Goal: Transaction & Acquisition: Book appointment/travel/reservation

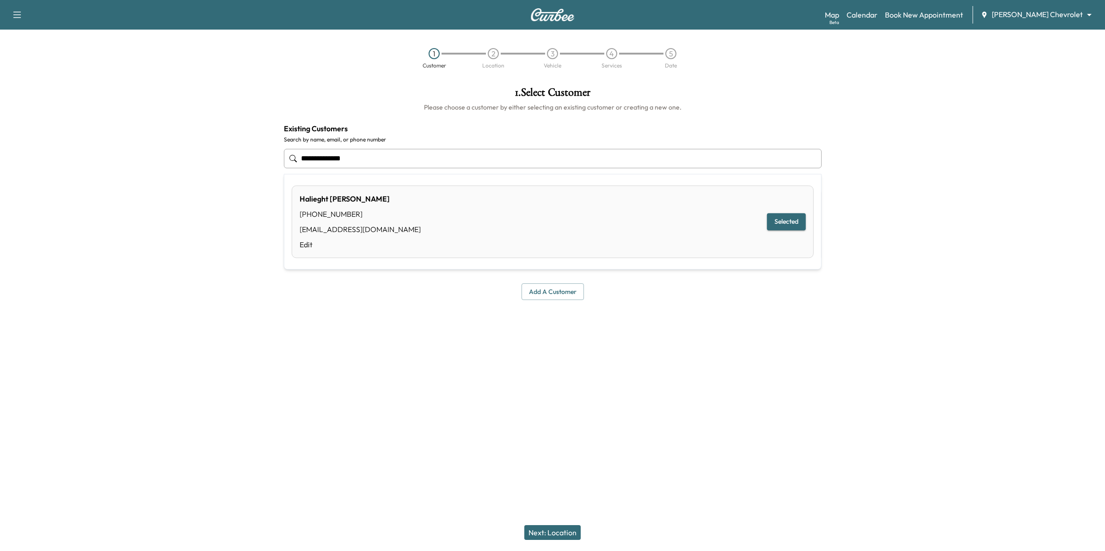
drag, startPoint x: 436, startPoint y: 159, endPoint x: 216, endPoint y: 158, distance: 220.6
click at [216, 158] on div "**********" at bounding box center [552, 218] width 1105 height 276
click at [878, 15] on link "Calendar" at bounding box center [862, 14] width 31 height 11
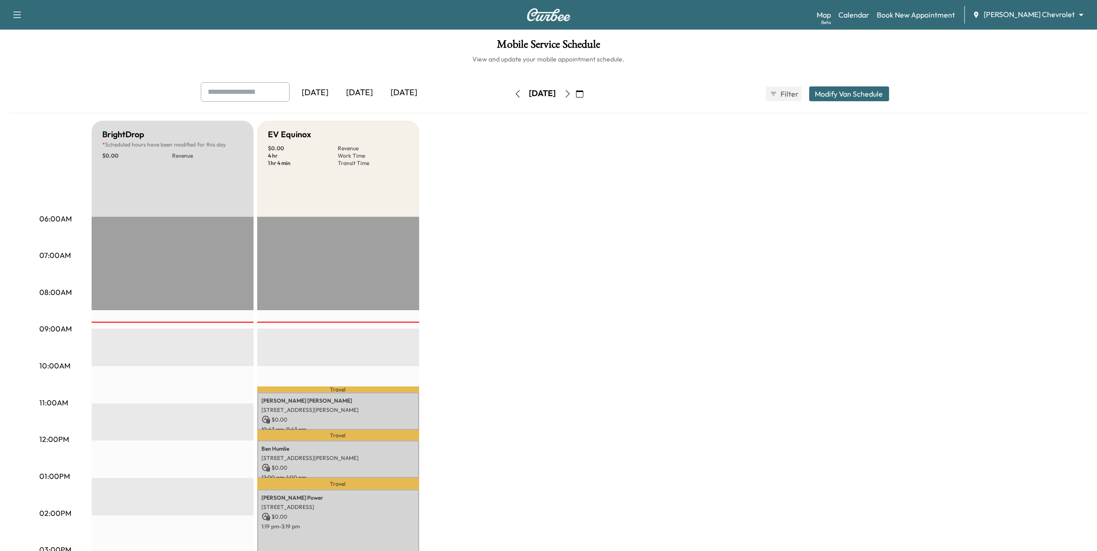
click at [583, 90] on icon "button" at bounding box center [579, 93] width 7 height 7
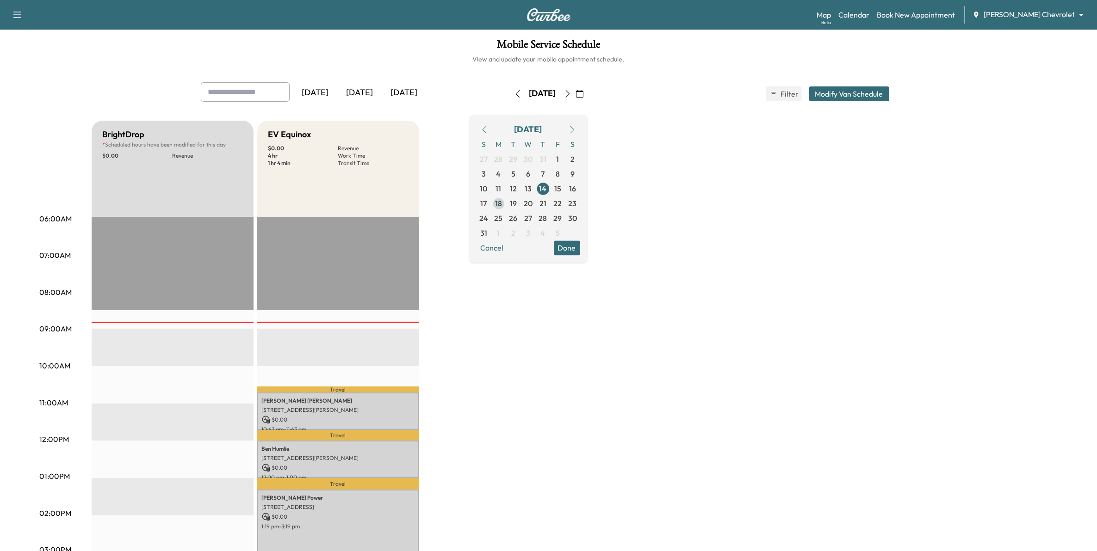
click at [502, 200] on span "18" at bounding box center [498, 203] width 7 height 11
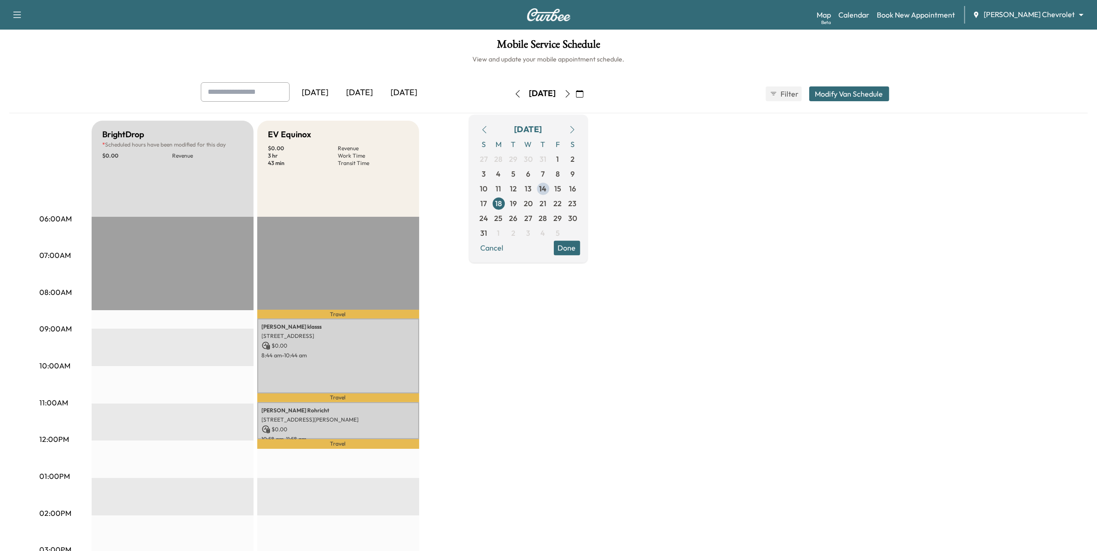
click at [580, 246] on button "Done" at bounding box center [567, 247] width 26 height 15
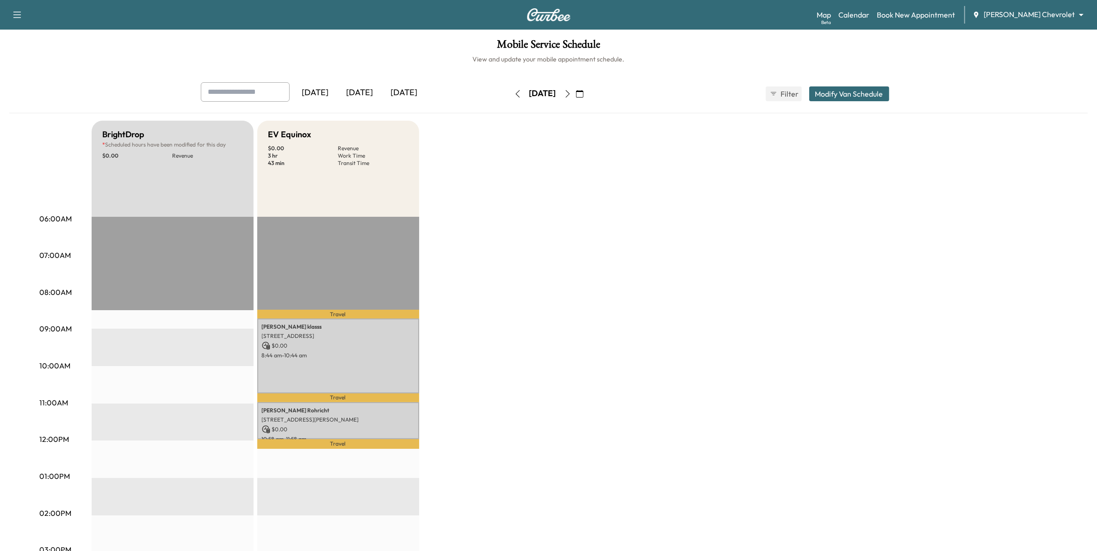
click at [571, 95] on icon "button" at bounding box center [567, 93] width 7 height 7
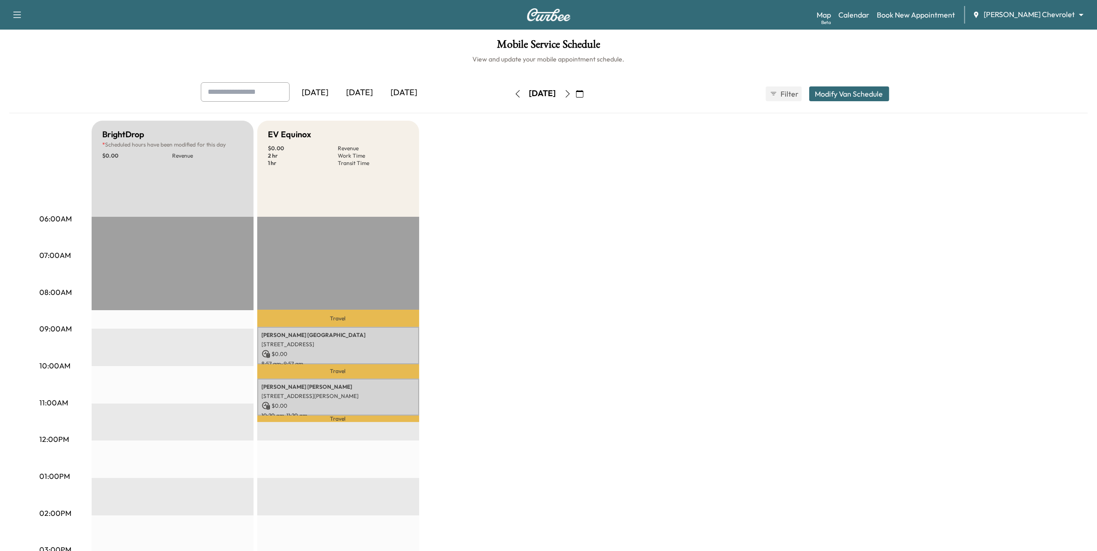
click at [571, 93] on icon "button" at bounding box center [567, 93] width 7 height 7
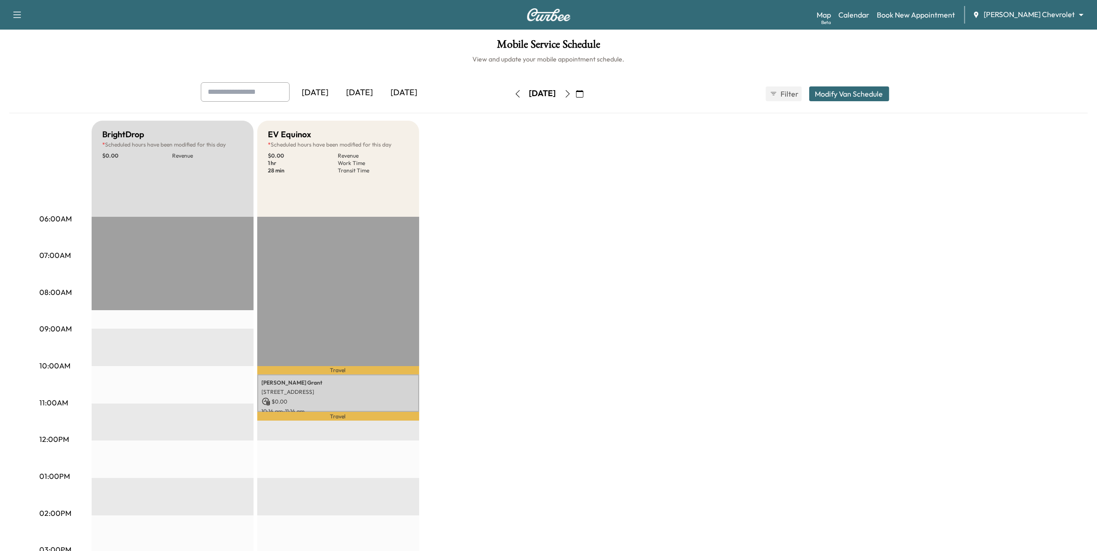
click at [510, 89] on button "button" at bounding box center [518, 93] width 16 height 15
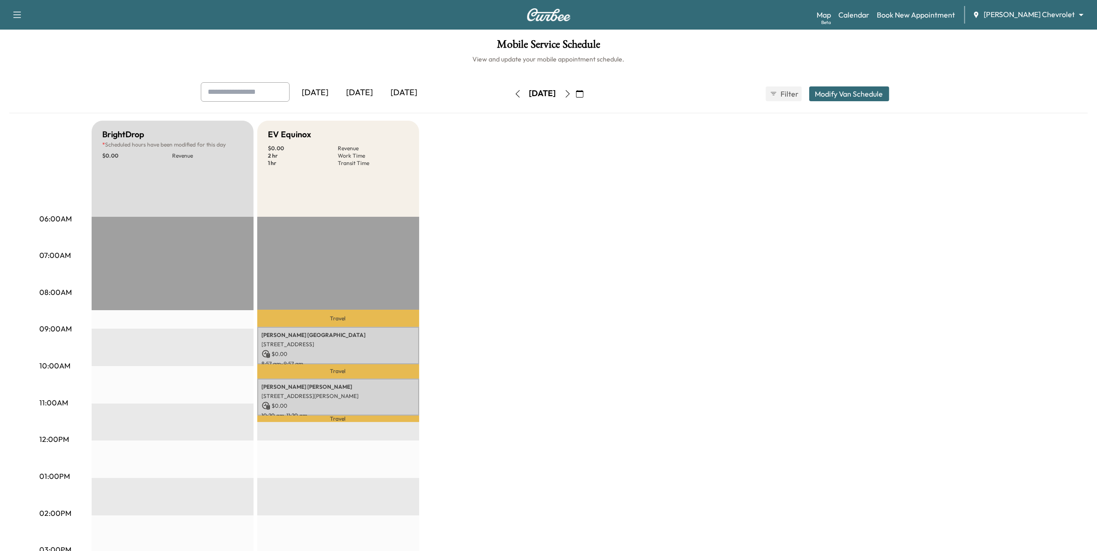
click at [484, 92] on div "[DATE] [DATE] [DATE] [DATE] August 2025 S M T W T F S 27 28 29 30 31 1 2 3 4 5 …" at bounding box center [548, 93] width 710 height 23
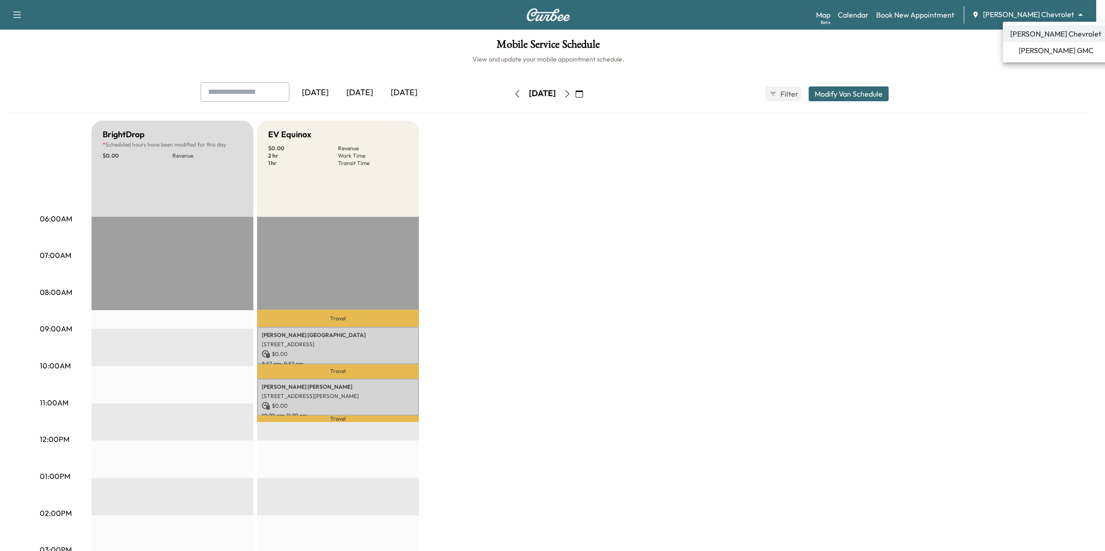
click at [1038, 14] on body "Support Log Out Map Beta Calendar Book New Appointment [PERSON_NAME] Chevrolet …" at bounding box center [552, 275] width 1105 height 551
click at [1035, 53] on span "[PERSON_NAME] GMC" at bounding box center [1056, 50] width 75 height 11
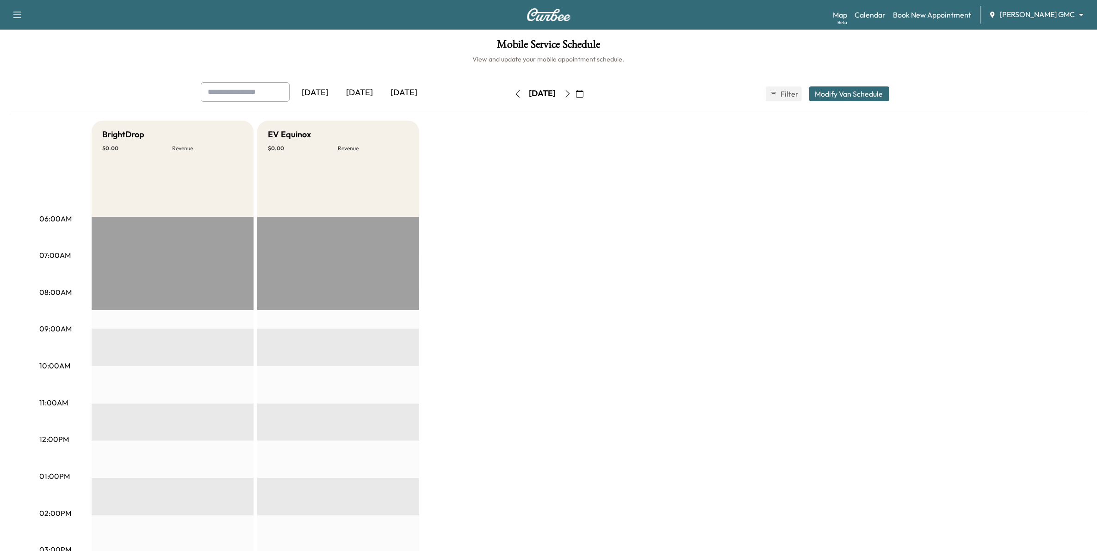
click at [835, 92] on button "Modify Van Schedule" at bounding box center [849, 93] width 80 height 15
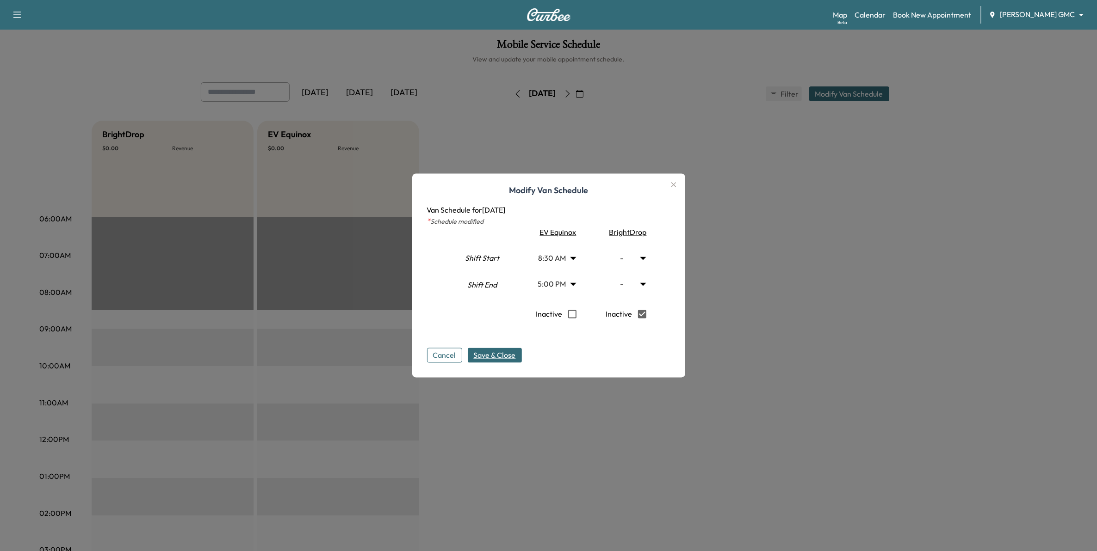
click at [509, 353] on span "Save & Close" at bounding box center [495, 355] width 42 height 11
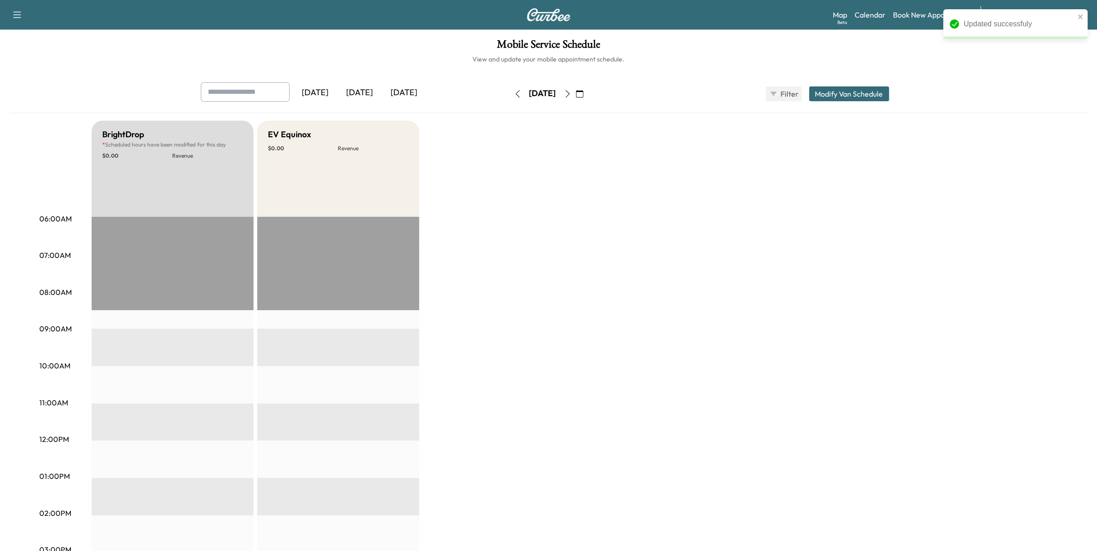
click at [514, 93] on icon "button" at bounding box center [517, 93] width 7 height 7
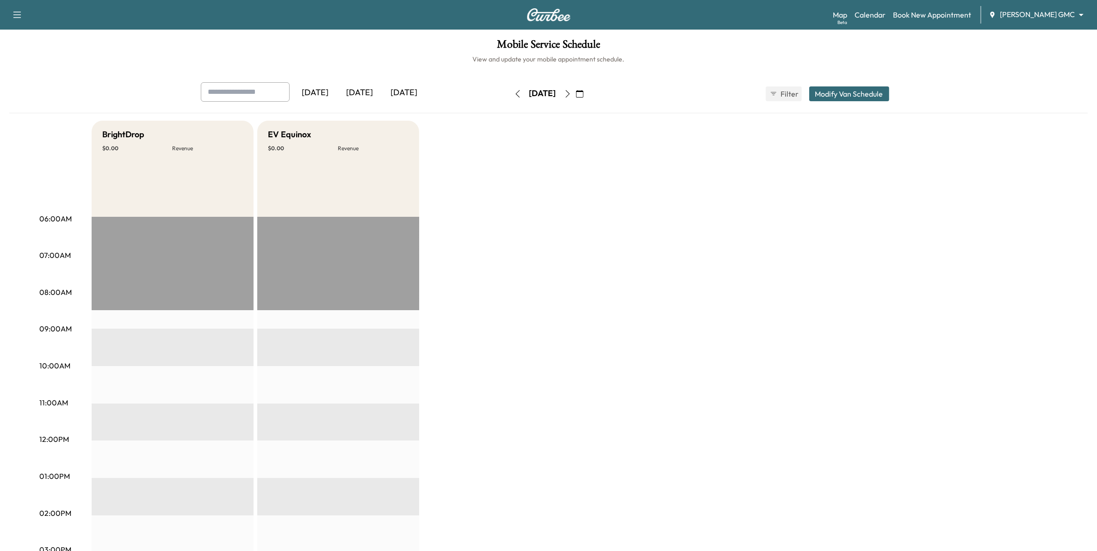
click at [839, 93] on button "Modify Van Schedule" at bounding box center [849, 93] width 80 height 15
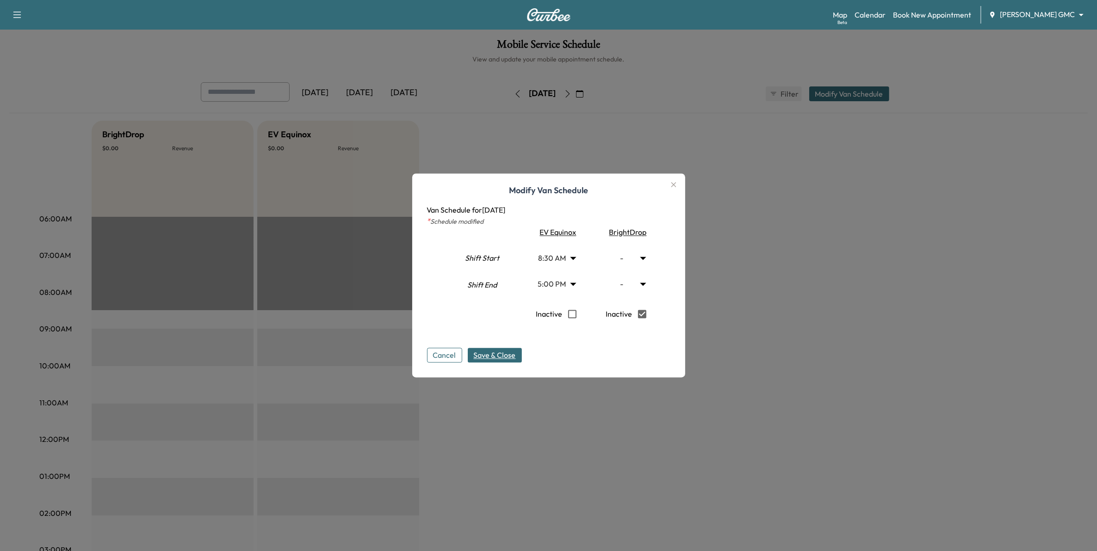
click at [519, 357] on button "Save & Close" at bounding box center [495, 355] width 54 height 15
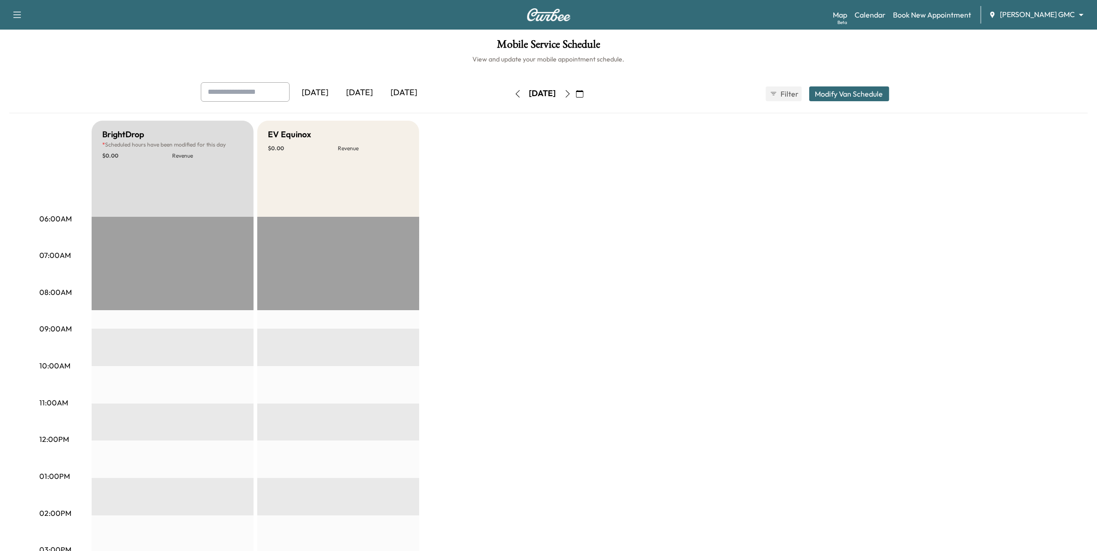
click at [571, 94] on icon "button" at bounding box center [567, 93] width 7 height 7
click at [583, 93] on icon "button" at bounding box center [579, 93] width 7 height 7
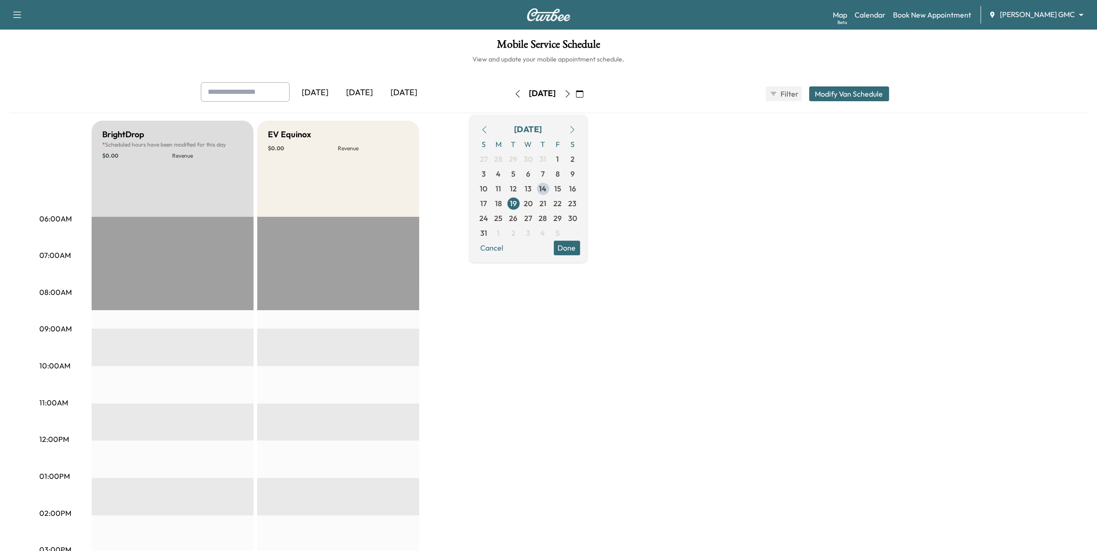
click at [571, 95] on icon "button" at bounding box center [567, 93] width 7 height 7
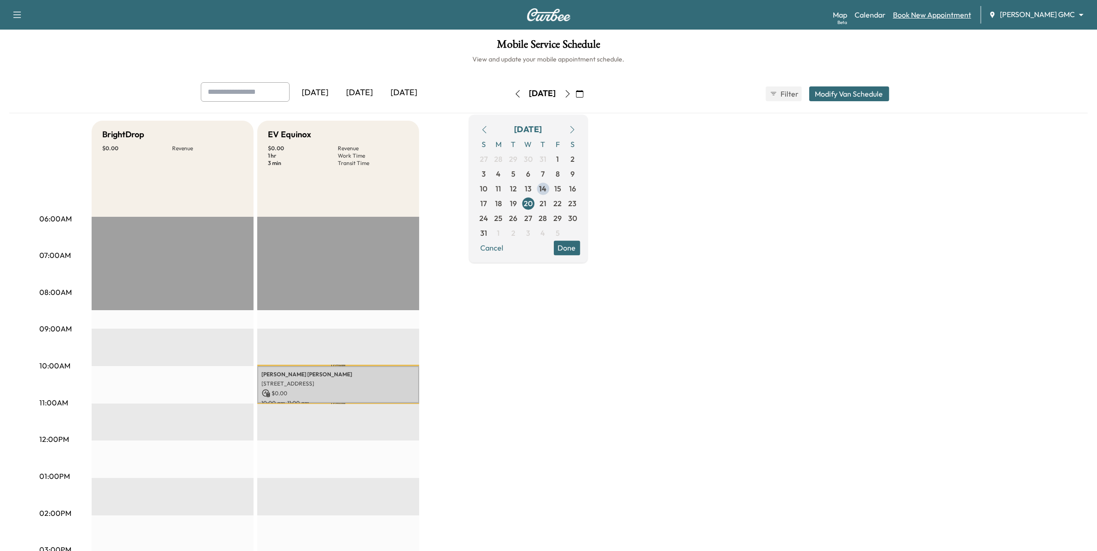
click at [965, 15] on link "Book New Appointment" at bounding box center [932, 14] width 78 height 11
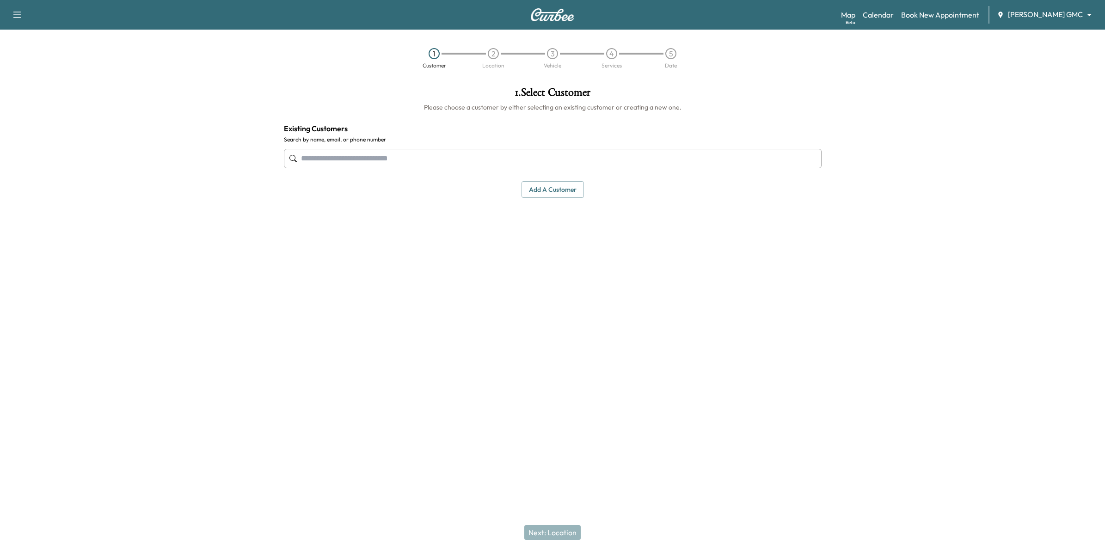
click at [643, 167] on input "text" at bounding box center [553, 158] width 538 height 19
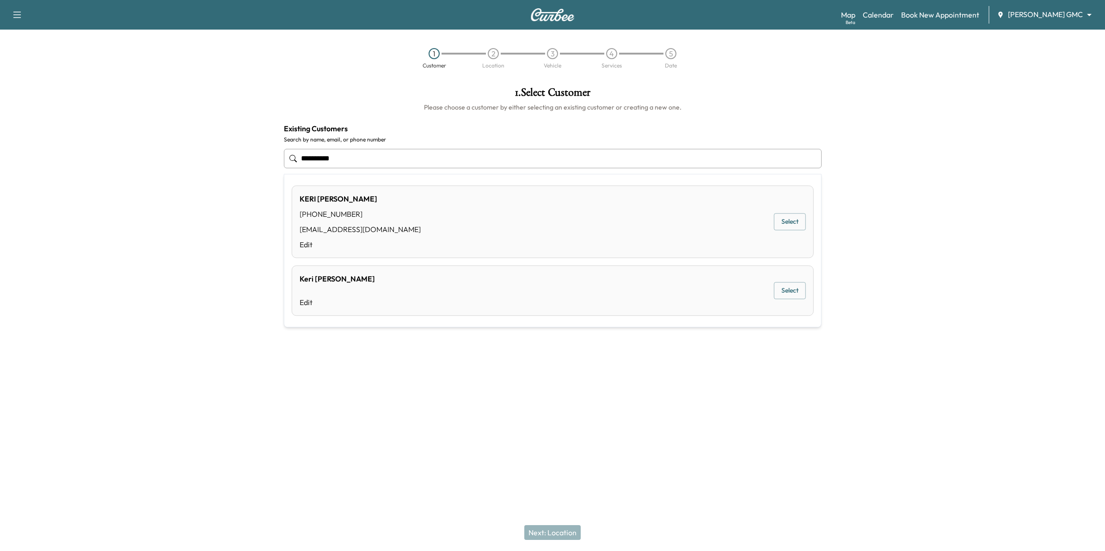
type input "**********"
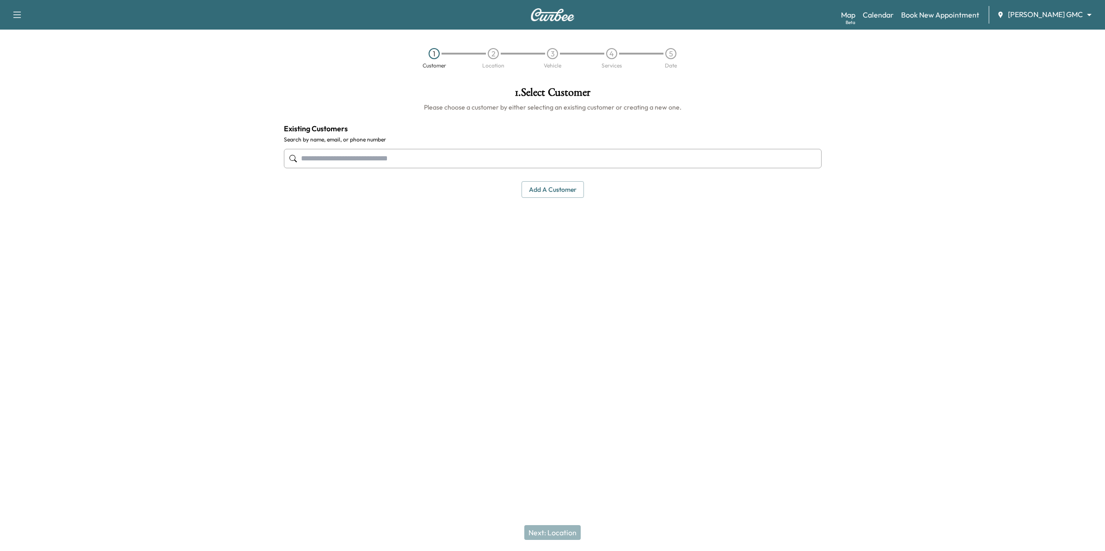
click at [848, 239] on div at bounding box center [967, 218] width 277 height 276
click at [574, 190] on button "Add a customer" at bounding box center [553, 189] width 62 height 17
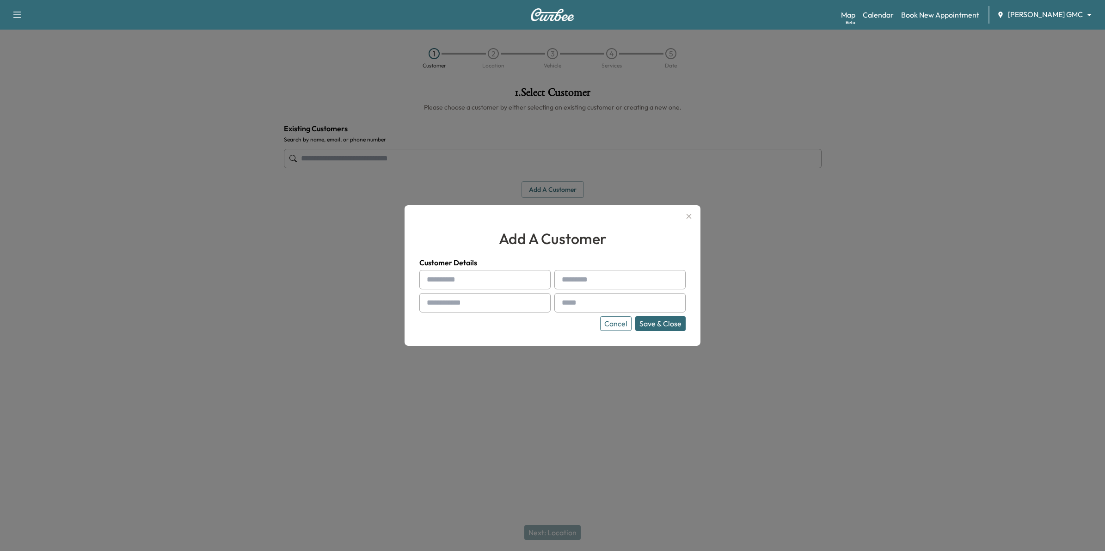
click at [509, 273] on input "text" at bounding box center [484, 279] width 131 height 19
type input "****"
type input "*****"
click at [521, 301] on input "text" at bounding box center [484, 302] width 131 height 19
type input "**********"
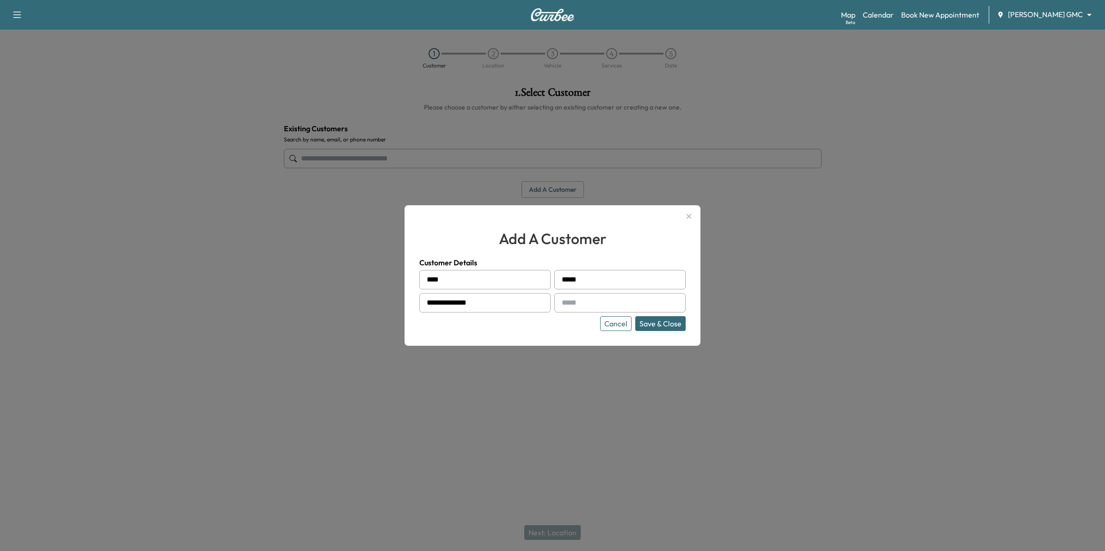
click at [604, 299] on input "text" at bounding box center [619, 302] width 131 height 19
type input "**********"
click at [658, 324] on button "Save & Close" at bounding box center [660, 323] width 50 height 15
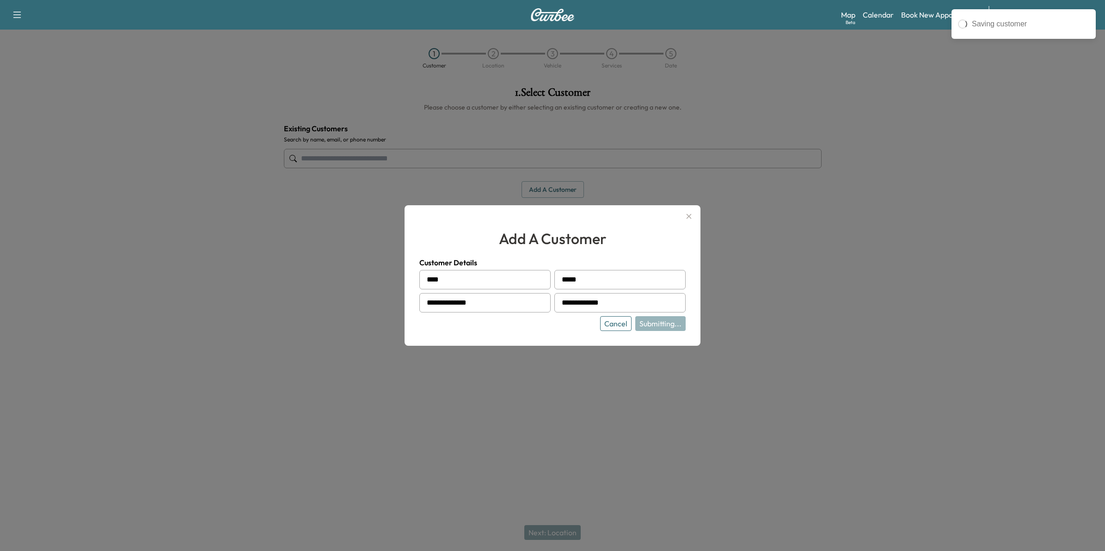
type input "**********"
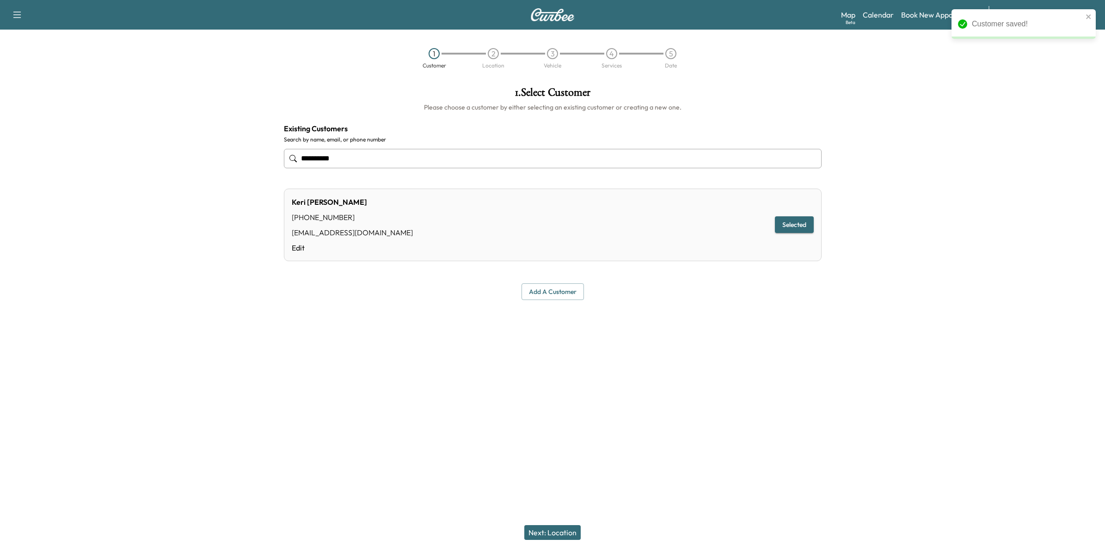
click at [565, 532] on button "Next: Location" at bounding box center [552, 532] width 56 height 15
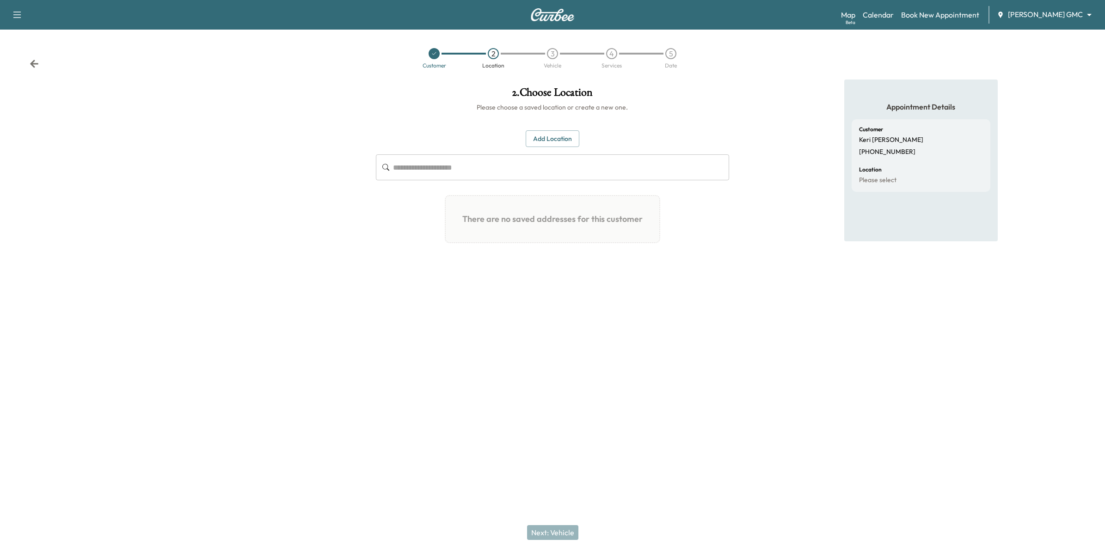
click at [568, 137] on button "Add Location" at bounding box center [553, 138] width 54 height 17
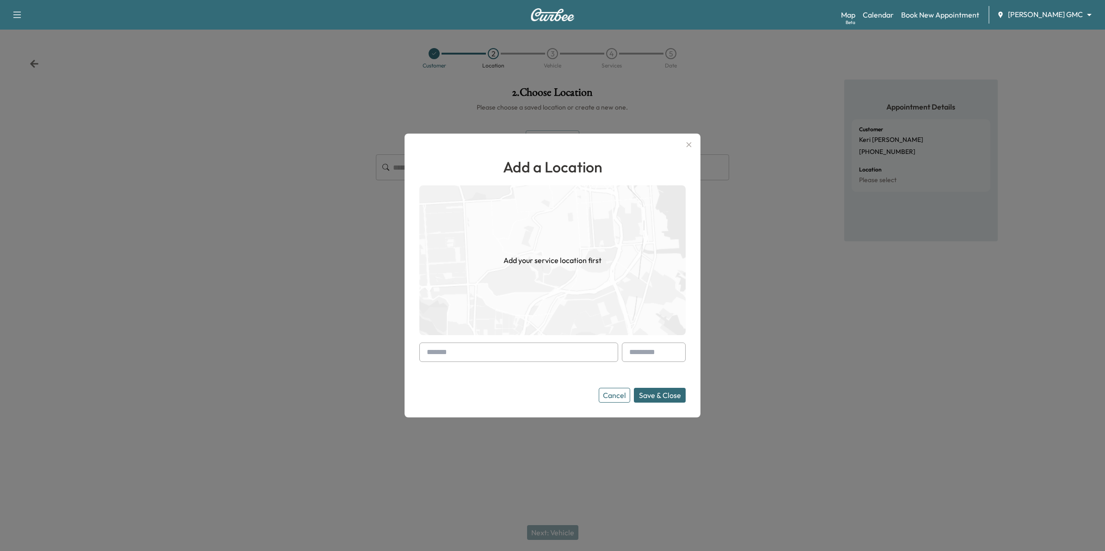
click at [526, 130] on button "Add Location" at bounding box center [553, 138] width 54 height 17
click at [594, 355] on input "text" at bounding box center [518, 352] width 199 height 19
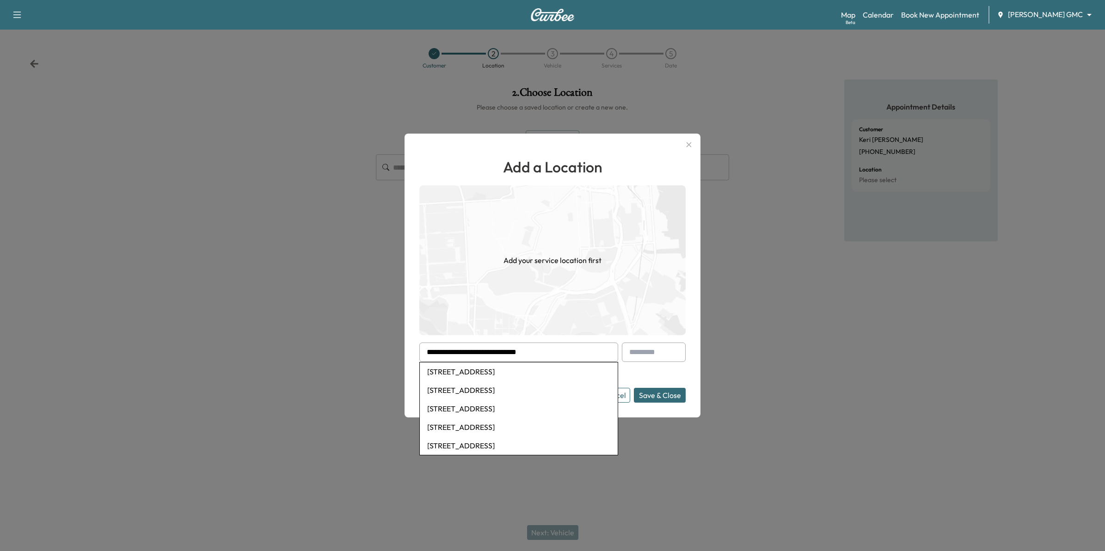
click at [543, 377] on li "[STREET_ADDRESS]" at bounding box center [519, 372] width 198 height 18
type input "**********"
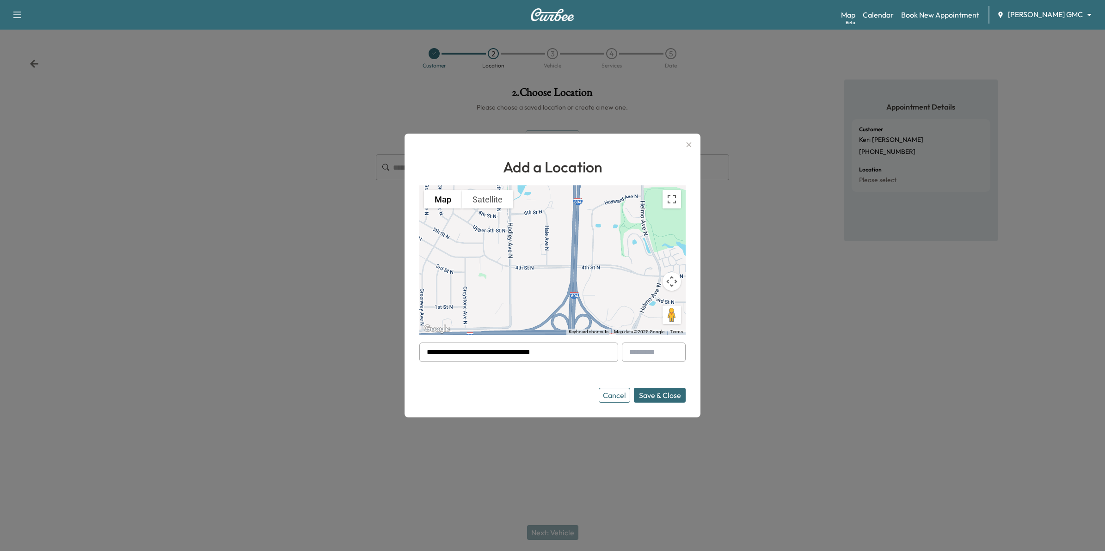
click at [658, 398] on button "Save & Close" at bounding box center [660, 395] width 52 height 15
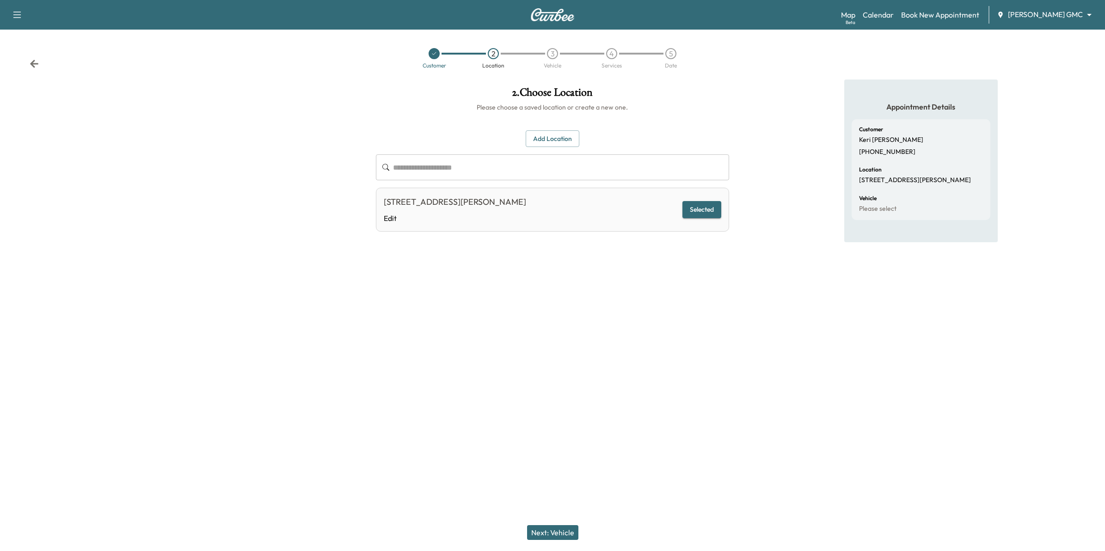
click at [566, 536] on button "Next: Vehicle" at bounding box center [552, 532] width 51 height 15
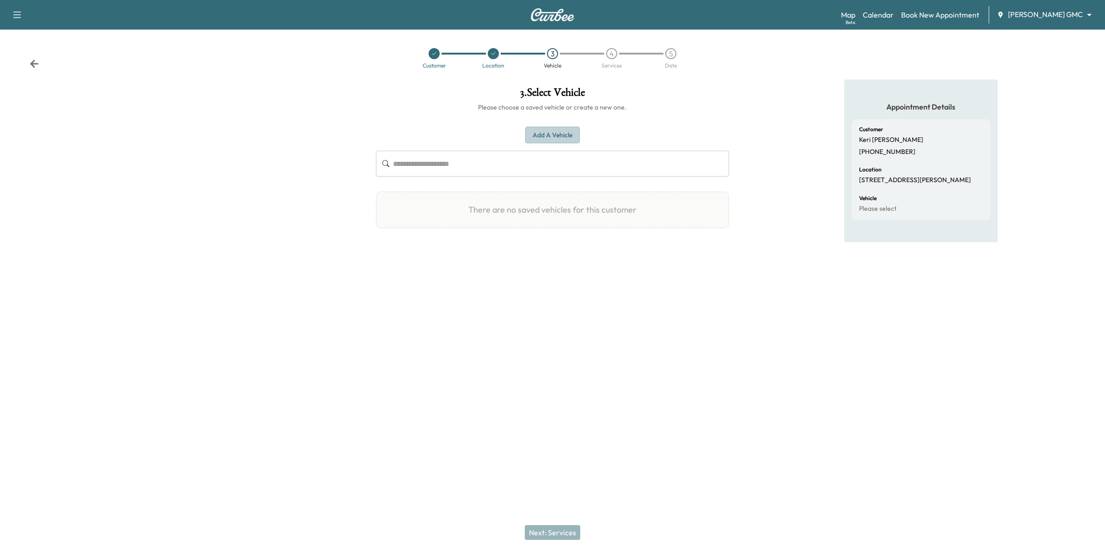
click at [538, 132] on button "Add a Vehicle" at bounding box center [552, 135] width 55 height 17
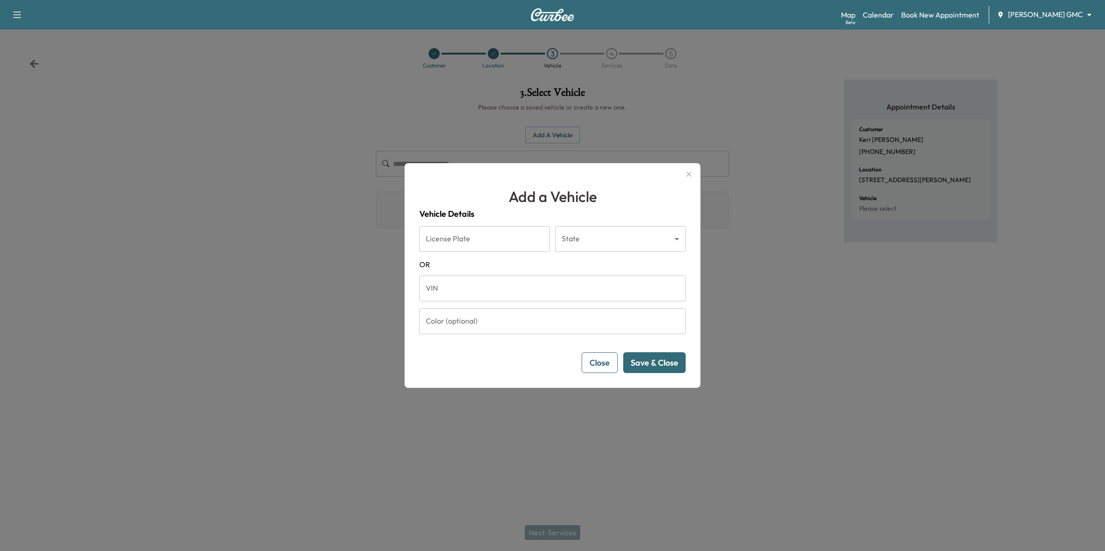
click at [511, 288] on input "VIN" at bounding box center [552, 289] width 266 height 26
paste input "**********"
type input "**********"
click at [657, 364] on button "Save & Close" at bounding box center [654, 362] width 62 height 21
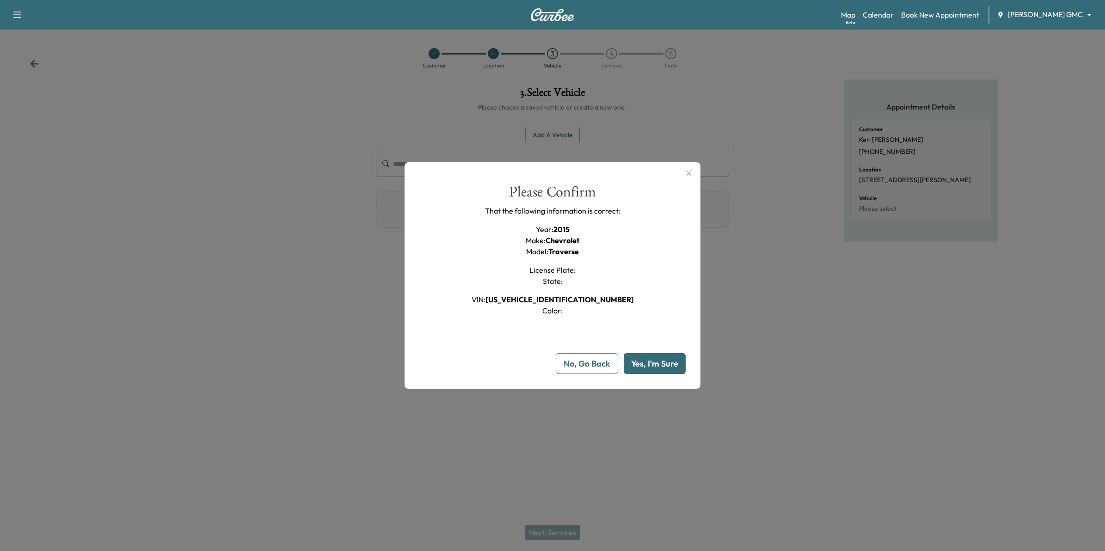
click at [594, 364] on button "No, Go Back" at bounding box center [587, 363] width 62 height 21
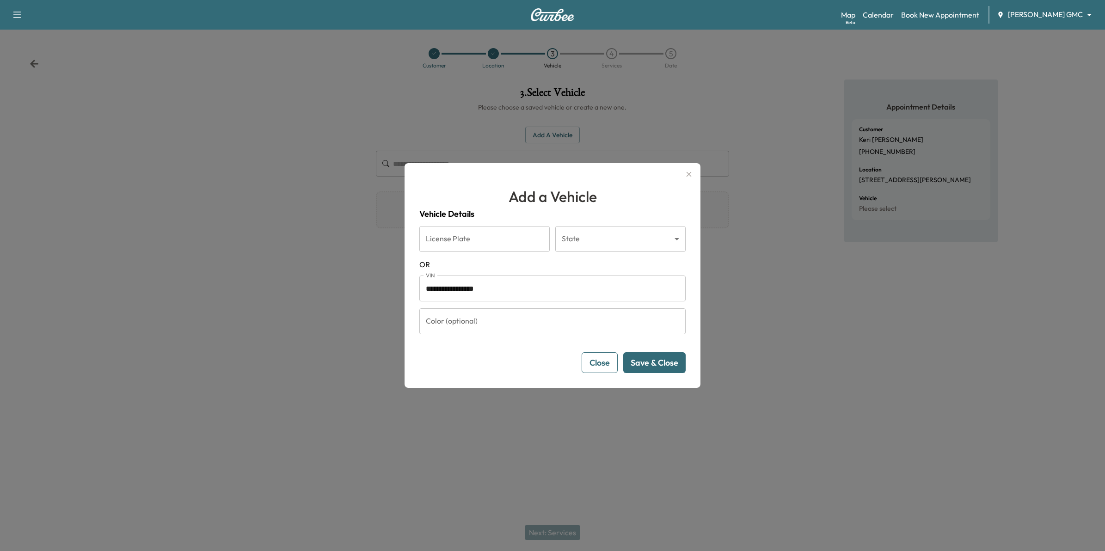
click at [612, 364] on button "Close" at bounding box center [600, 362] width 36 height 21
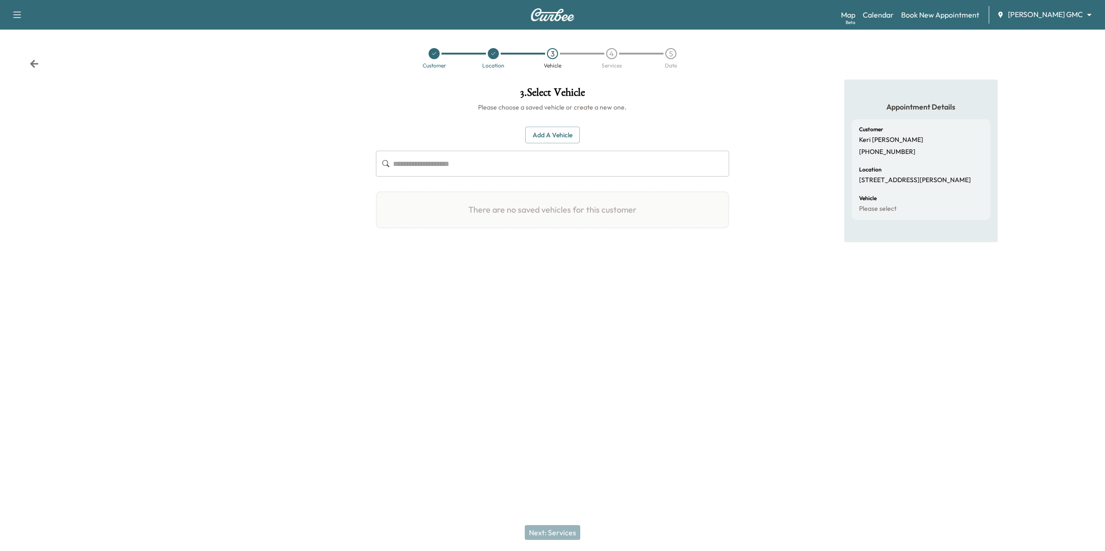
click at [31, 59] on icon at bounding box center [34, 63] width 9 height 9
click at [30, 59] on icon at bounding box center [34, 63] width 9 height 9
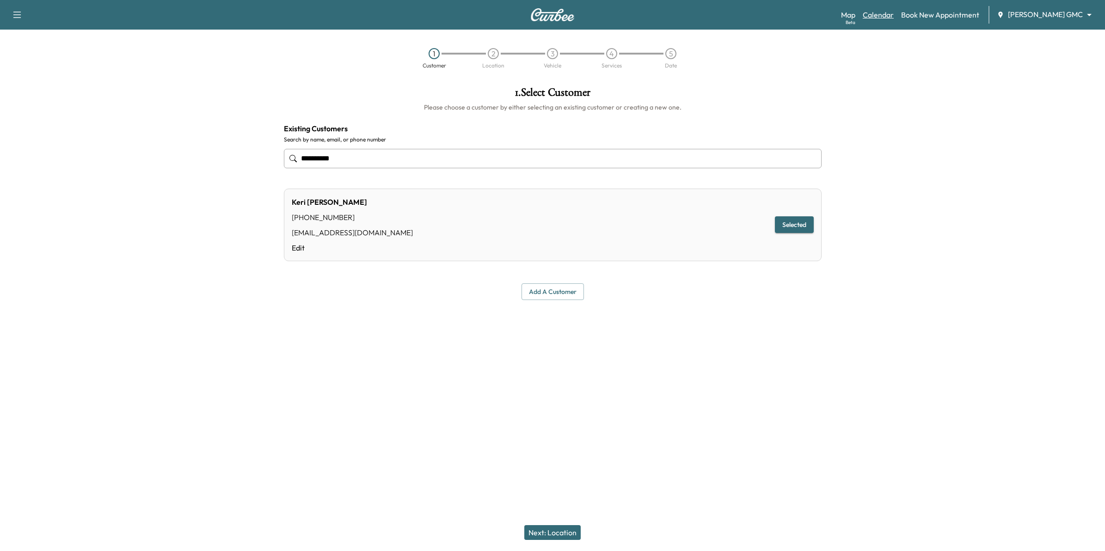
click at [894, 17] on link "Calendar" at bounding box center [878, 14] width 31 height 11
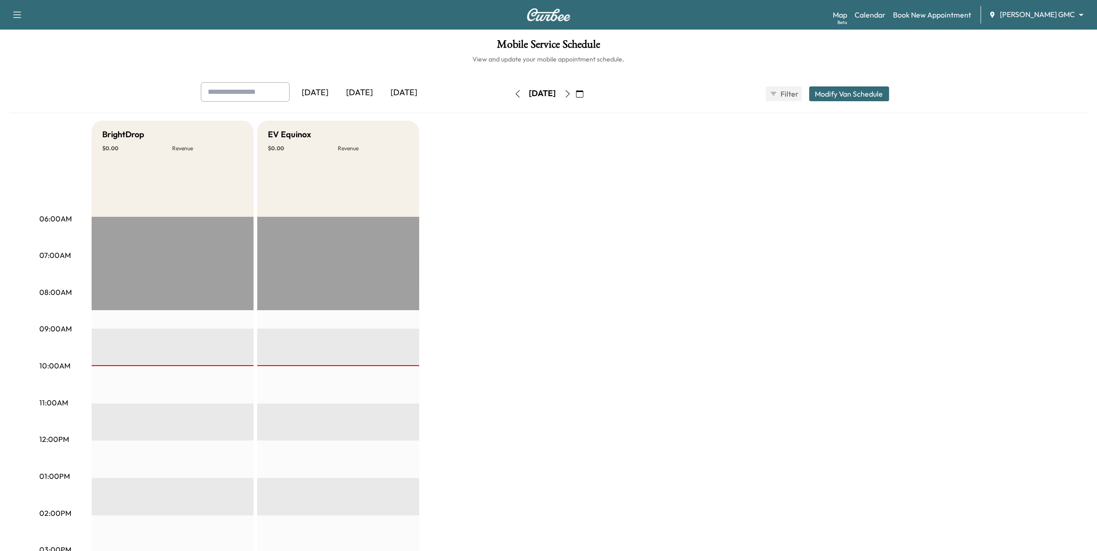
click at [583, 91] on icon "button" at bounding box center [579, 93] width 7 height 7
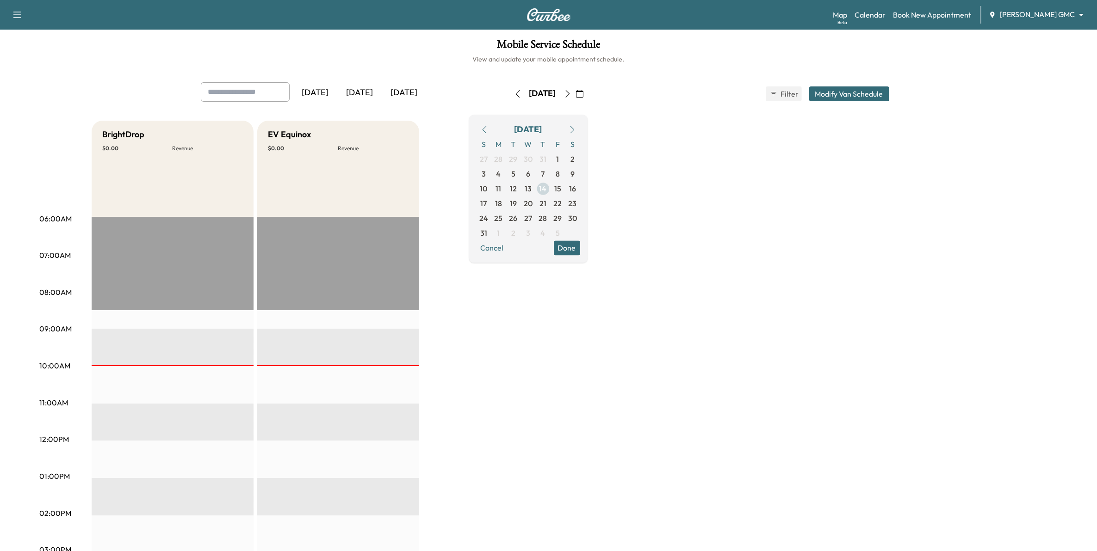
click at [550, 188] on span "14" at bounding box center [543, 188] width 15 height 15
click at [1051, 12] on body "Support Log Out Map Beta Calendar Book New Appointment [PERSON_NAME] GMC ******…" at bounding box center [552, 275] width 1105 height 551
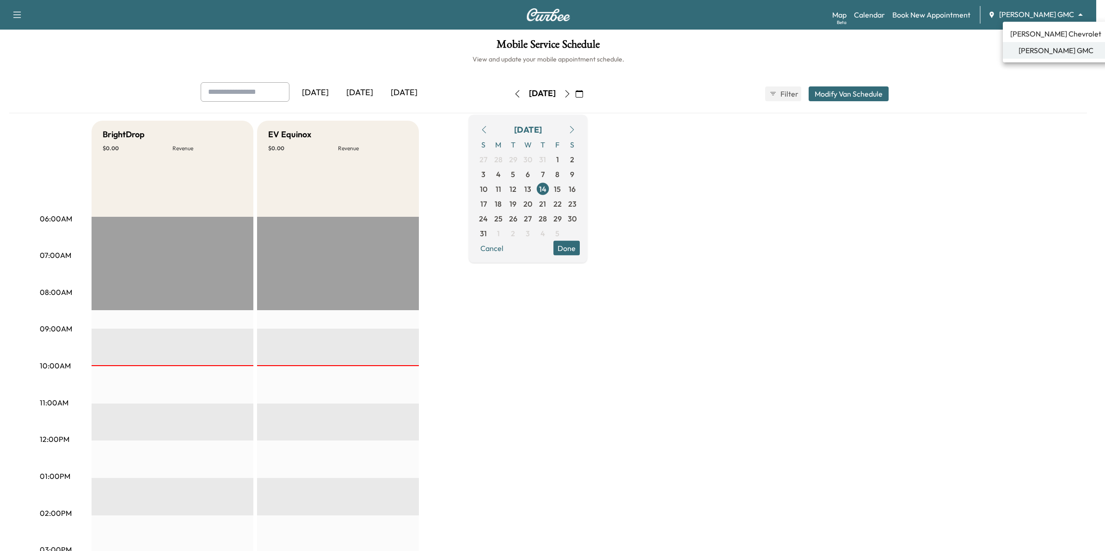
click at [1051, 33] on span "[PERSON_NAME] Chevrolet" at bounding box center [1055, 33] width 91 height 11
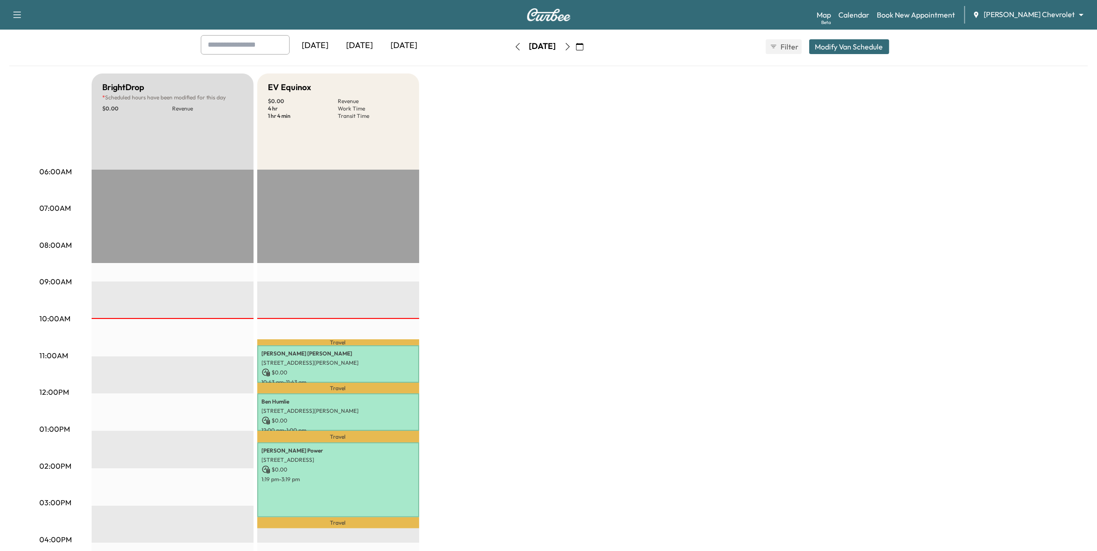
scroll to position [41, 0]
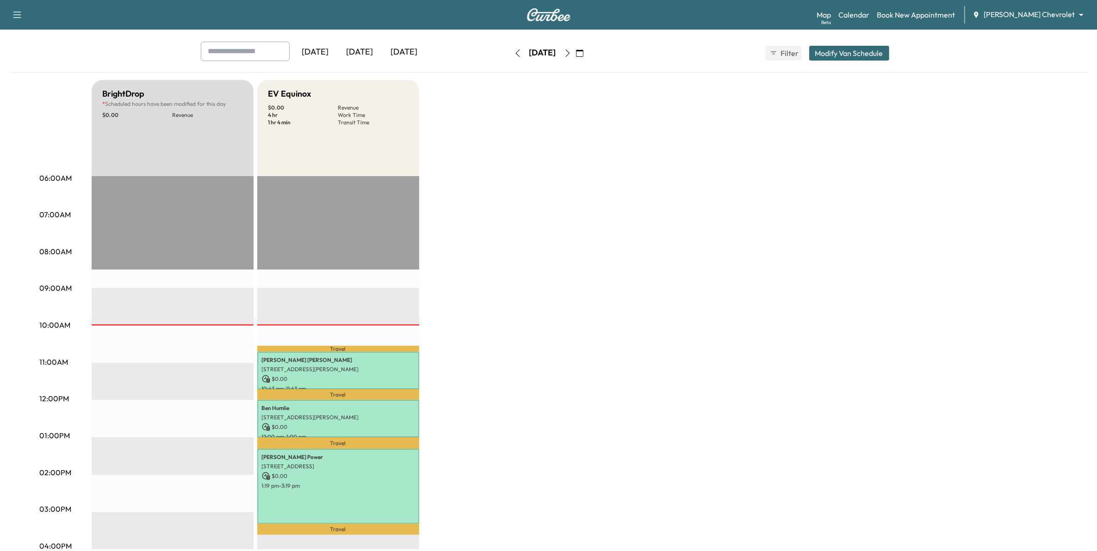
click at [571, 51] on icon "button" at bounding box center [567, 52] width 7 height 7
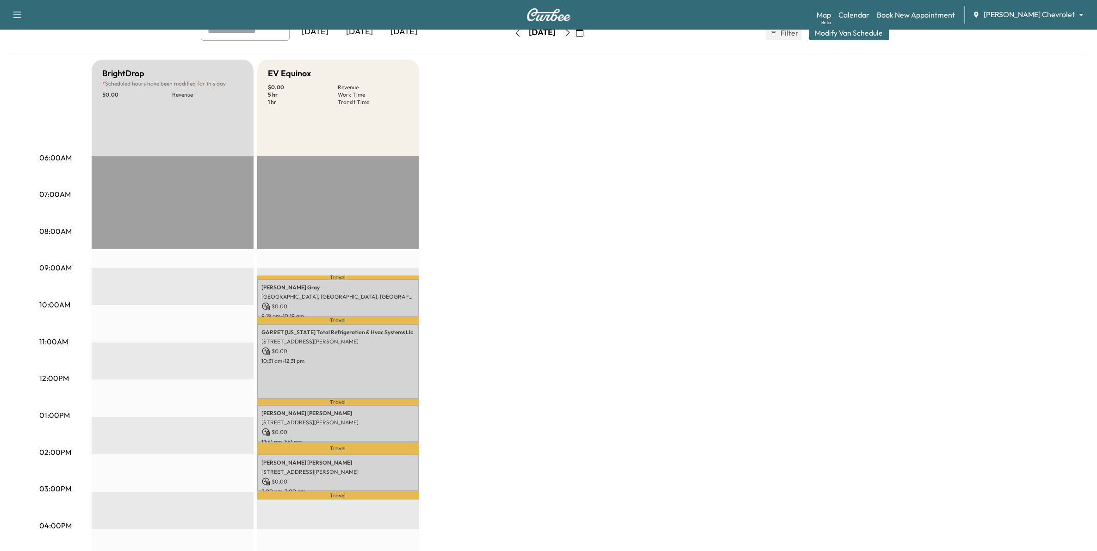
scroll to position [58, 0]
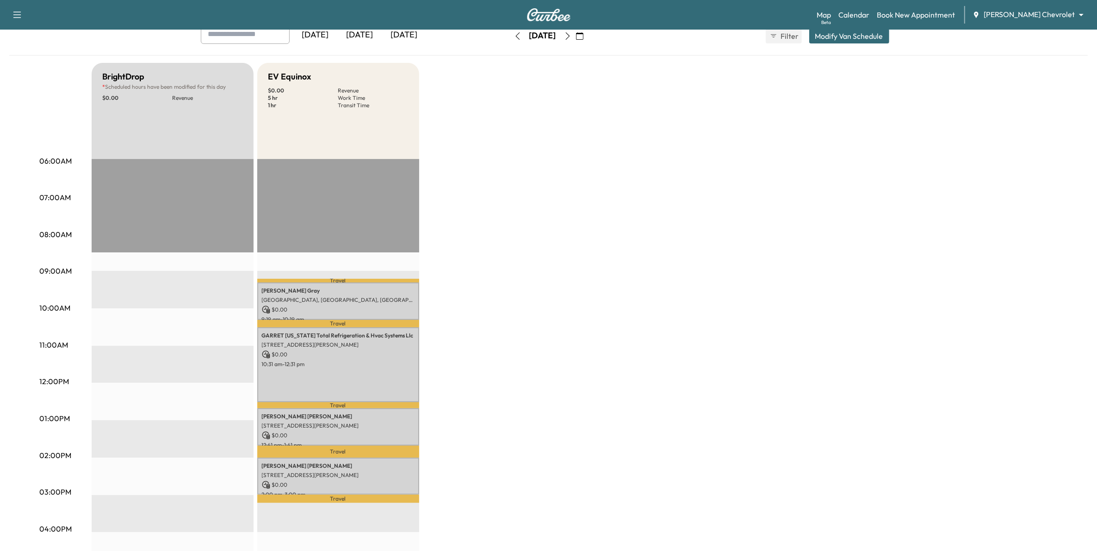
click at [571, 35] on icon "button" at bounding box center [567, 35] width 7 height 7
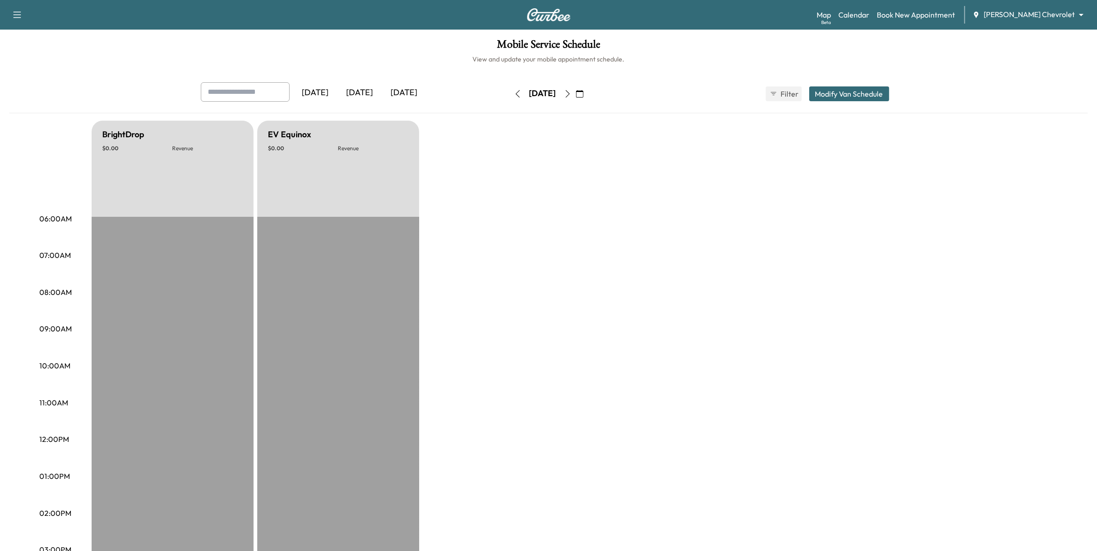
click at [571, 96] on icon "button" at bounding box center [567, 93] width 7 height 7
click at [587, 96] on button "button" at bounding box center [580, 93] width 16 height 15
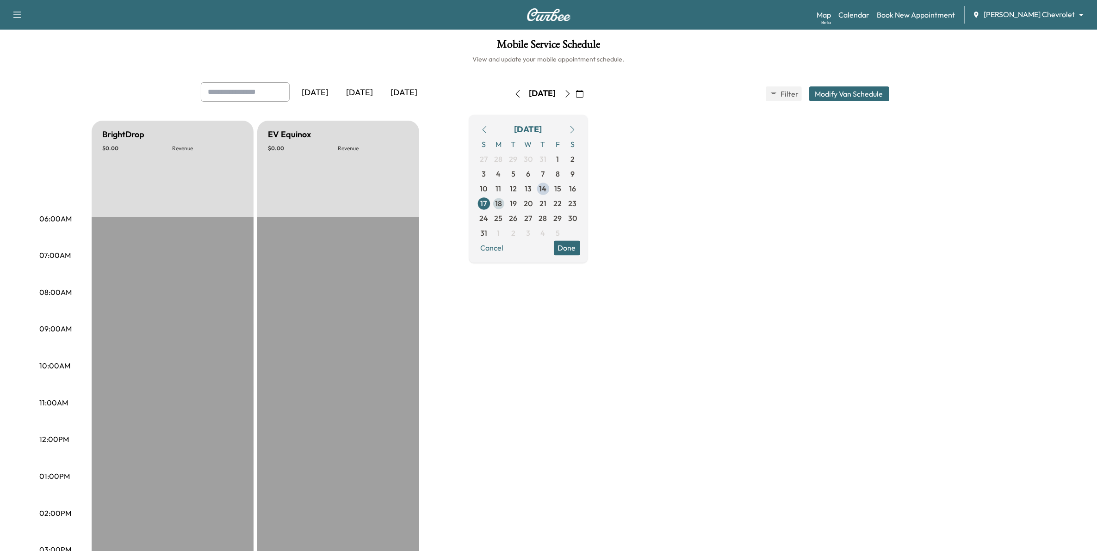
click at [502, 207] on span "18" at bounding box center [498, 203] width 7 height 11
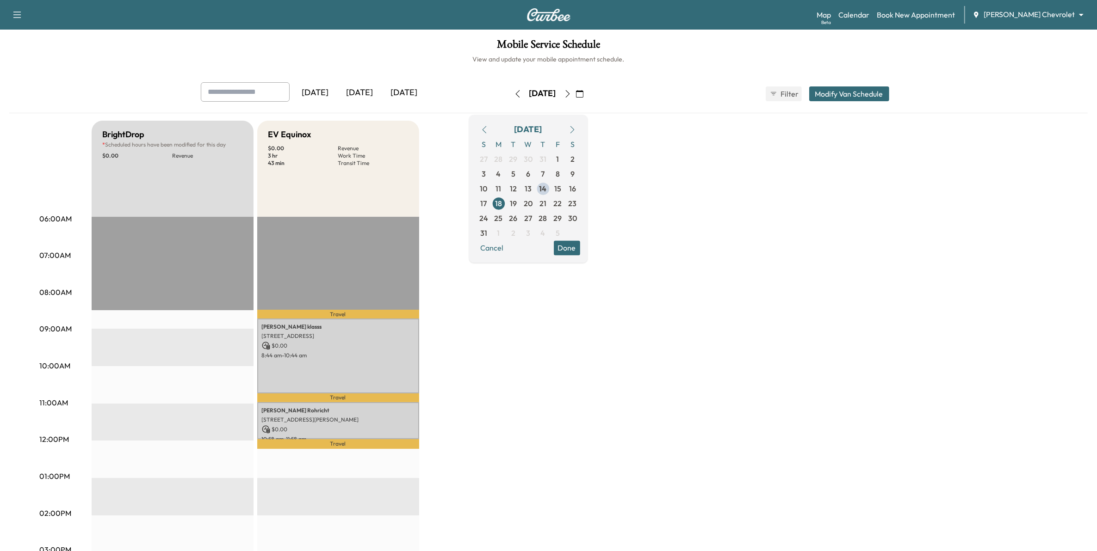
click at [580, 249] on button "Done" at bounding box center [567, 247] width 26 height 15
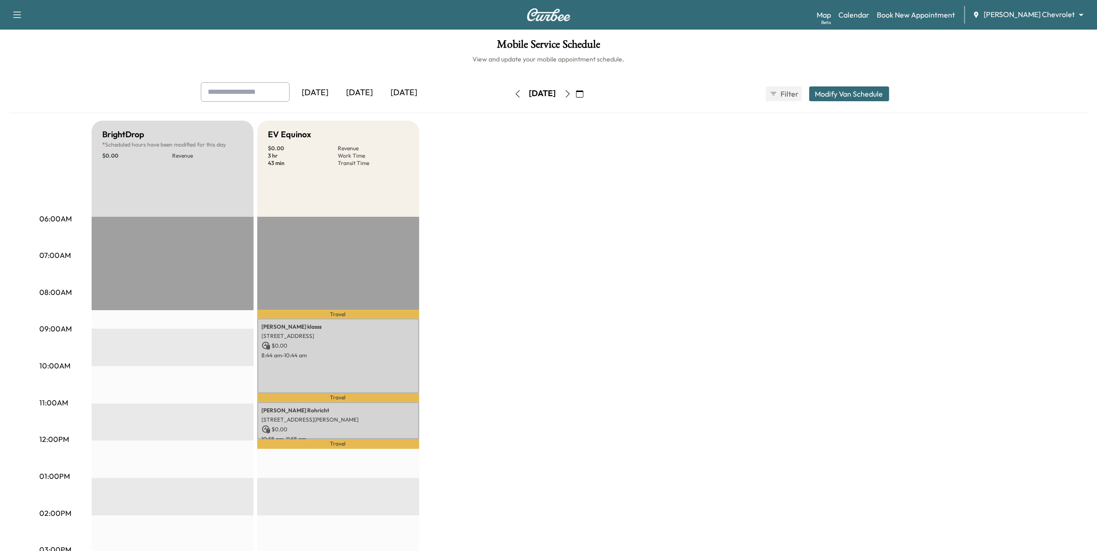
click at [571, 92] on icon "button" at bounding box center [567, 93] width 7 height 7
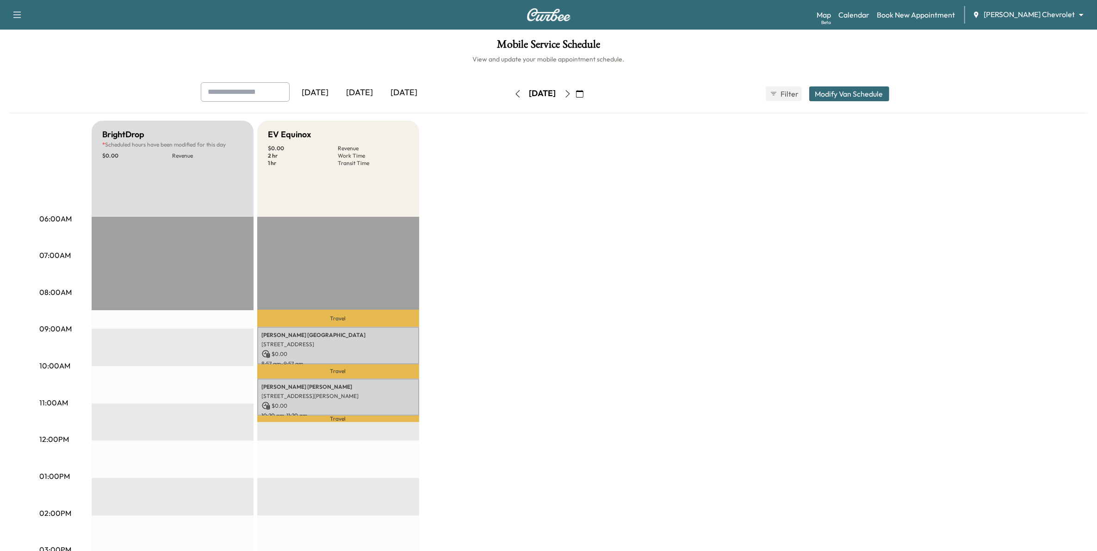
click at [571, 92] on icon "button" at bounding box center [567, 93] width 7 height 7
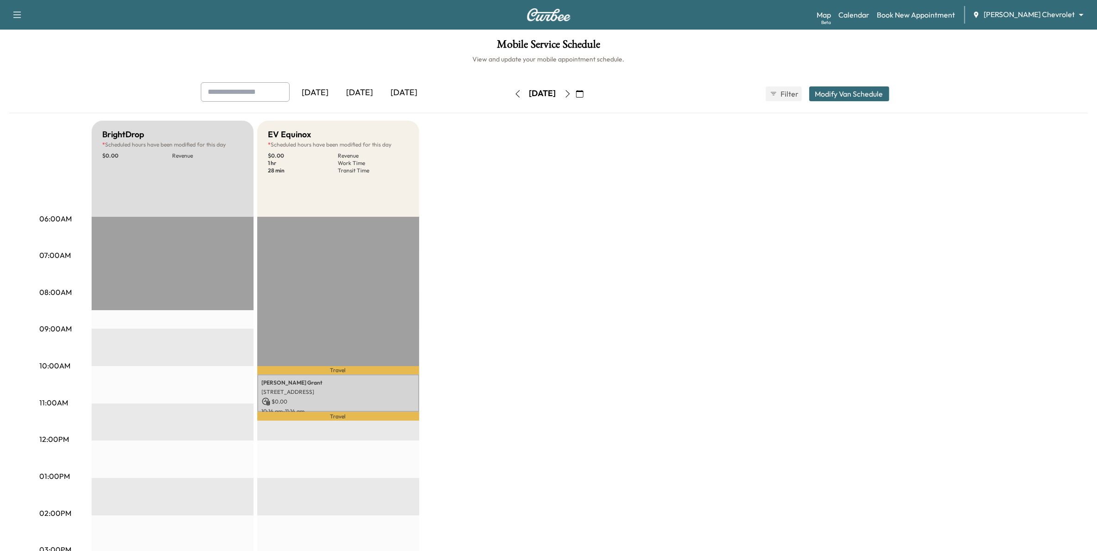
click at [575, 92] on div "[DATE]" at bounding box center [543, 93] width 66 height 15
click at [571, 93] on icon "button" at bounding box center [567, 93] width 7 height 7
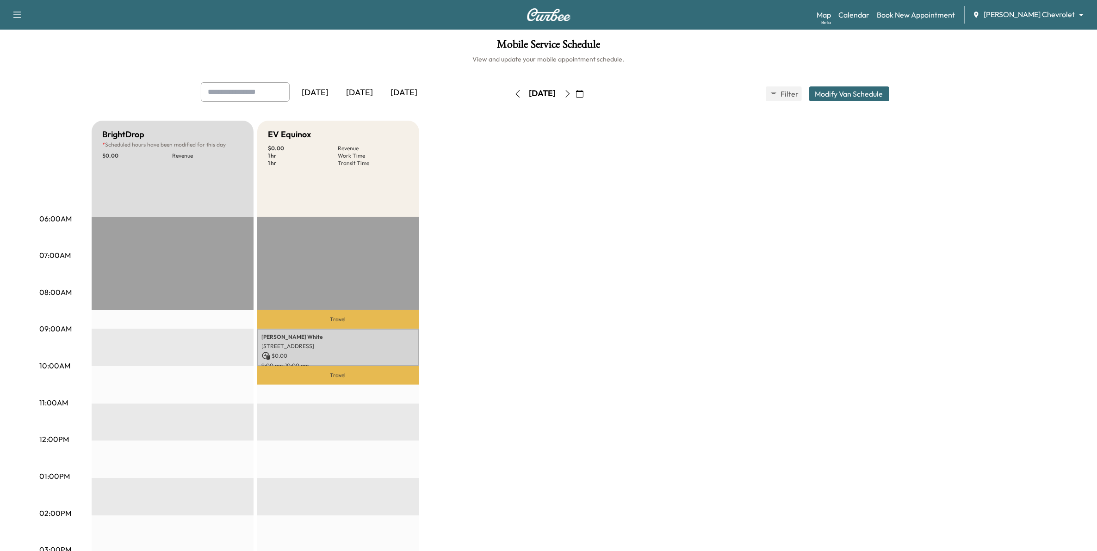
click at [587, 93] on button "button" at bounding box center [580, 93] width 16 height 15
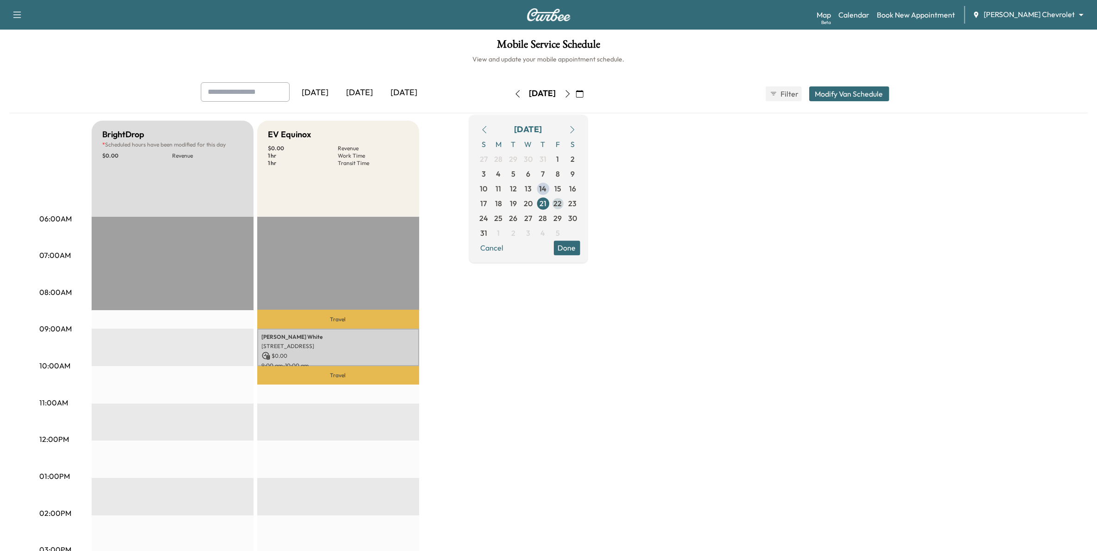
click at [562, 204] on span "22" at bounding box center [558, 203] width 8 height 11
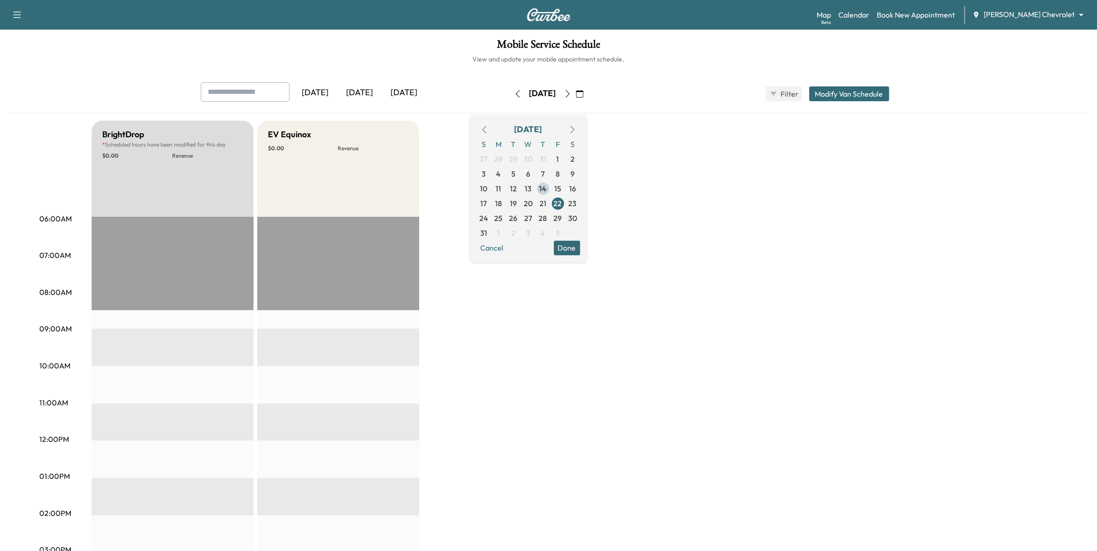
click at [571, 95] on icon "button" at bounding box center [567, 93] width 7 height 7
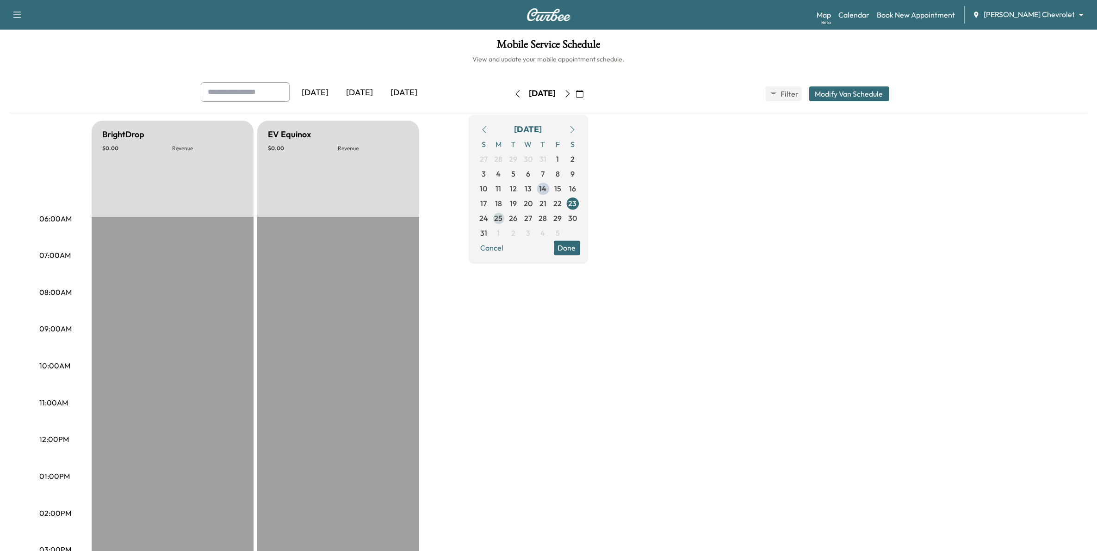
click at [506, 218] on span "25" at bounding box center [498, 218] width 15 height 15
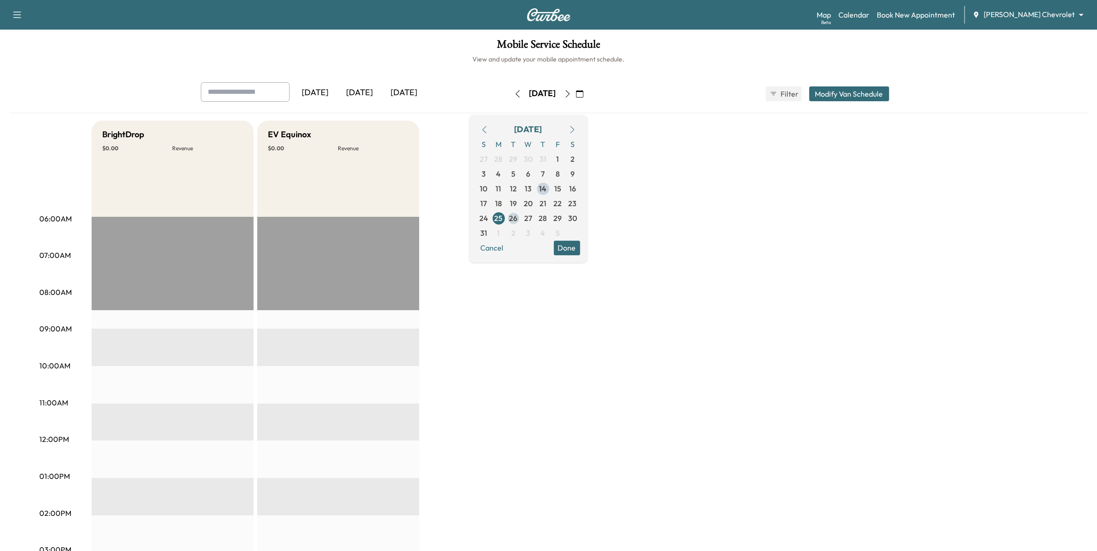
click at [518, 218] on span "26" at bounding box center [513, 218] width 8 height 11
click at [532, 219] on span "27" at bounding box center [528, 218] width 8 height 11
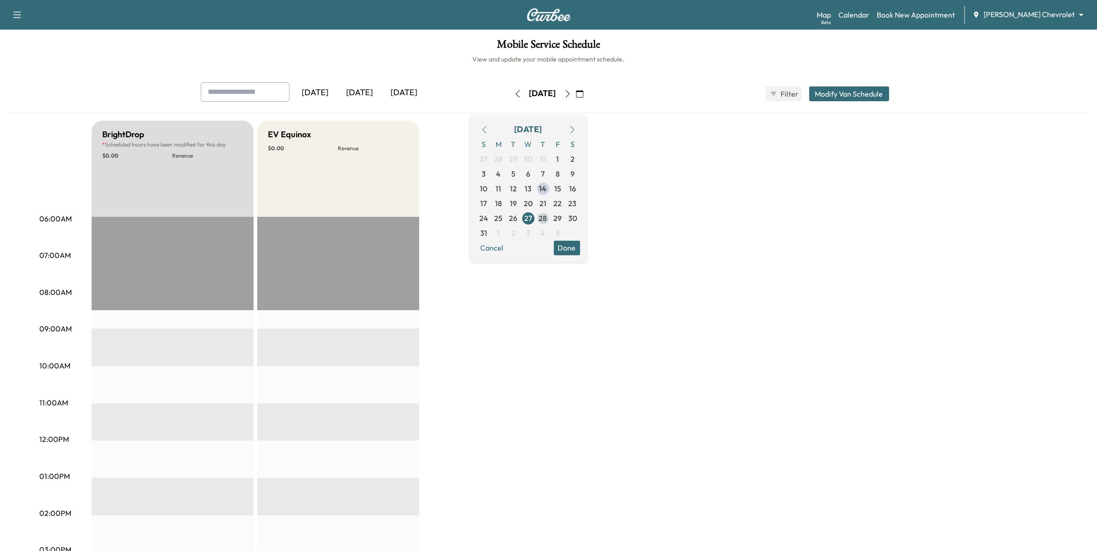
click at [547, 221] on span "28" at bounding box center [543, 218] width 8 height 11
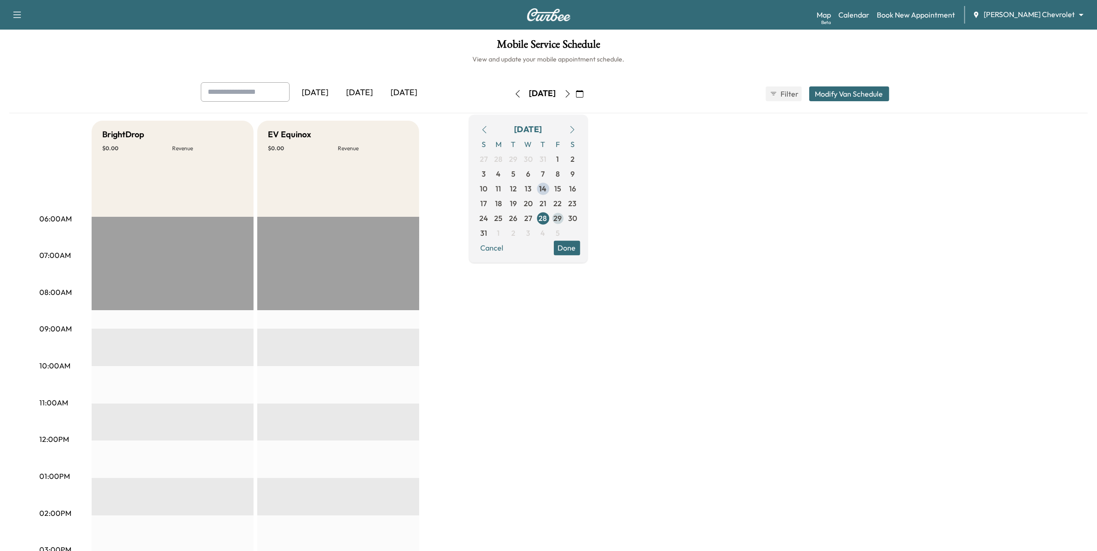
click at [562, 221] on span "29" at bounding box center [558, 218] width 8 height 11
click at [577, 218] on span "30" at bounding box center [572, 218] width 9 height 11
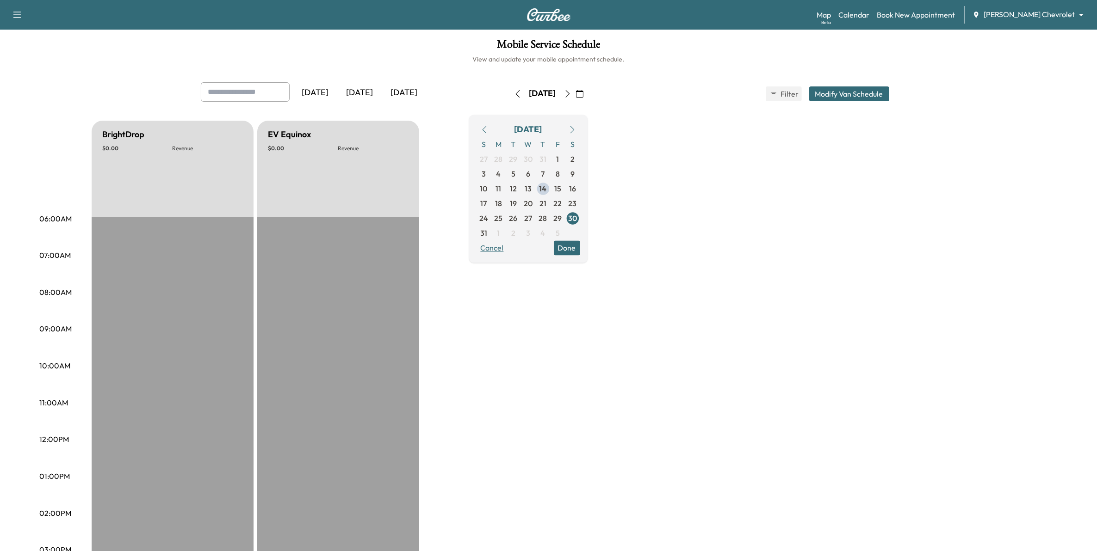
drag, startPoint x: 496, startPoint y: 244, endPoint x: 510, endPoint y: 245, distance: 13.4
click at [498, 245] on div "[DATE] S M T W T F S 27 28 29 30 31 1 2 3 4 5 6 7 8 9 10 11 12 13 14 15 16 17 1…" at bounding box center [528, 189] width 118 height 148
click at [508, 244] on button "Cancel" at bounding box center [491, 247] width 31 height 15
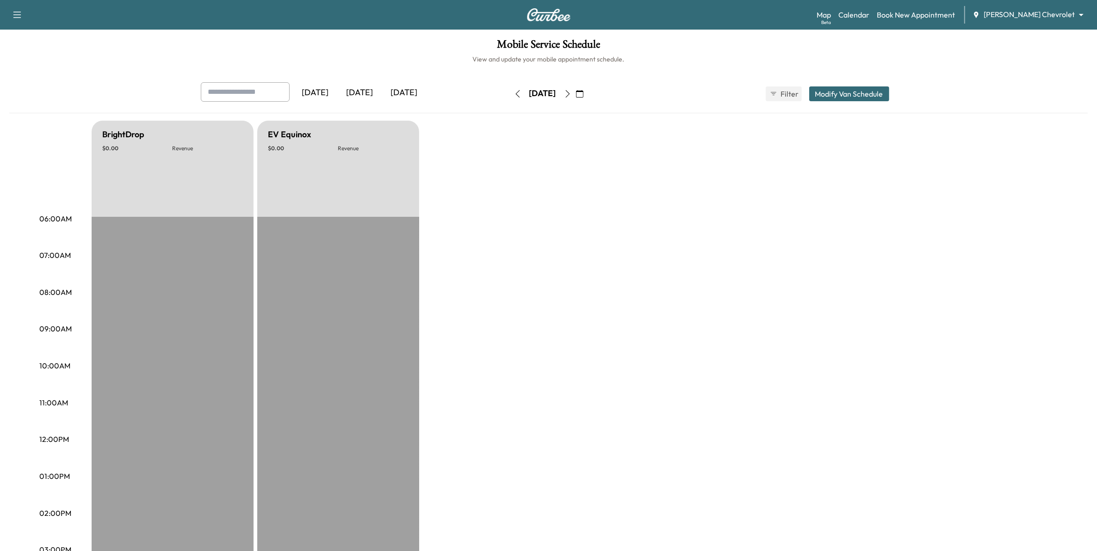
click at [514, 92] on icon "button" at bounding box center [517, 93] width 7 height 7
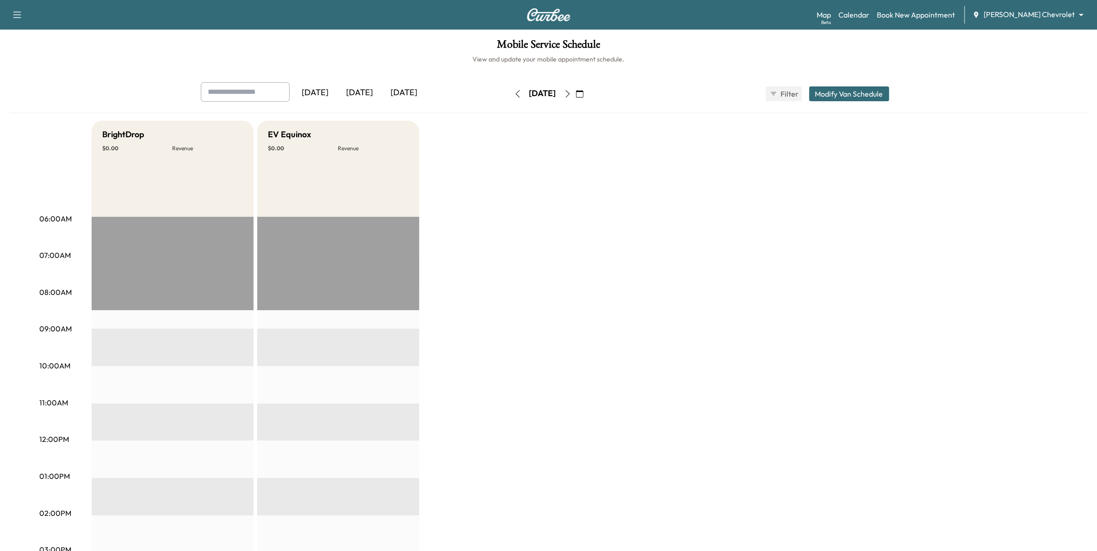
click at [587, 94] on button "button" at bounding box center [580, 93] width 16 height 15
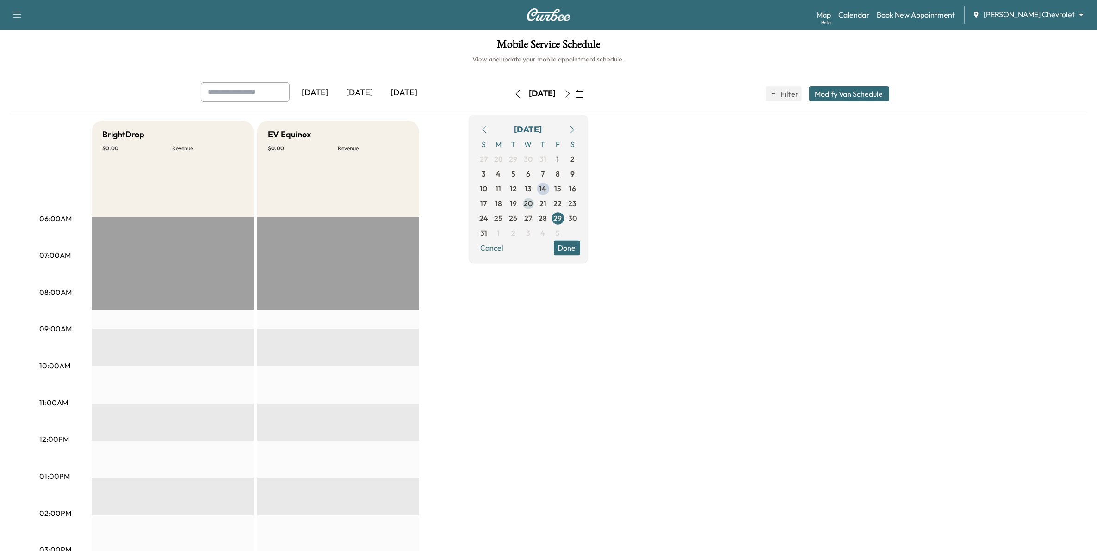
click at [532, 204] on span "20" at bounding box center [528, 203] width 9 height 11
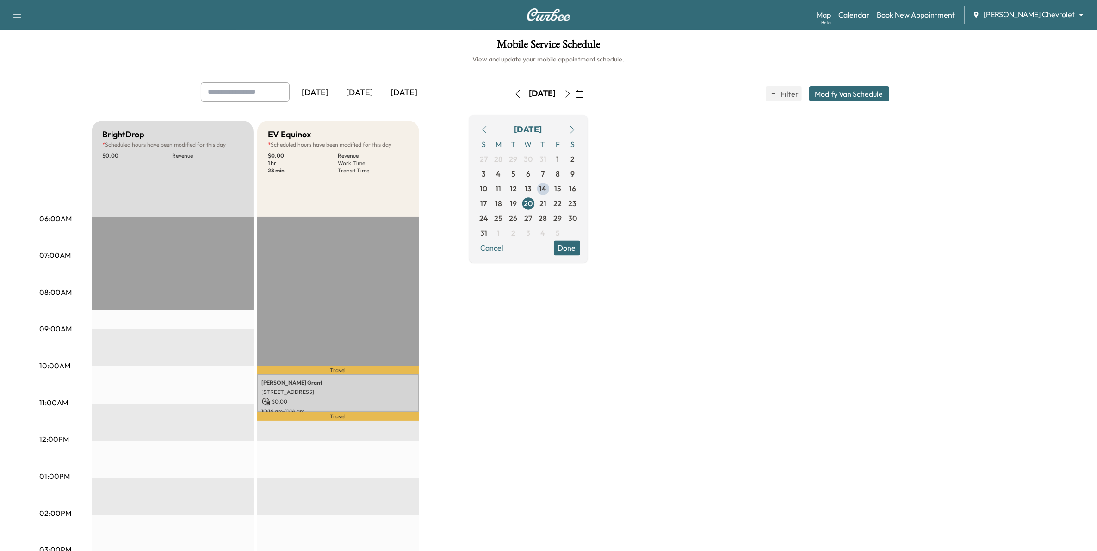
click at [953, 10] on link "Book New Appointment" at bounding box center [915, 14] width 78 height 11
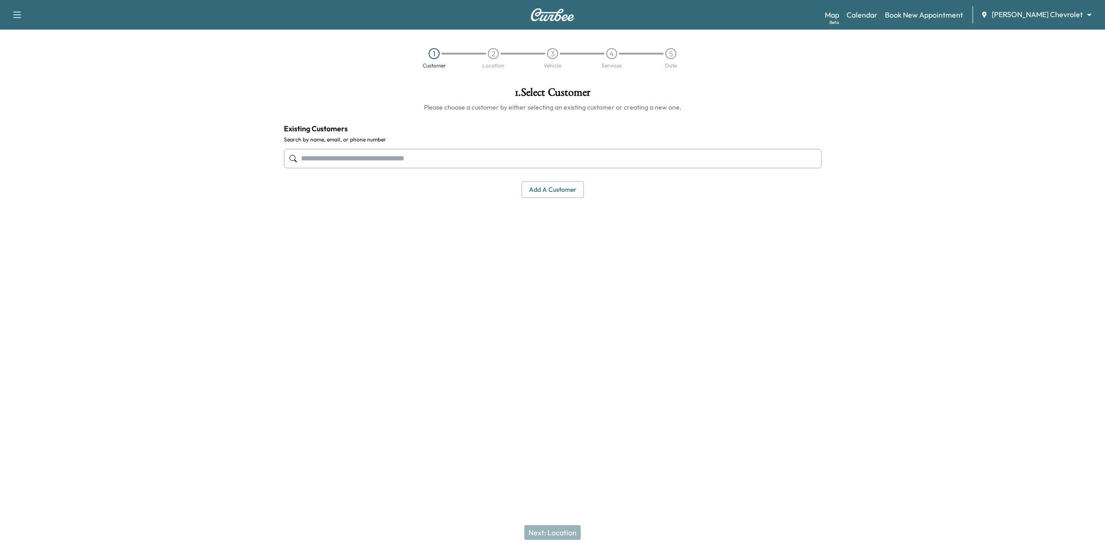
click at [401, 162] on input "text" at bounding box center [553, 158] width 538 height 19
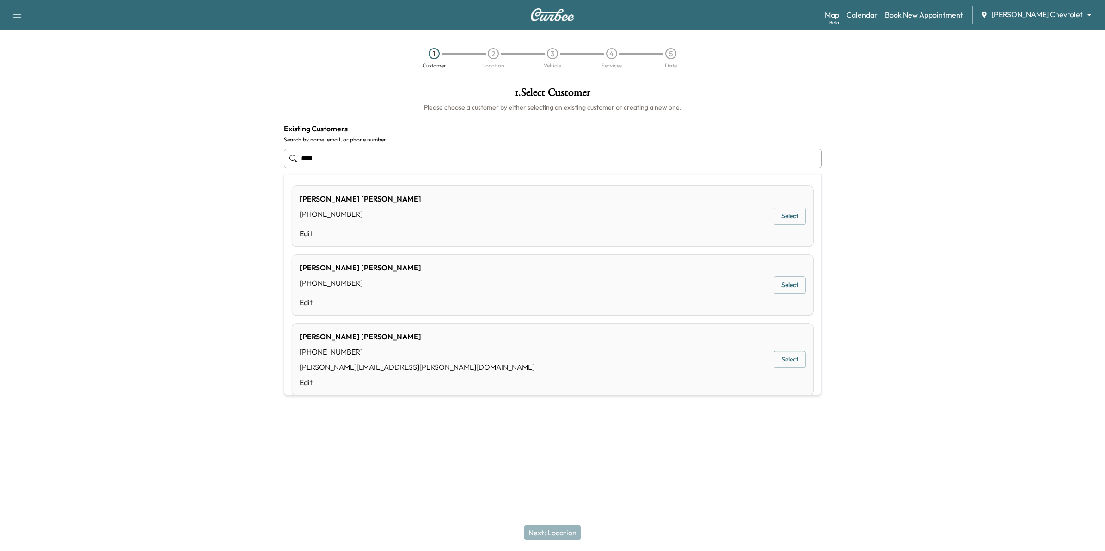
click at [785, 212] on button "Select" at bounding box center [790, 216] width 32 height 17
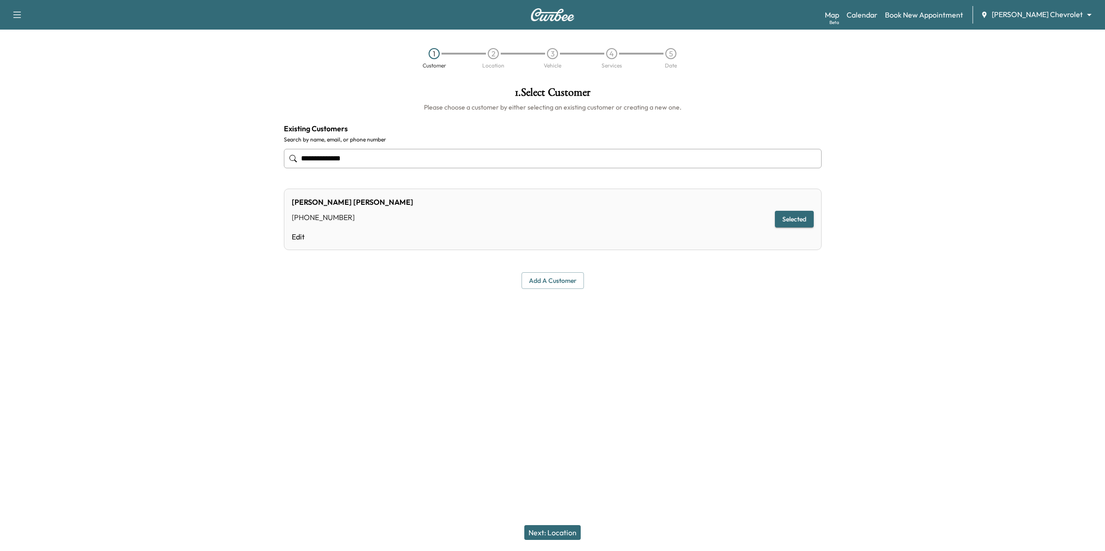
type input "**********"
click at [795, 222] on button "Selected" at bounding box center [794, 219] width 39 height 17
click at [571, 535] on button "Next: Location" at bounding box center [552, 532] width 56 height 15
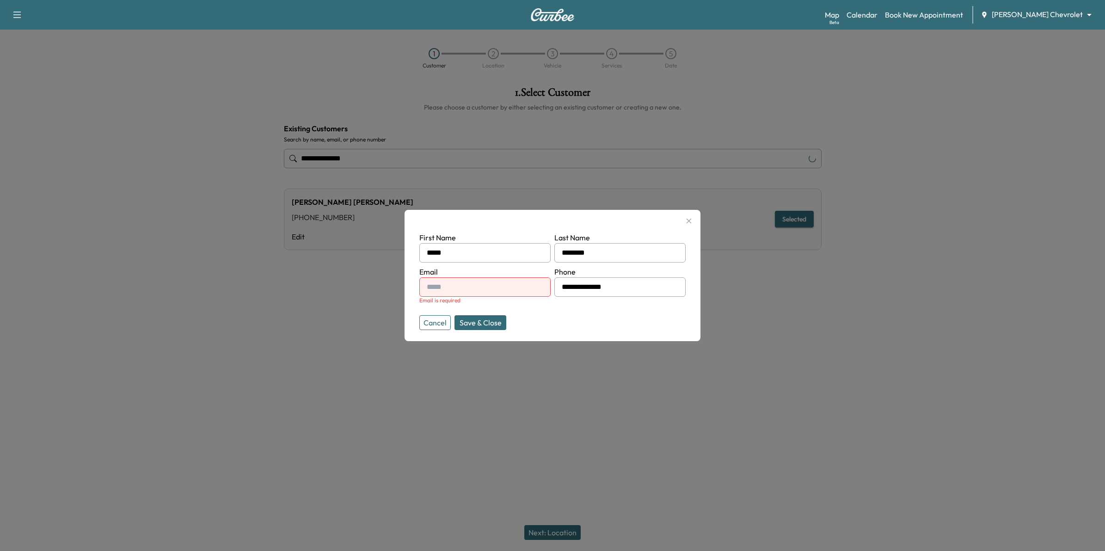
click at [490, 290] on input "text" at bounding box center [484, 286] width 131 height 19
type input "**********"
click at [494, 326] on button "Save & Close" at bounding box center [481, 322] width 52 height 15
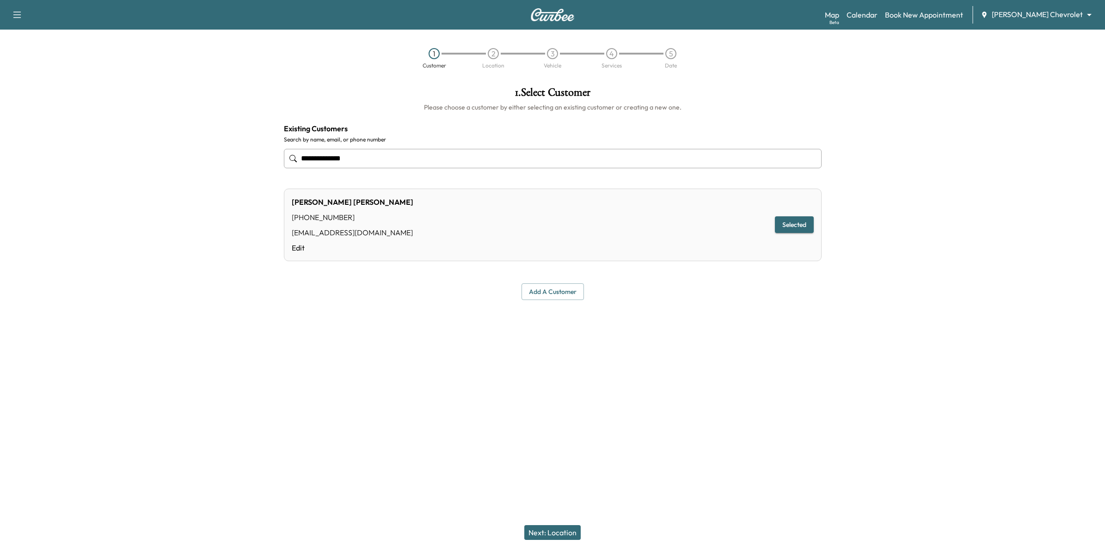
click at [560, 533] on button "Next: Location" at bounding box center [552, 532] width 56 height 15
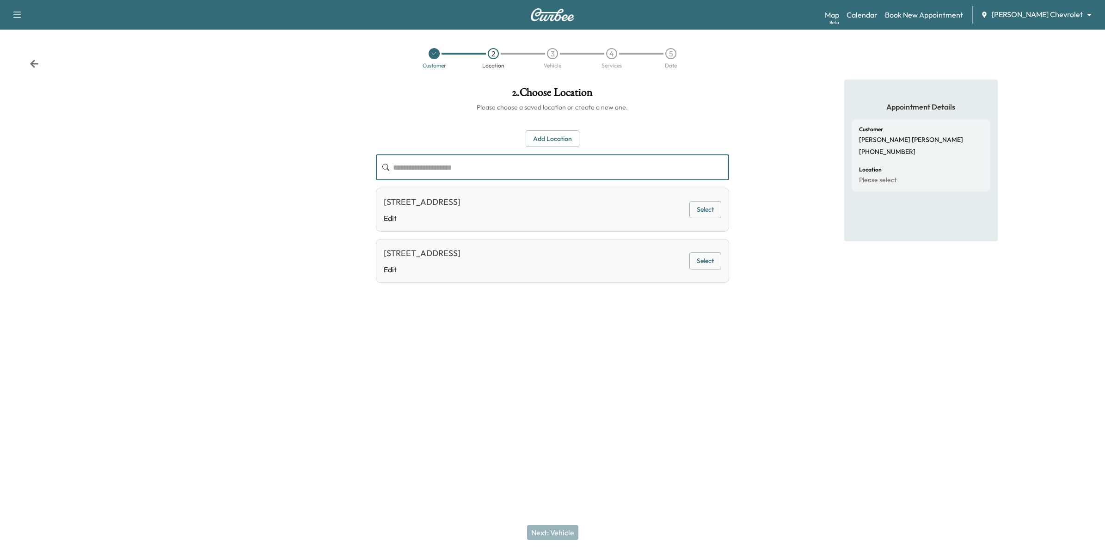
click at [498, 174] on input "text" at bounding box center [561, 167] width 336 height 26
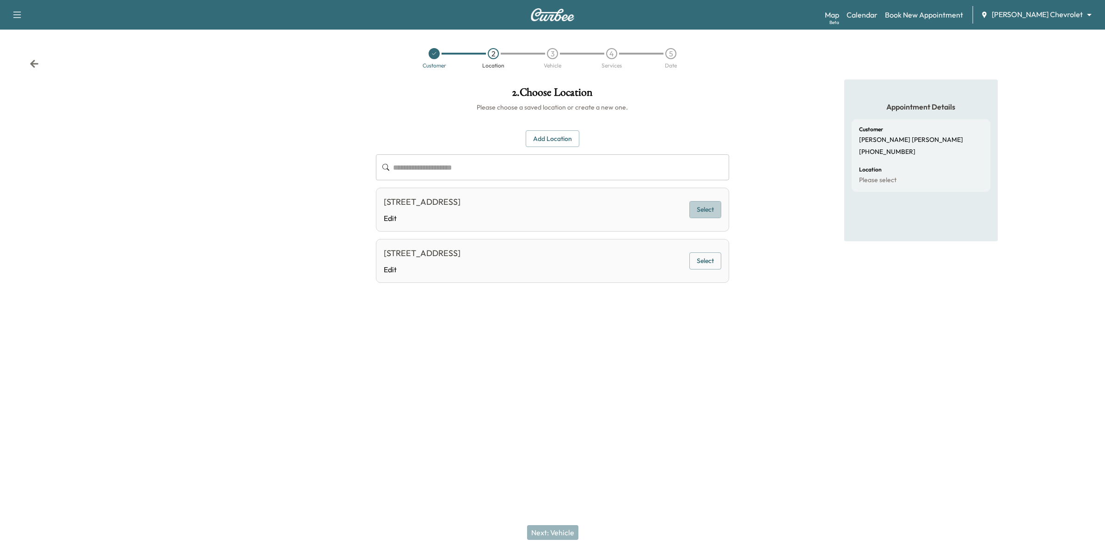
click at [714, 213] on button "Select" at bounding box center [706, 209] width 32 height 17
click at [568, 532] on button "Next: Vehicle" at bounding box center [552, 532] width 51 height 15
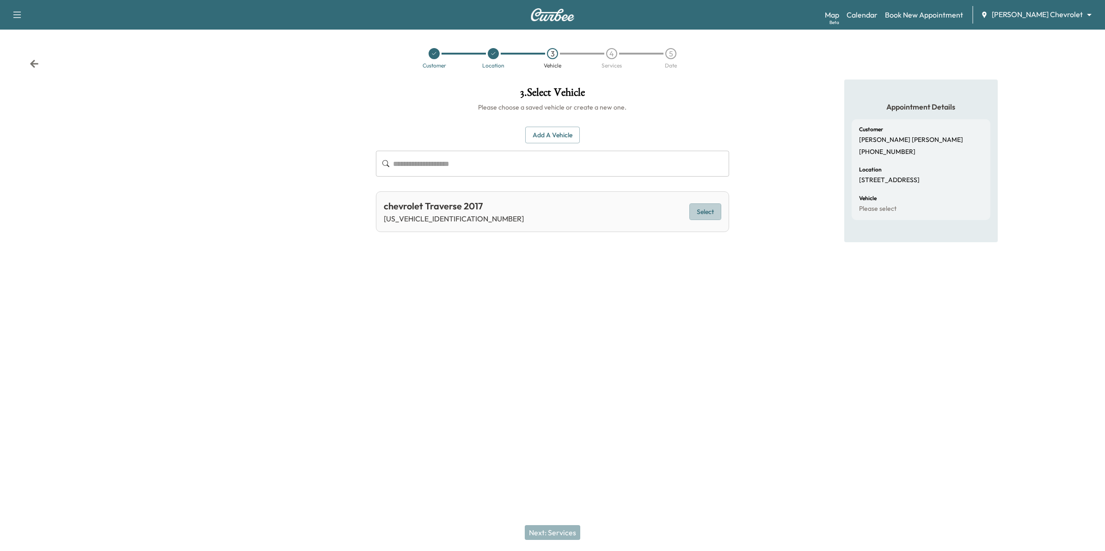
click at [710, 212] on button "Select" at bounding box center [706, 211] width 32 height 17
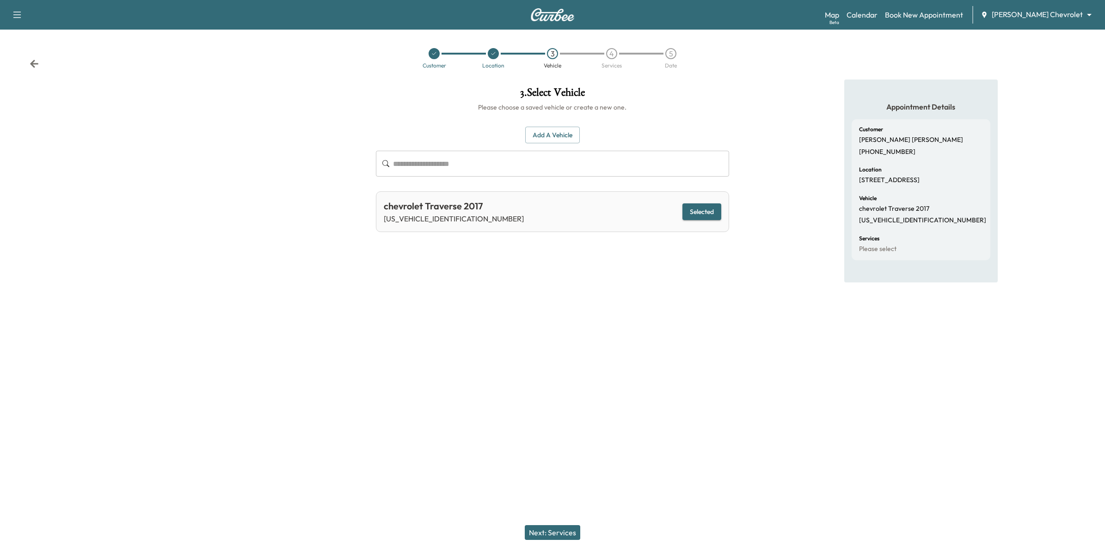
click at [568, 528] on button "Next: Services" at bounding box center [552, 532] width 55 height 15
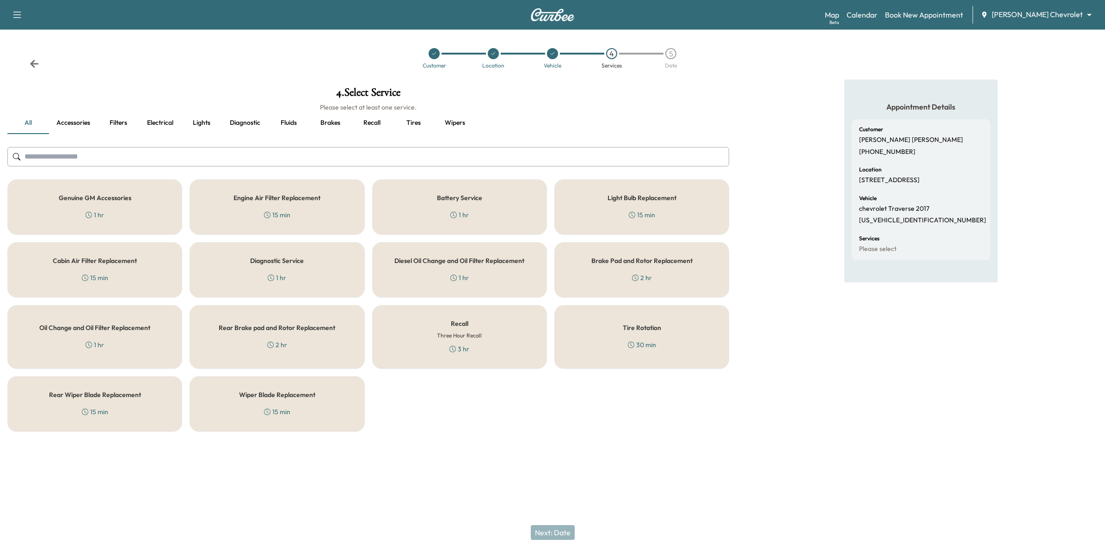
click at [481, 325] on div "Recall Three Hour Recall 3 hr" at bounding box center [459, 337] width 175 height 64
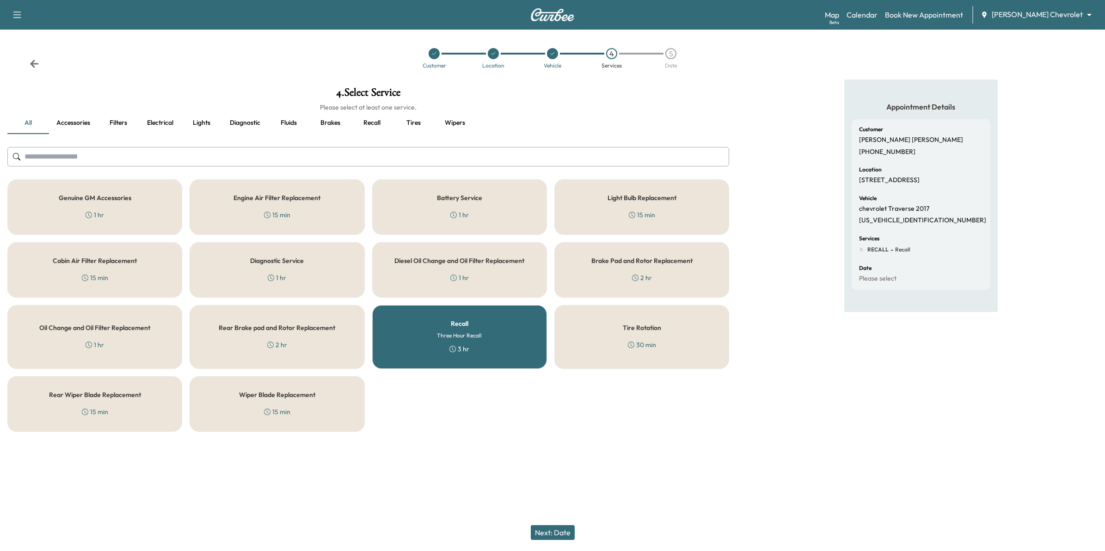
click at [559, 532] on button "Next: Date" at bounding box center [553, 532] width 44 height 15
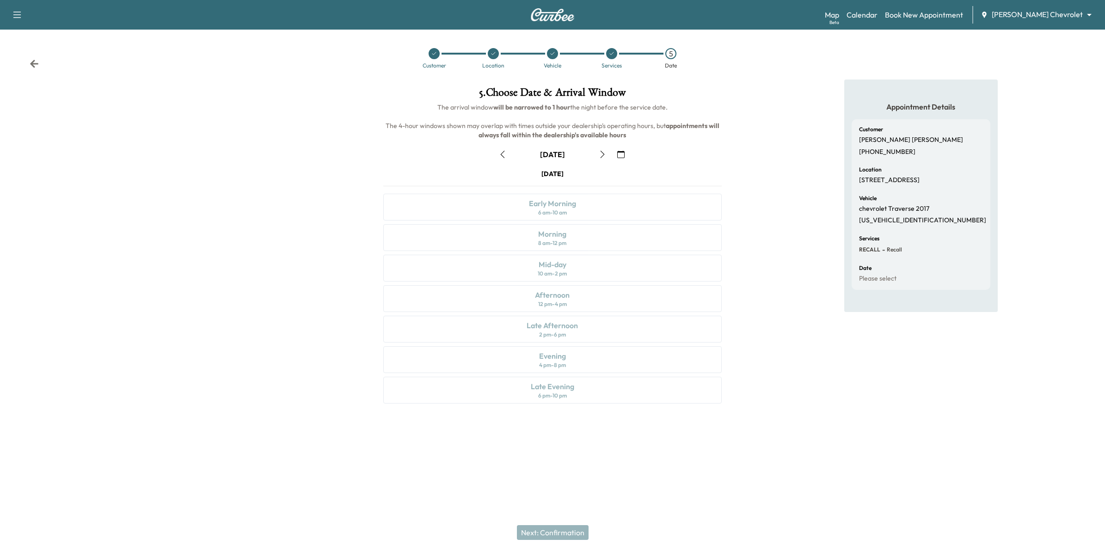
click at [602, 153] on icon "button" at bounding box center [602, 154] width 7 height 7
click at [620, 146] on div "August [DATE] S M T W T F S 27 28 29 30 31 1 2 3 4 5 6 7 8 9 10 11 12 13 14 15 …" at bounding box center [553, 274] width 354 height 268
click at [621, 155] on icon "button" at bounding box center [620, 154] width 7 height 7
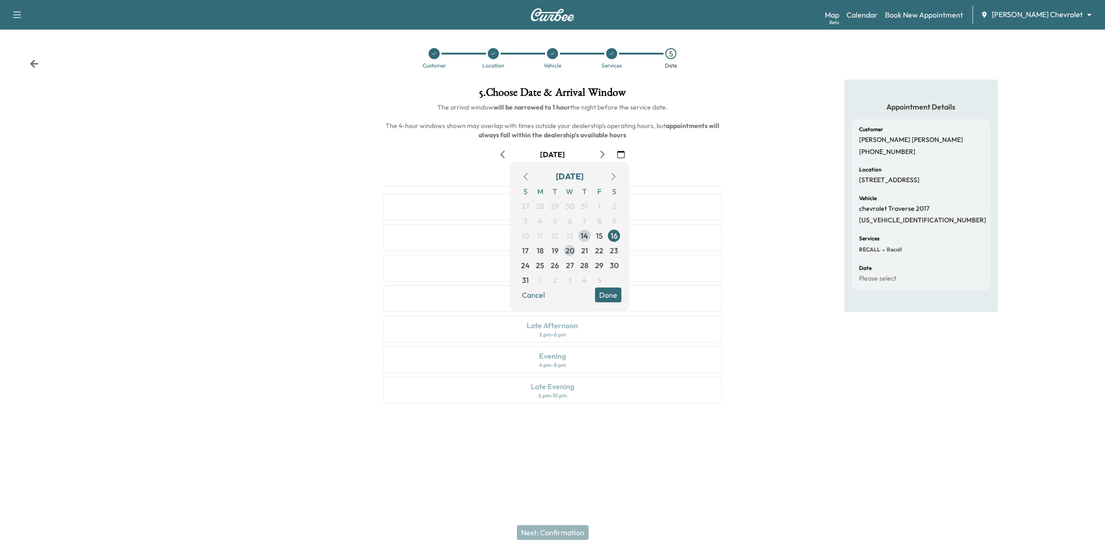
click at [571, 250] on span "20" at bounding box center [570, 250] width 9 height 11
click at [613, 296] on button "Done" at bounding box center [608, 295] width 26 height 15
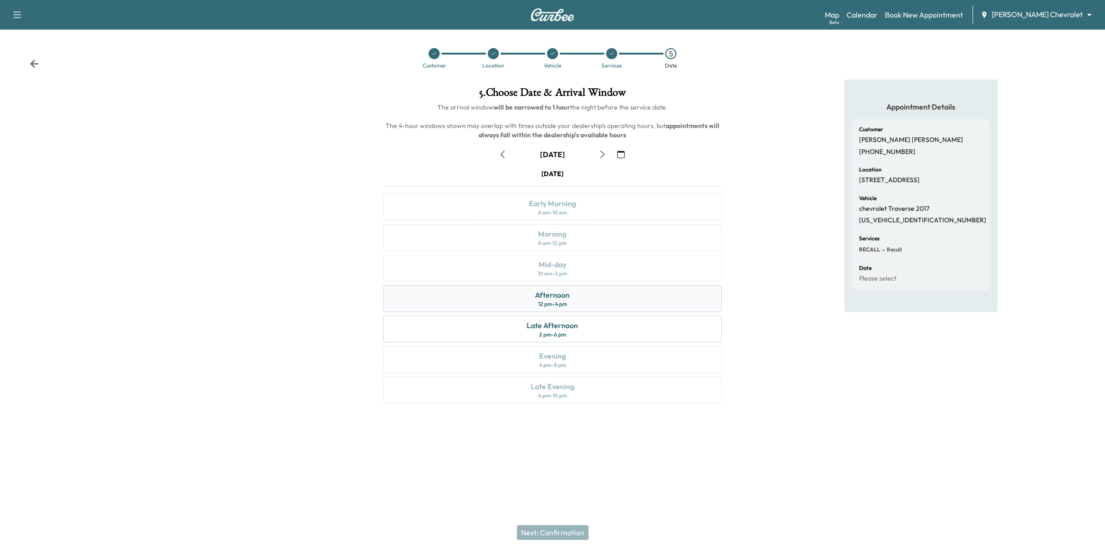
click at [628, 302] on div "Afternoon 12 pm - 4 pm" at bounding box center [552, 298] width 339 height 27
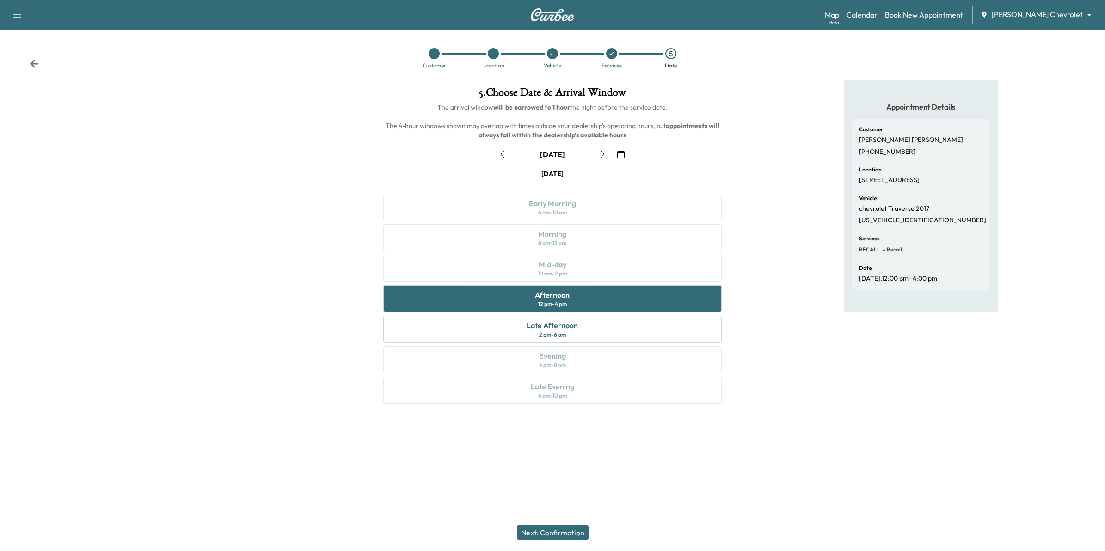
click at [574, 532] on button "Next: Confirmation" at bounding box center [553, 532] width 72 height 15
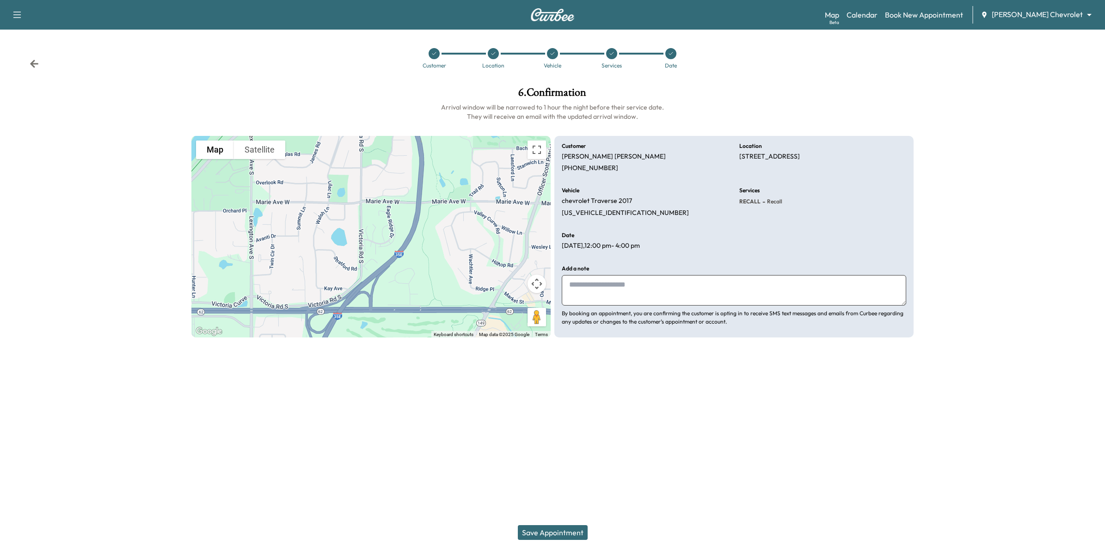
click at [594, 287] on textarea at bounding box center [734, 290] width 345 height 31
type textarea "*"
type textarea "**********"
click at [574, 532] on button "Save Appointment" at bounding box center [553, 532] width 70 height 15
click at [575, 533] on button "Save Appointment" at bounding box center [553, 532] width 70 height 15
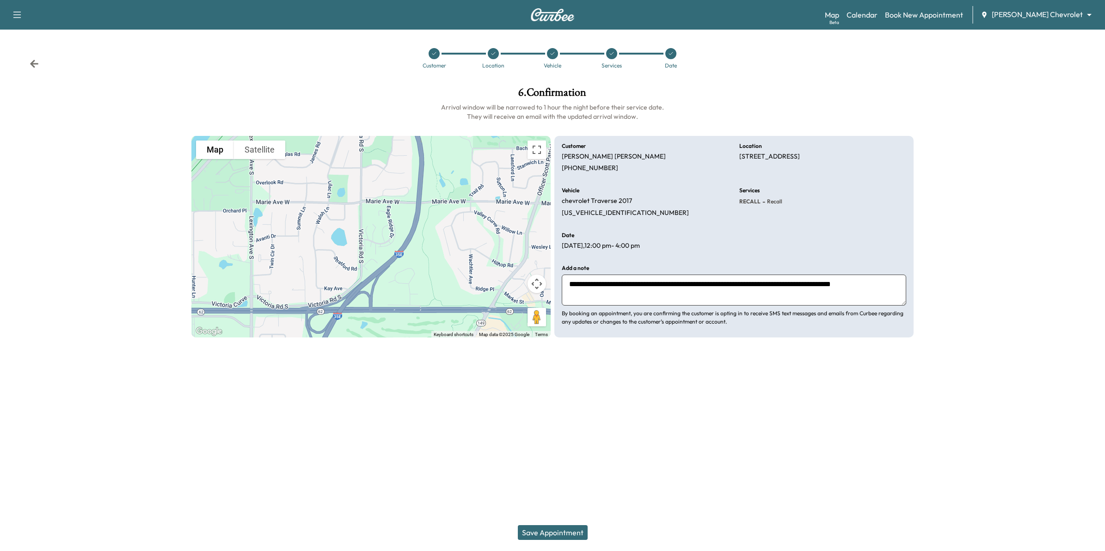
click at [572, 529] on button "Save Appointment" at bounding box center [553, 532] width 70 height 15
click at [26, 12] on button "button" at bounding box center [16, 14] width 19 height 15
click at [878, 16] on link "Calendar" at bounding box center [862, 14] width 31 height 11
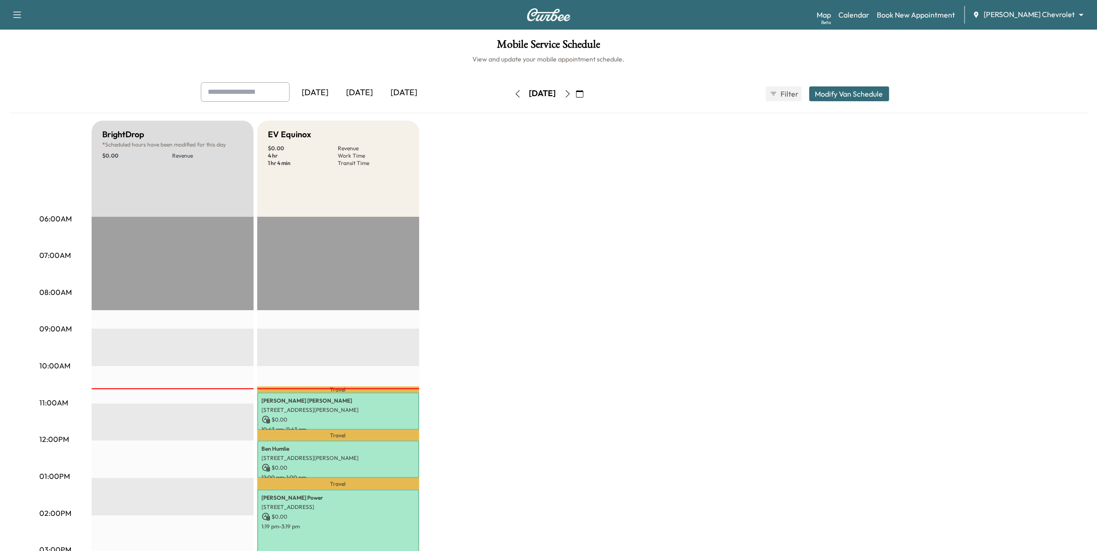
click at [583, 95] on icon "button" at bounding box center [579, 93] width 7 height 7
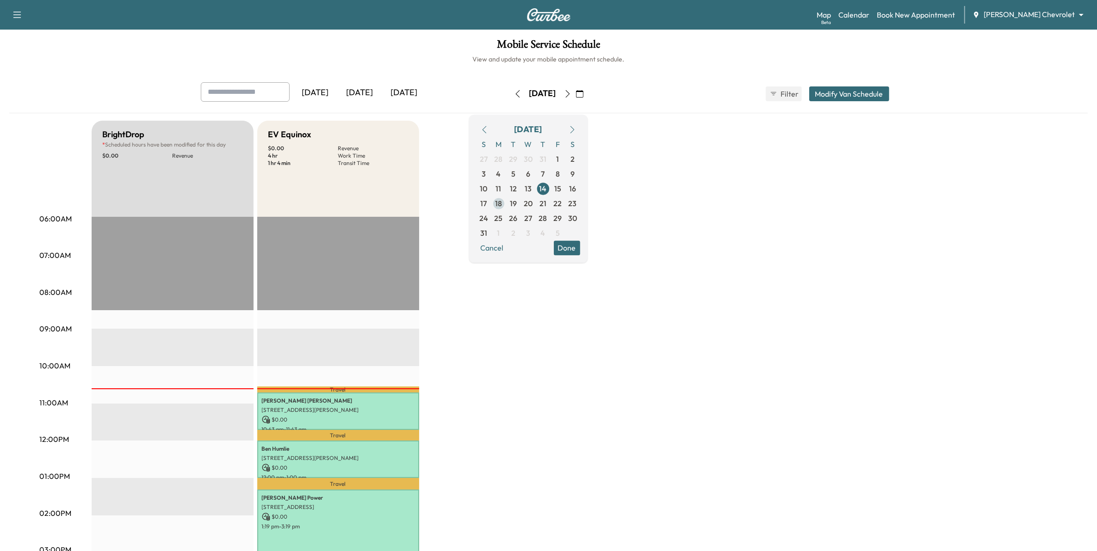
click at [506, 206] on span "18" at bounding box center [498, 203] width 15 height 15
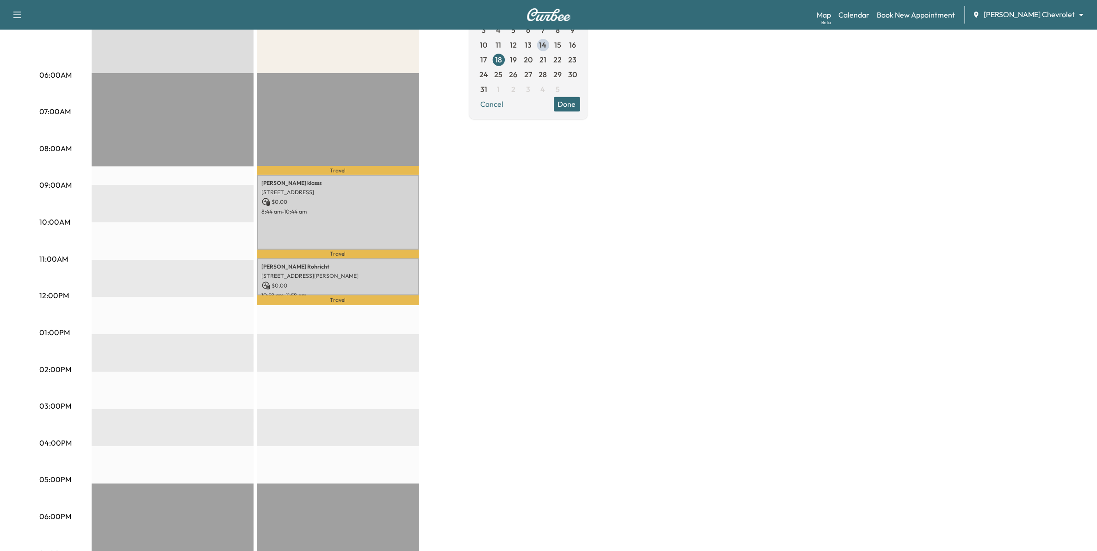
scroll to position [173, 0]
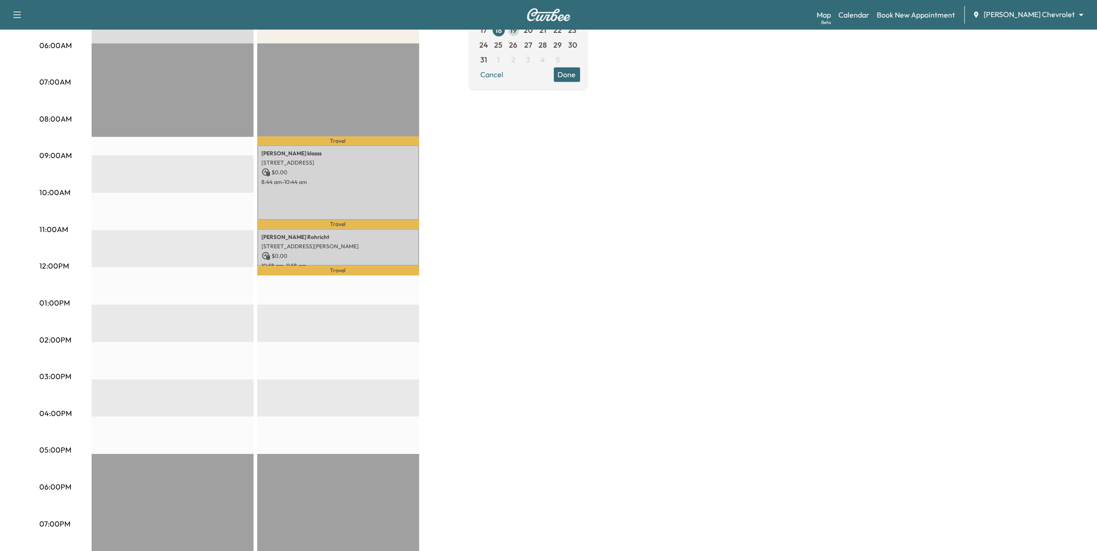
click at [517, 30] on span "19" at bounding box center [513, 30] width 7 height 11
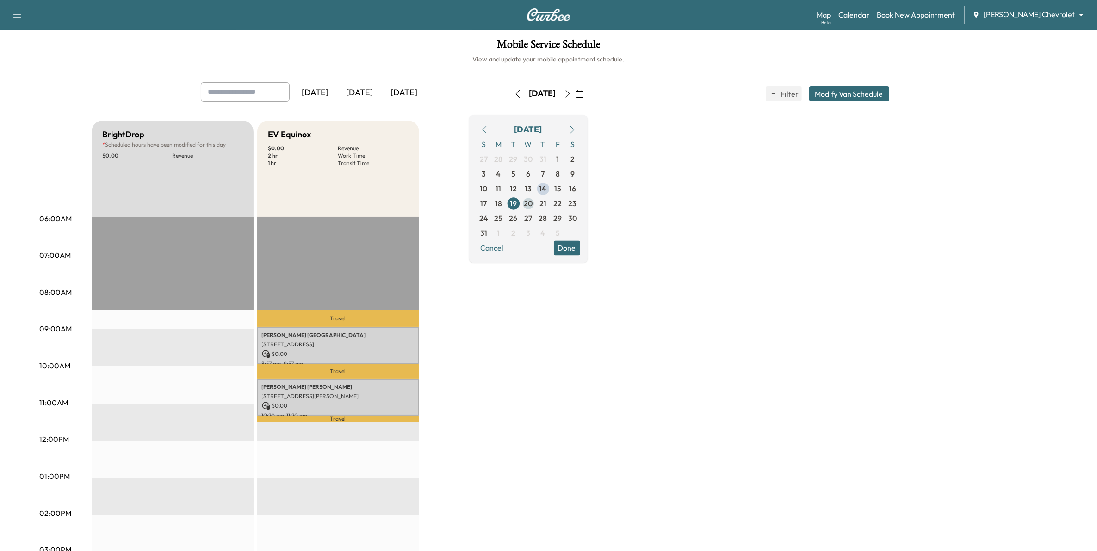
click at [532, 206] on span "20" at bounding box center [528, 203] width 9 height 11
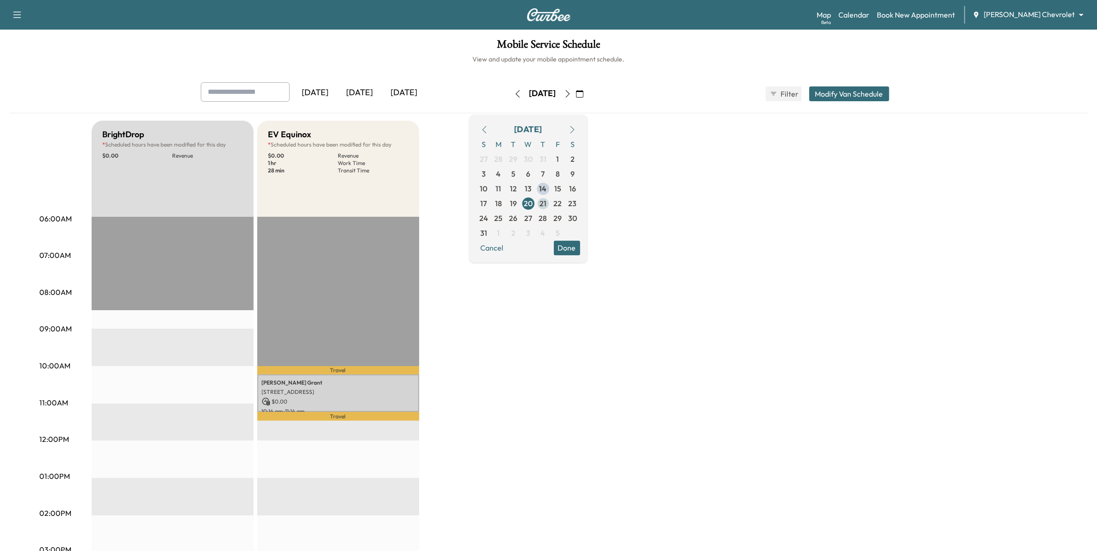
click at [546, 205] on span "21" at bounding box center [542, 203] width 7 height 11
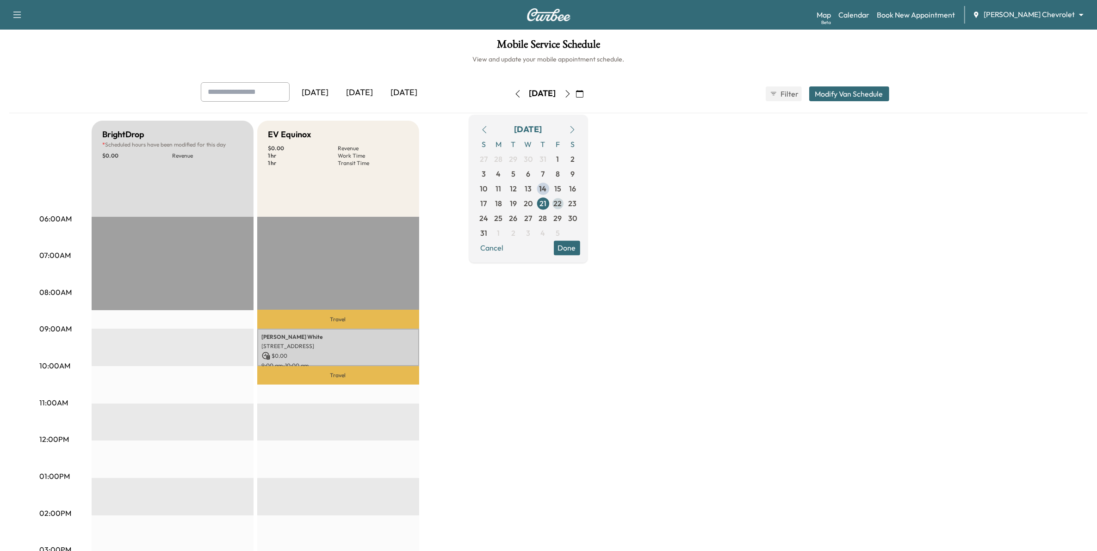
click at [562, 206] on span "22" at bounding box center [558, 203] width 8 height 11
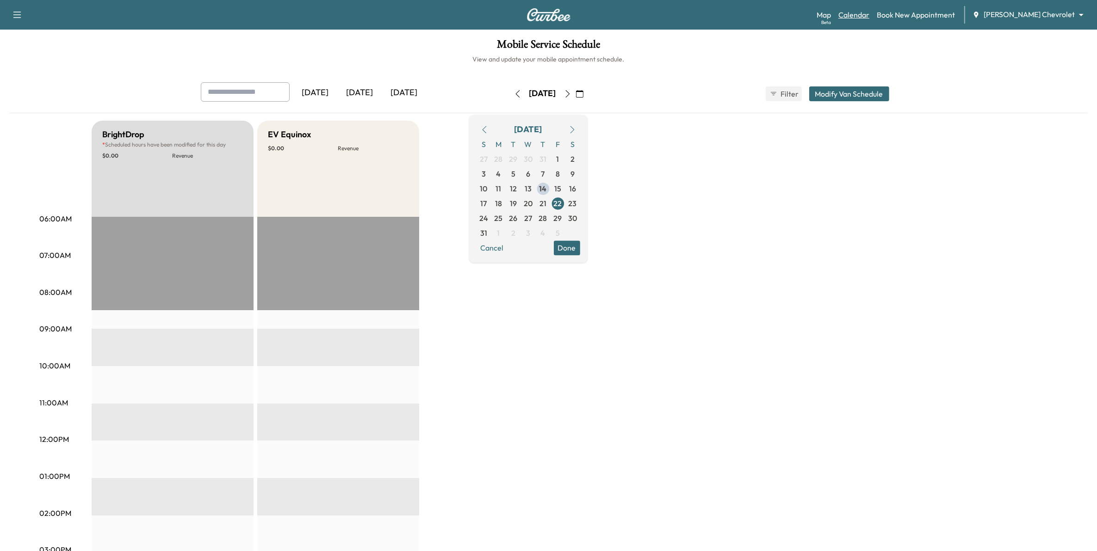
click at [869, 15] on link "Calendar" at bounding box center [853, 14] width 31 height 11
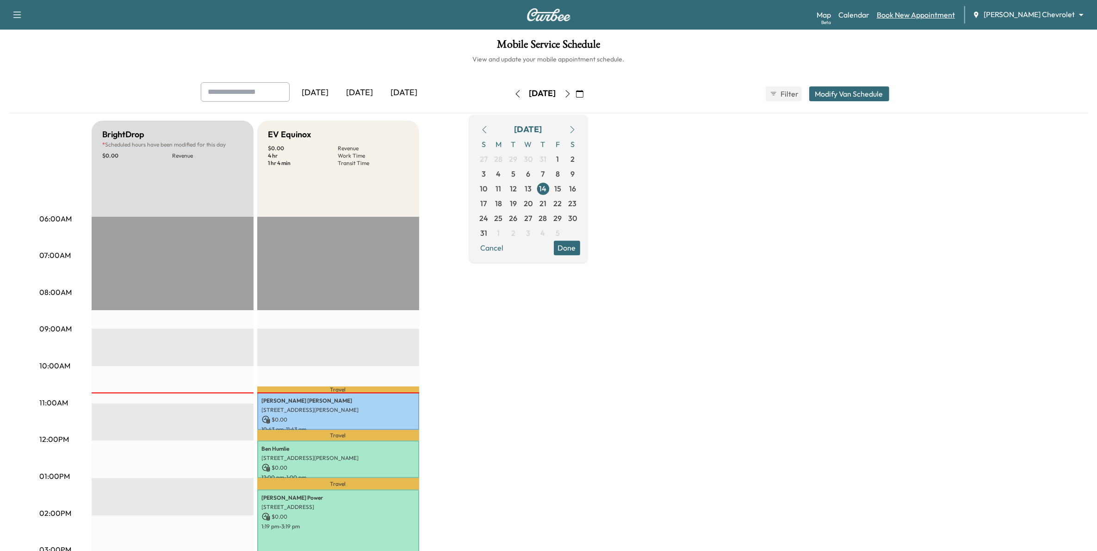
click at [955, 14] on link "Book New Appointment" at bounding box center [915, 14] width 78 height 11
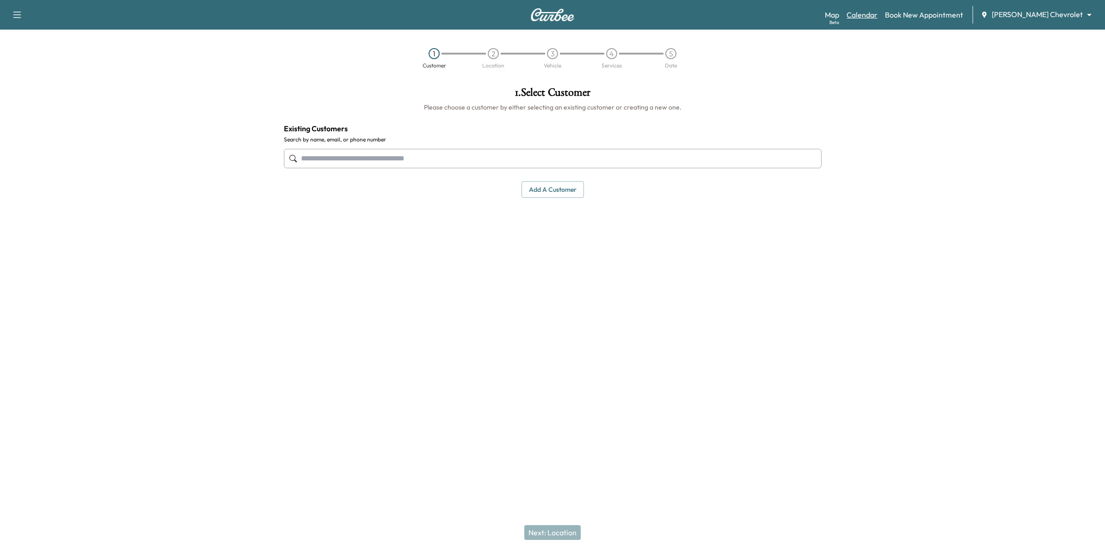
click at [878, 14] on link "Calendar" at bounding box center [862, 14] width 31 height 11
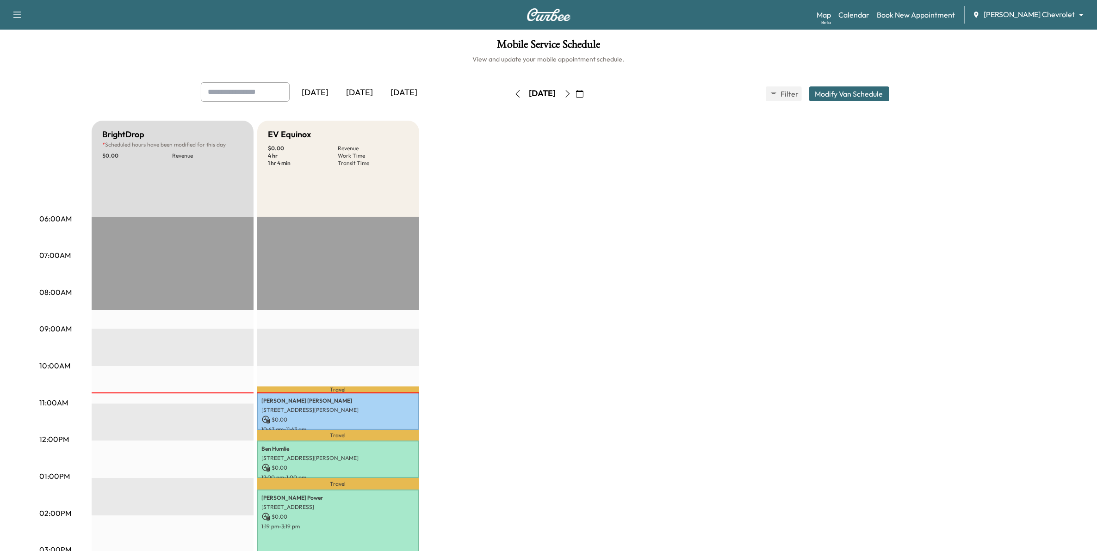
click at [583, 96] on icon "button" at bounding box center [579, 93] width 7 height 7
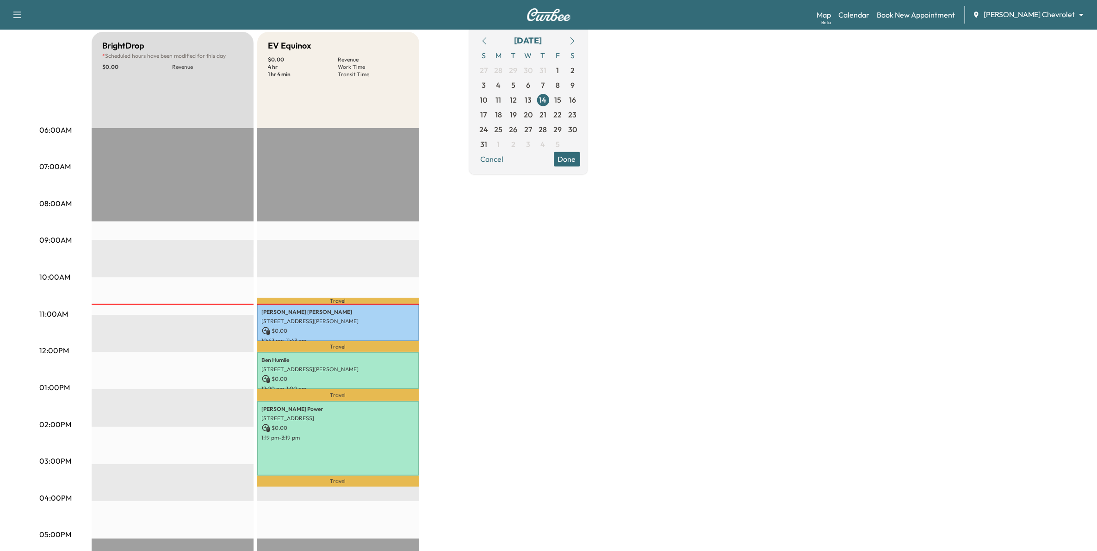
scroll to position [116, 0]
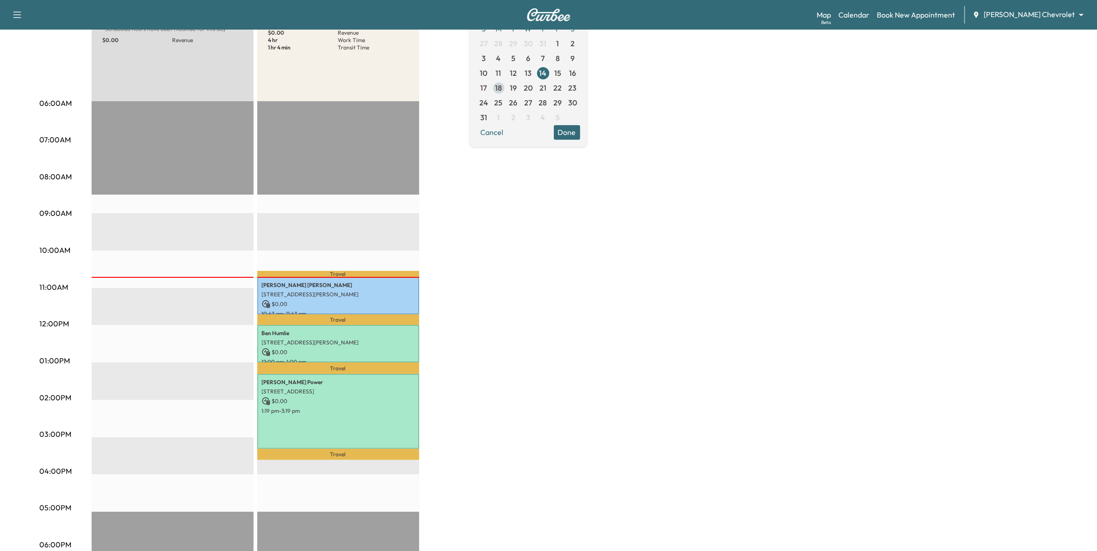
click at [502, 86] on span "18" at bounding box center [498, 87] width 7 height 11
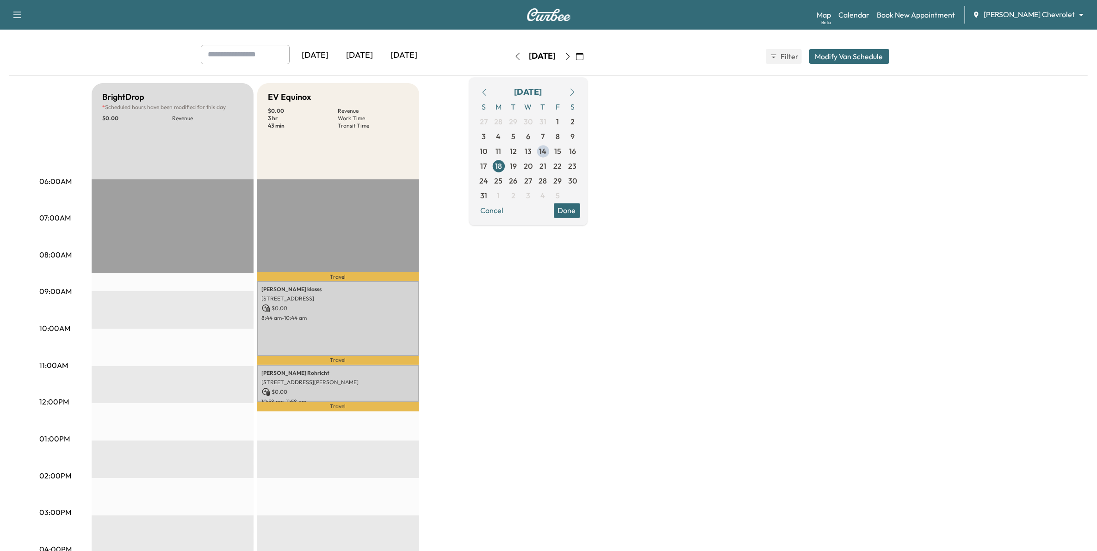
scroll to position [58, 0]
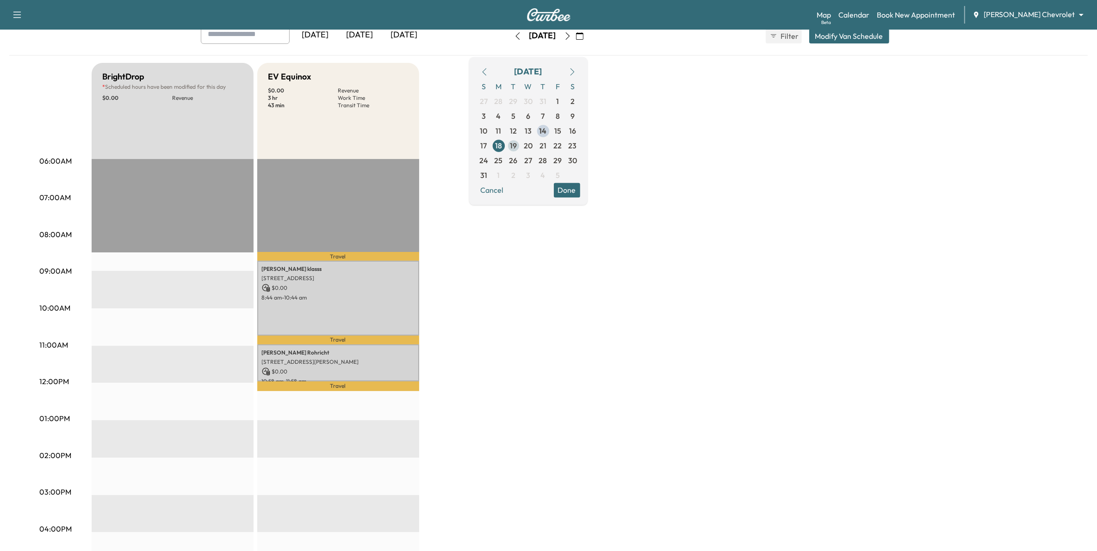
click at [521, 145] on span "19" at bounding box center [513, 145] width 15 height 15
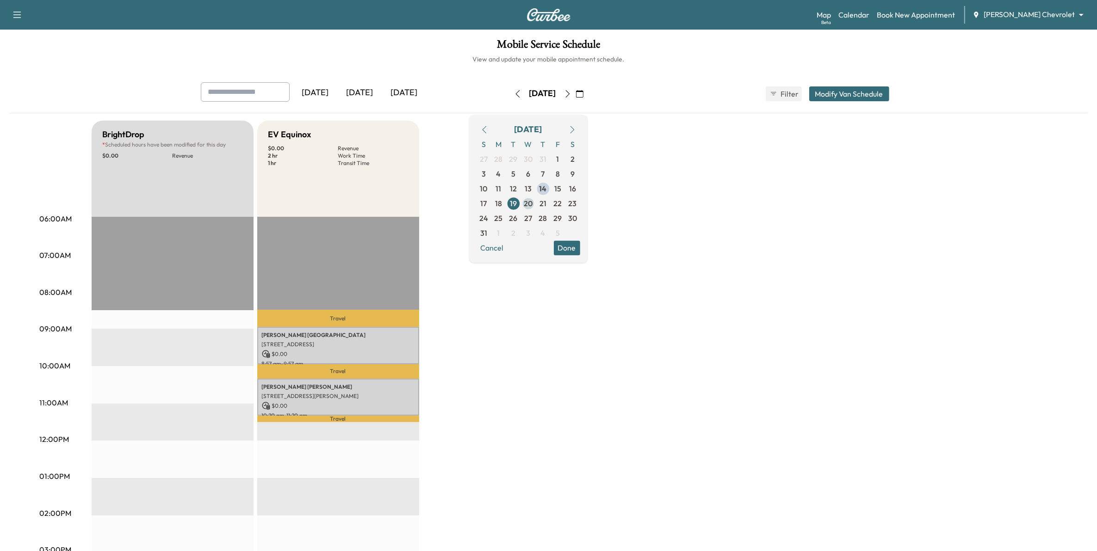
click at [532, 206] on span "20" at bounding box center [528, 203] width 9 height 11
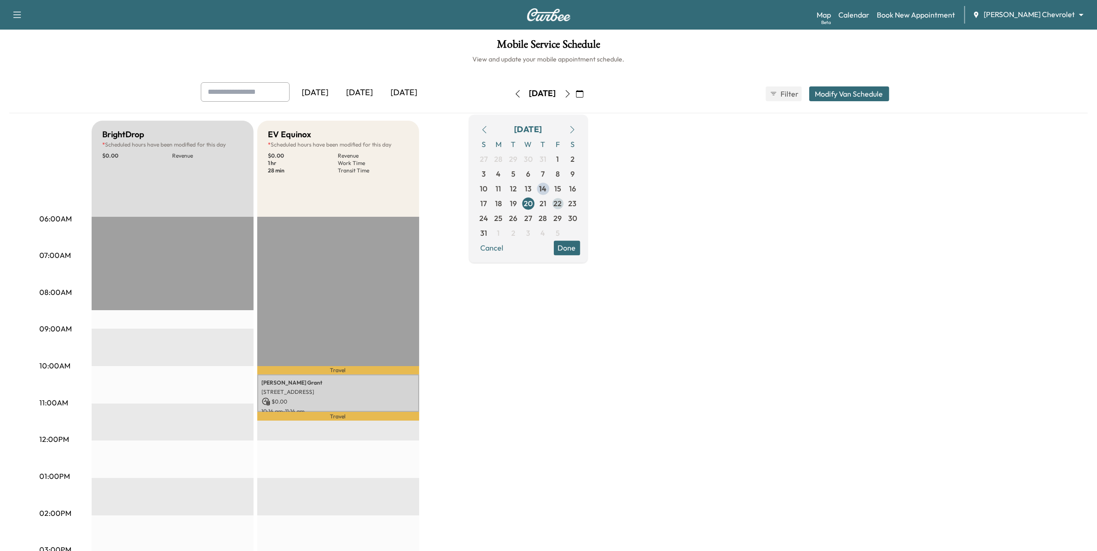
click at [562, 205] on span "22" at bounding box center [558, 203] width 8 height 11
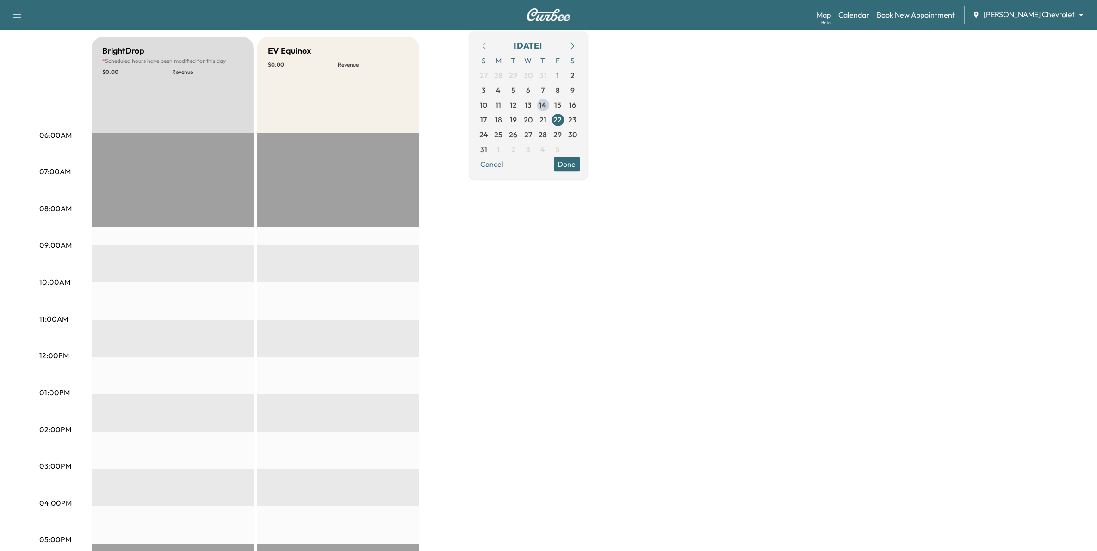
scroll to position [58, 0]
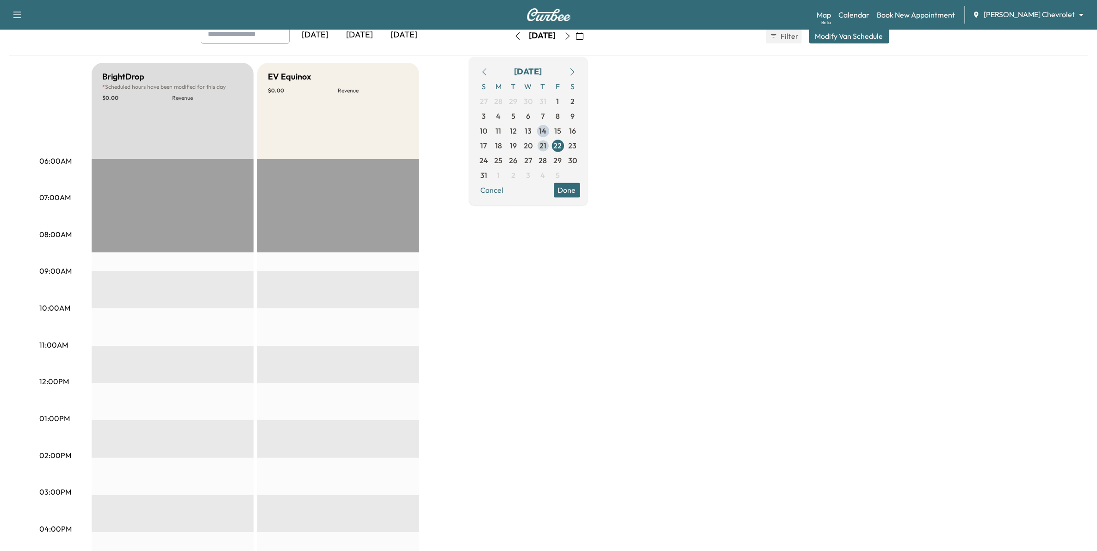
click at [546, 144] on span "21" at bounding box center [542, 145] width 7 height 11
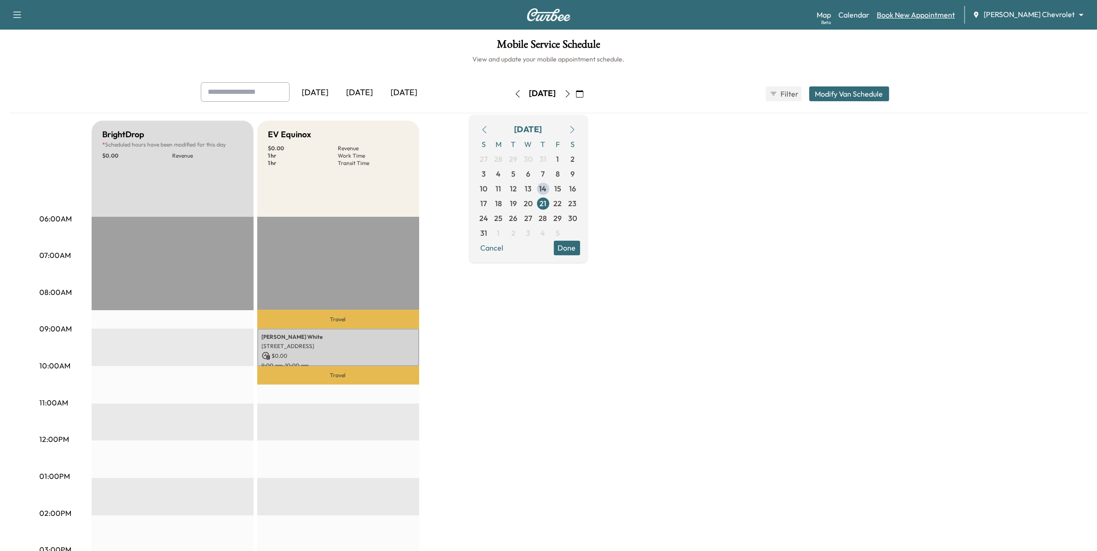
click at [921, 16] on link "Book New Appointment" at bounding box center [915, 14] width 78 height 11
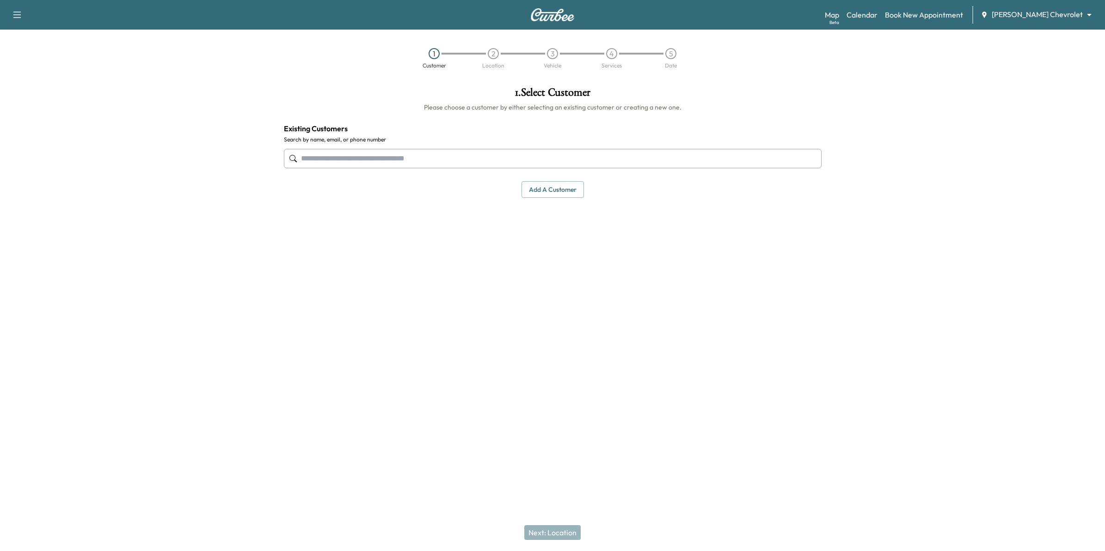
click at [516, 163] on input "text" at bounding box center [553, 158] width 538 height 19
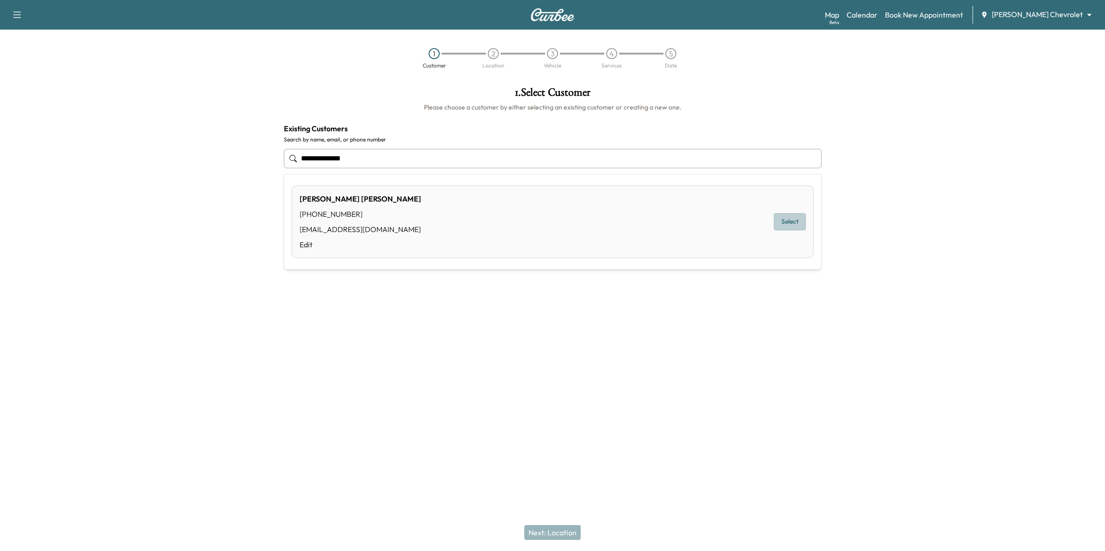
click at [792, 217] on button "Select" at bounding box center [790, 222] width 32 height 17
type input "**********"
click at [558, 527] on button "Next: Location" at bounding box center [552, 532] width 56 height 15
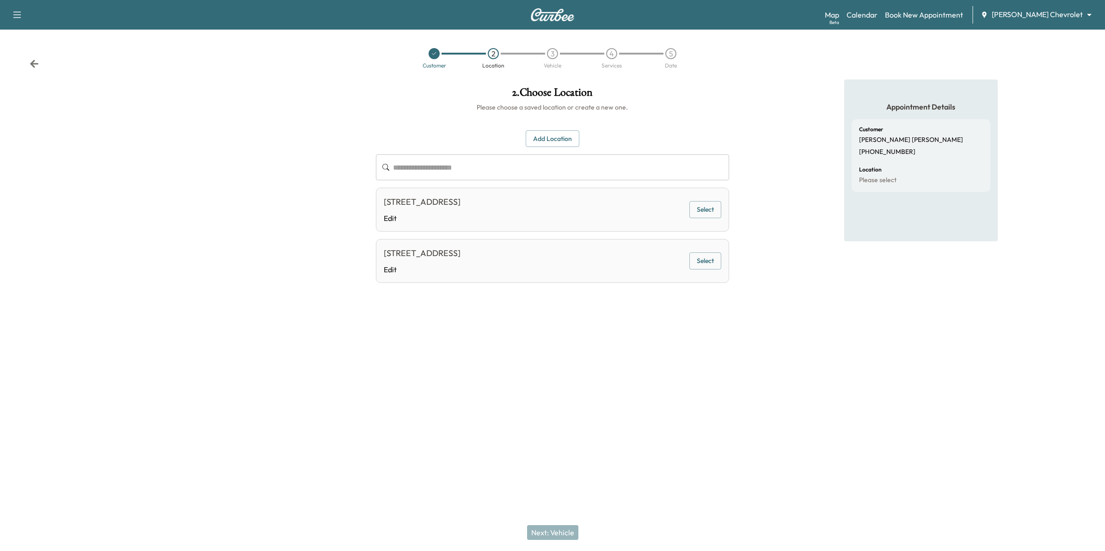
click at [703, 210] on button "Select" at bounding box center [706, 209] width 32 height 17
click at [568, 530] on button "Next: Vehicle" at bounding box center [552, 532] width 51 height 15
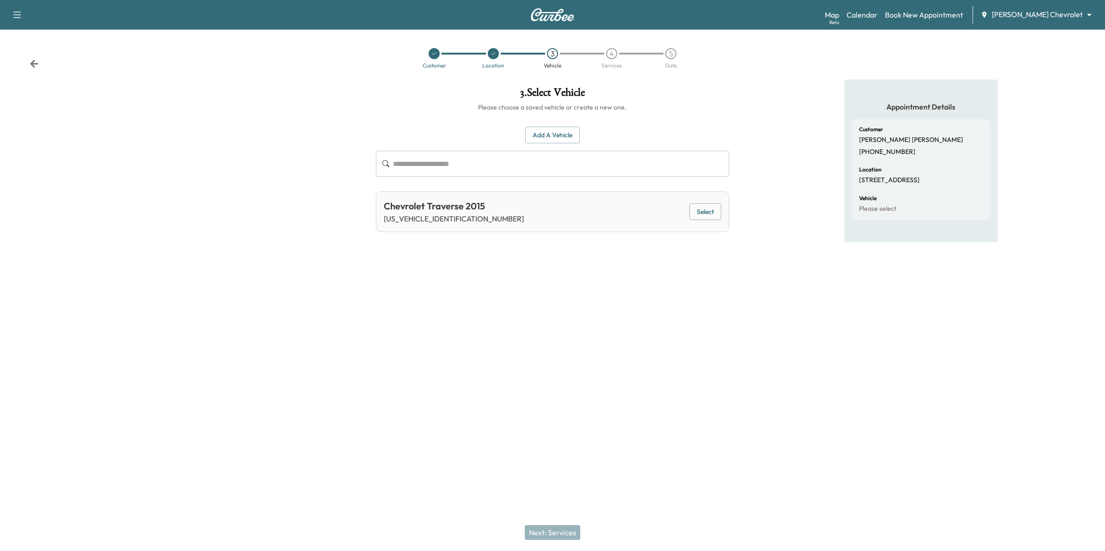
click at [721, 216] on button "Select" at bounding box center [706, 211] width 32 height 17
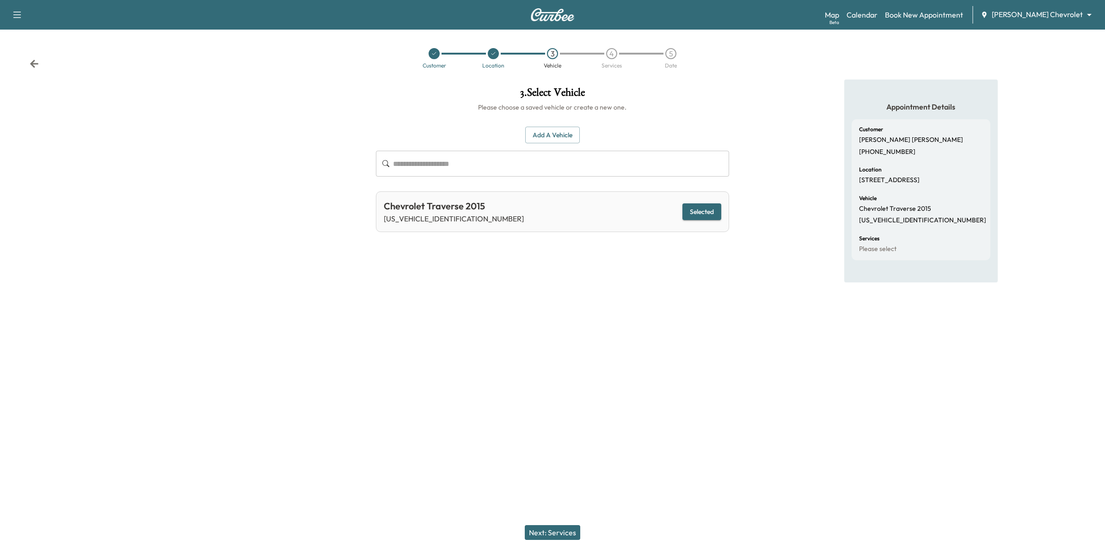
click at [565, 531] on button "Next: Services" at bounding box center [552, 532] width 55 height 15
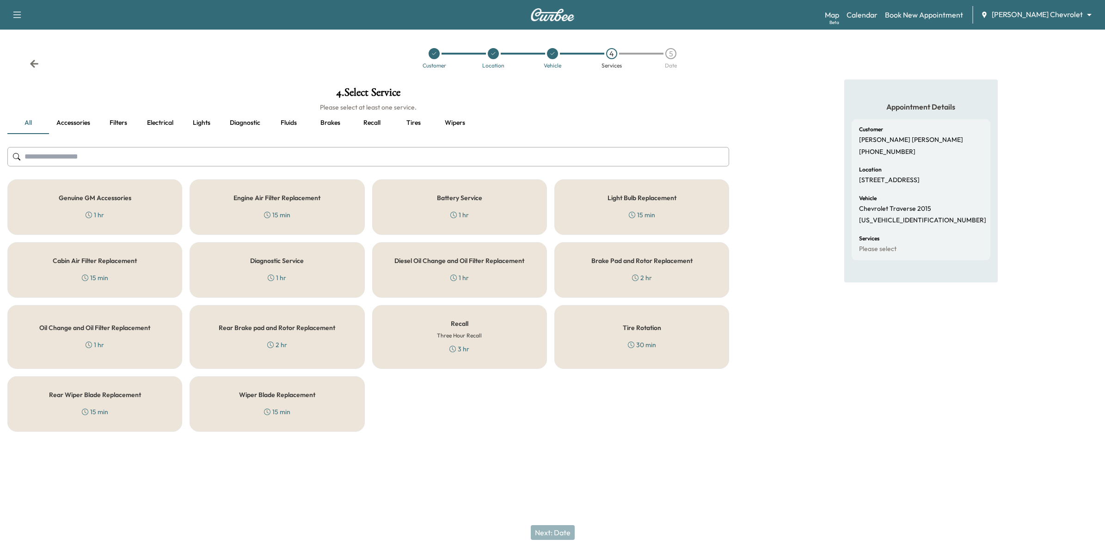
click at [480, 338] on h6 "Three Hour Recall" at bounding box center [459, 336] width 45 height 8
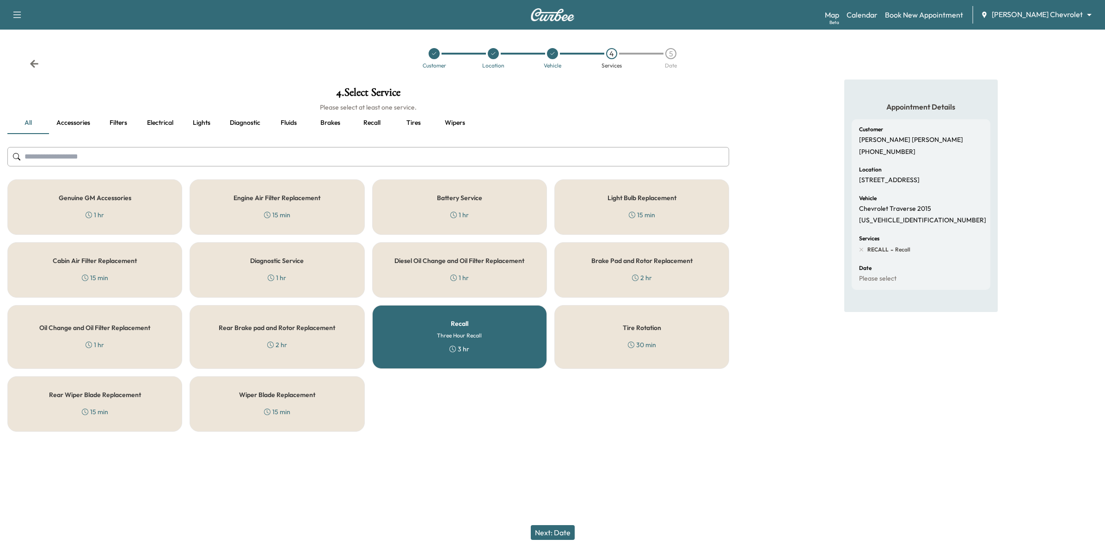
click at [548, 531] on button "Next: Date" at bounding box center [553, 532] width 44 height 15
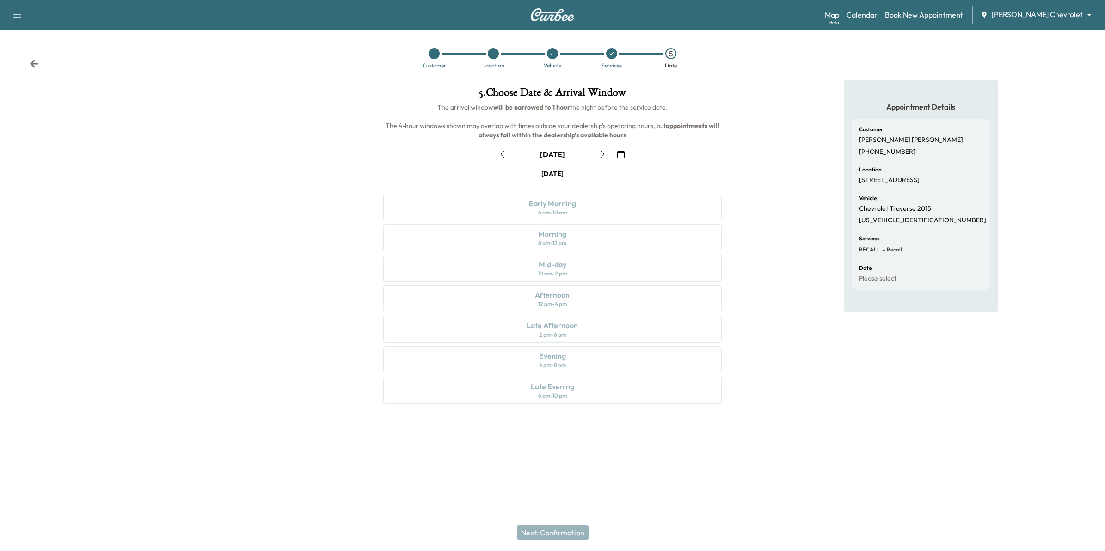
click at [623, 153] on icon "button" at bounding box center [620, 154] width 7 height 7
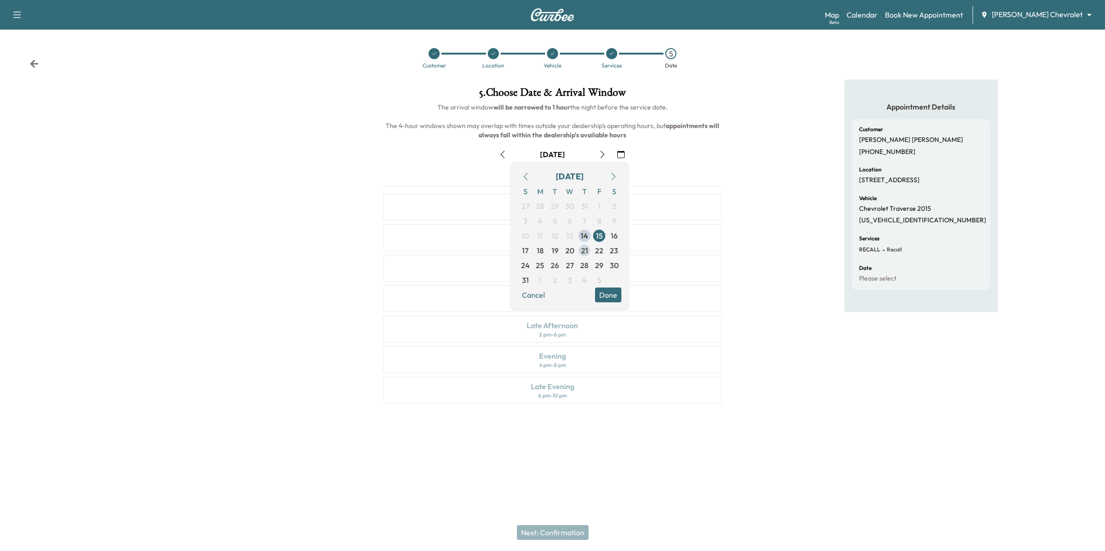
click at [586, 253] on span "21" at bounding box center [584, 250] width 7 height 11
click at [615, 295] on button "Done" at bounding box center [608, 295] width 26 height 15
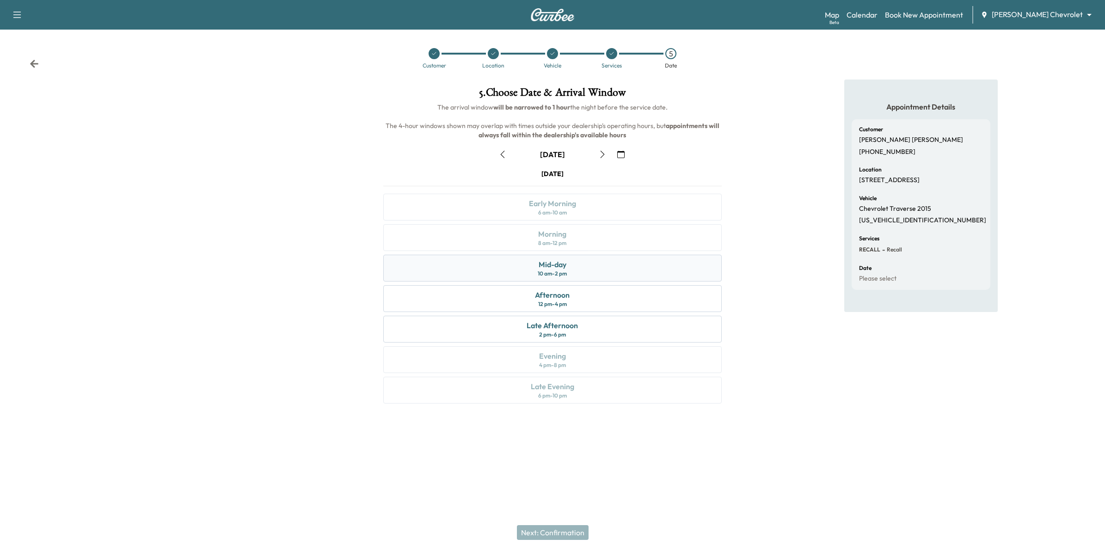
click at [657, 265] on div "Mid-day 10 am - 2 pm" at bounding box center [552, 268] width 339 height 27
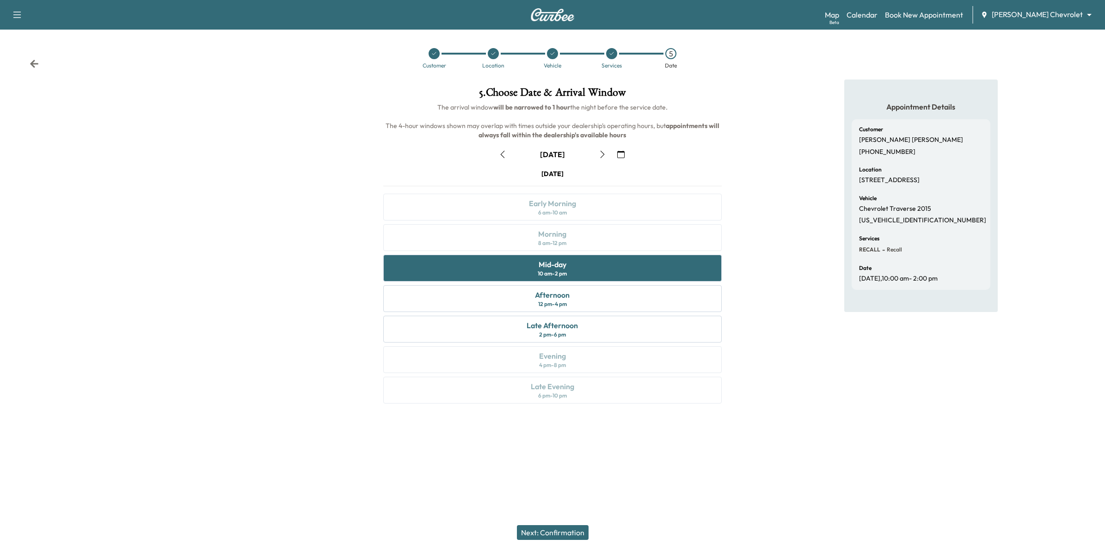
click at [567, 532] on button "Next: Confirmation" at bounding box center [553, 532] width 72 height 15
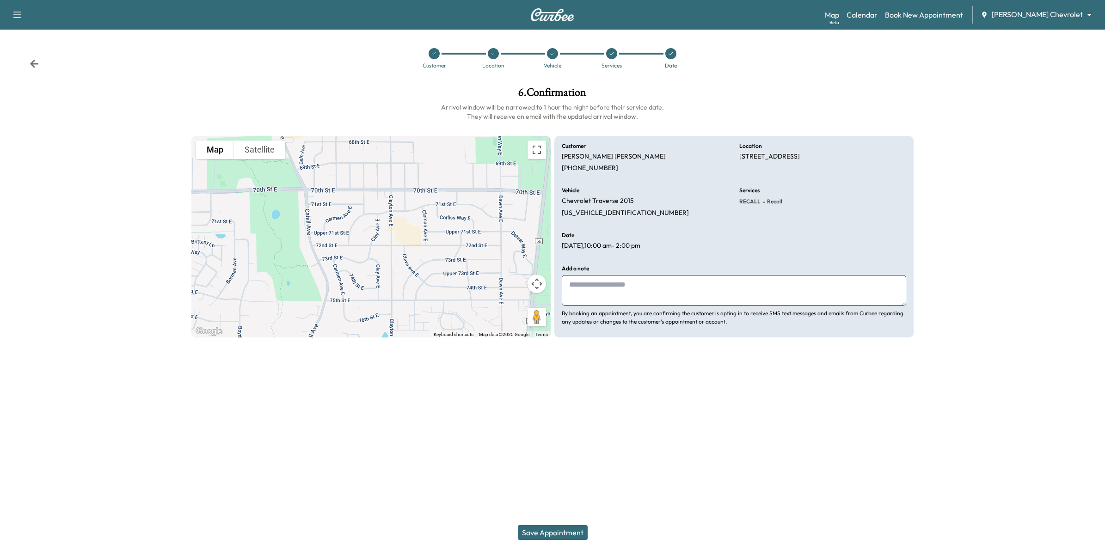
click at [709, 283] on textarea at bounding box center [734, 290] width 345 height 31
click at [567, 529] on button "Save Appointment" at bounding box center [553, 532] width 70 height 15
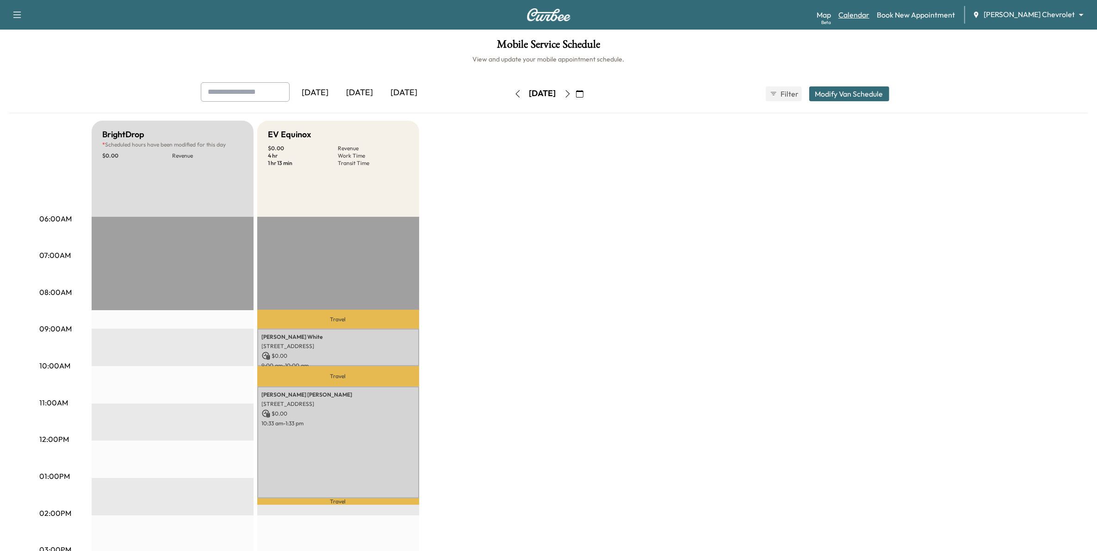
click at [869, 15] on link "Calendar" at bounding box center [853, 14] width 31 height 11
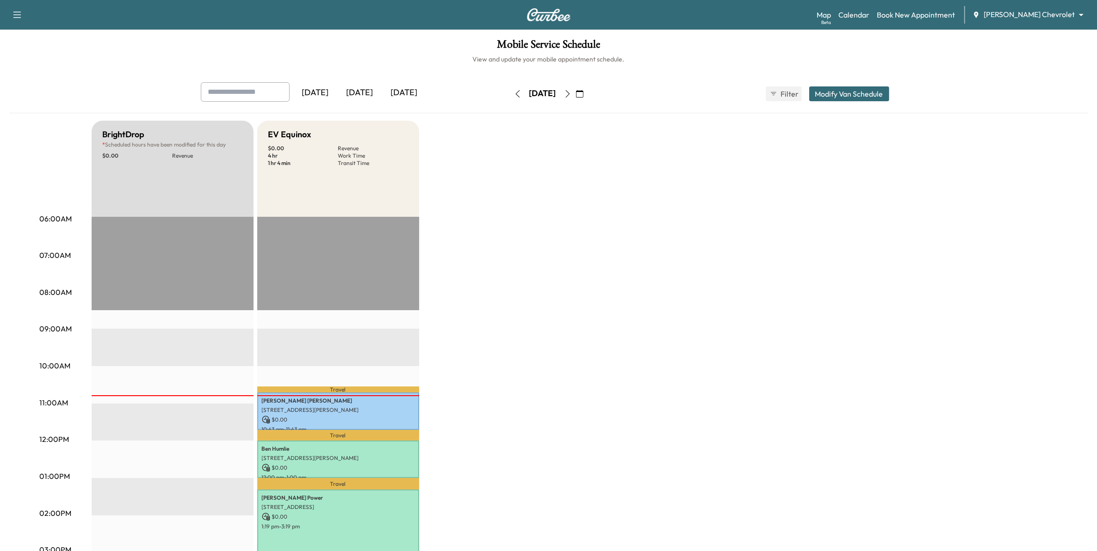
click at [571, 95] on icon "button" at bounding box center [567, 93] width 7 height 7
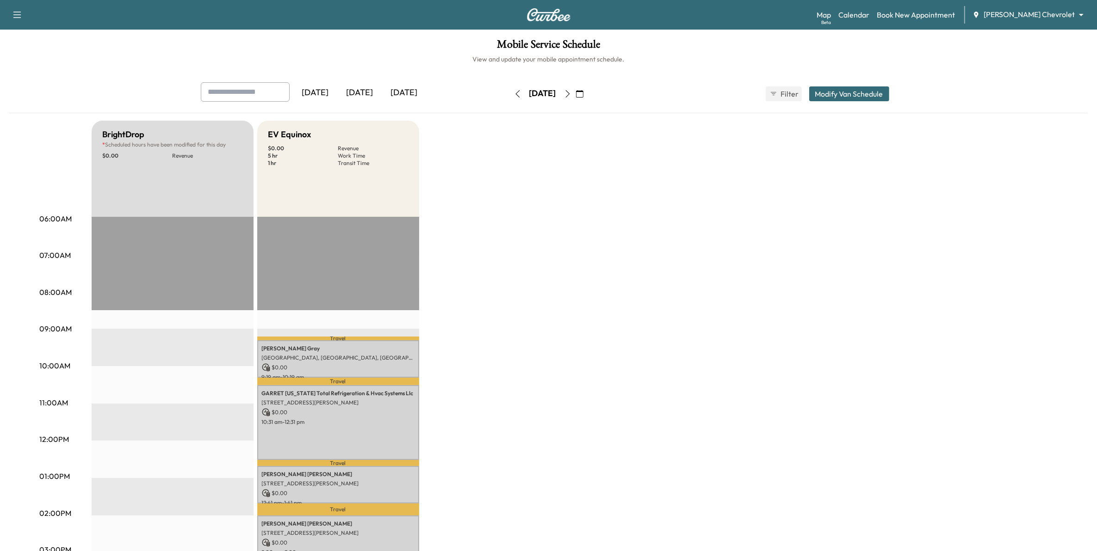
click at [583, 95] on icon "button" at bounding box center [579, 93] width 7 height 7
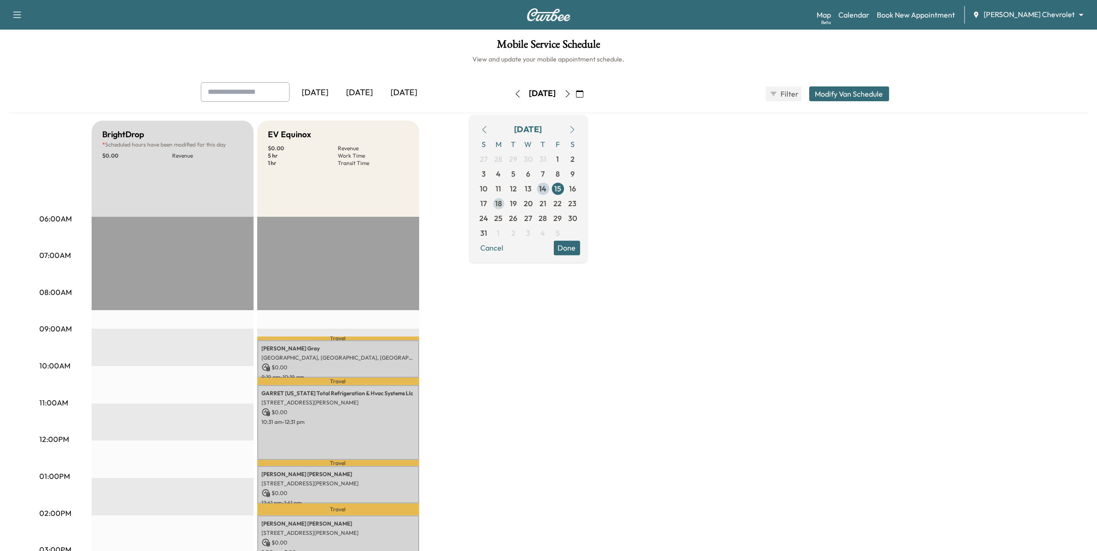
click at [506, 206] on span "18" at bounding box center [498, 203] width 15 height 15
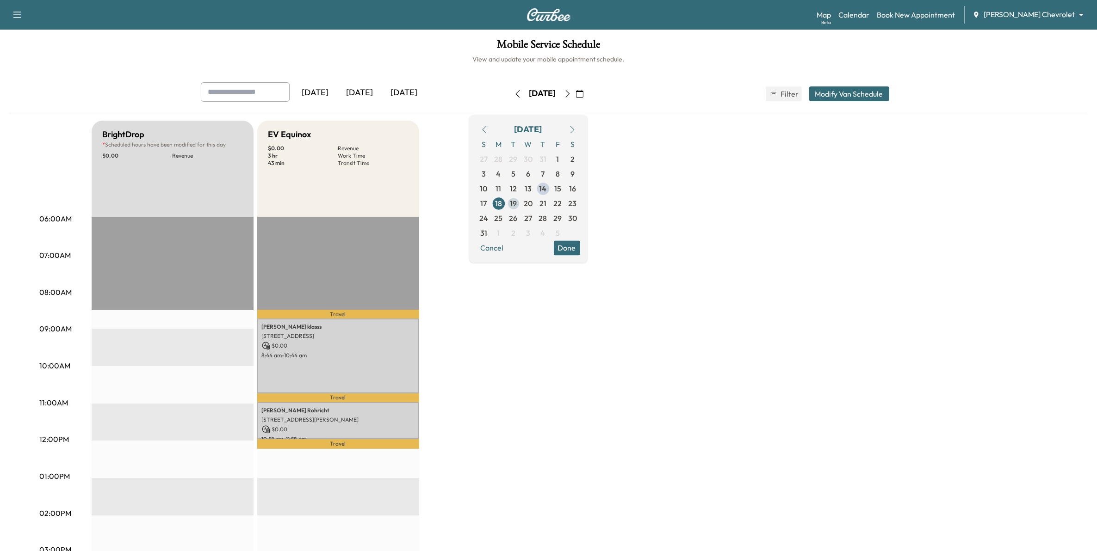
click at [517, 204] on span "19" at bounding box center [513, 203] width 7 height 11
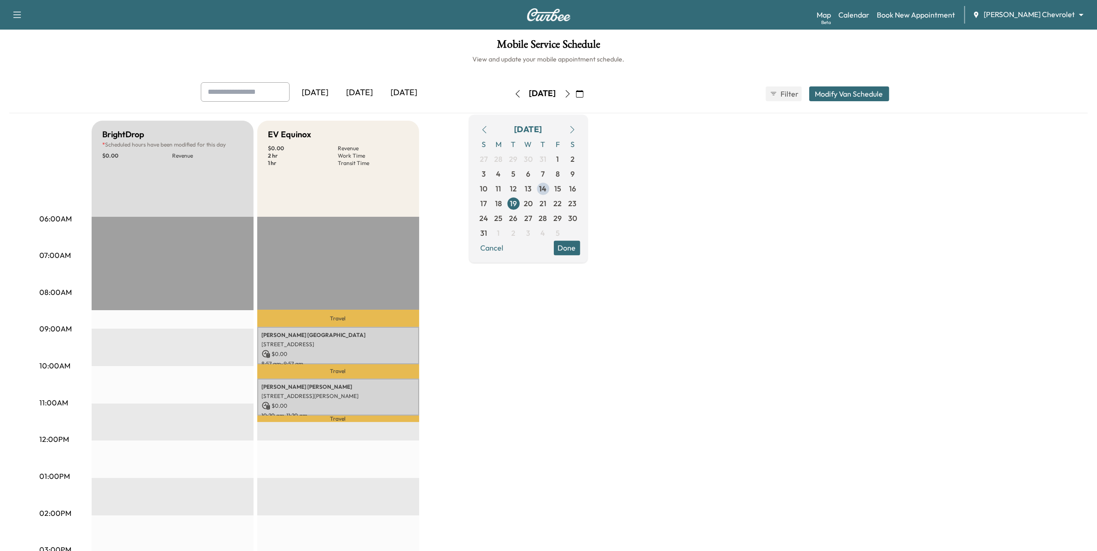
click at [571, 95] on icon "button" at bounding box center [567, 93] width 7 height 7
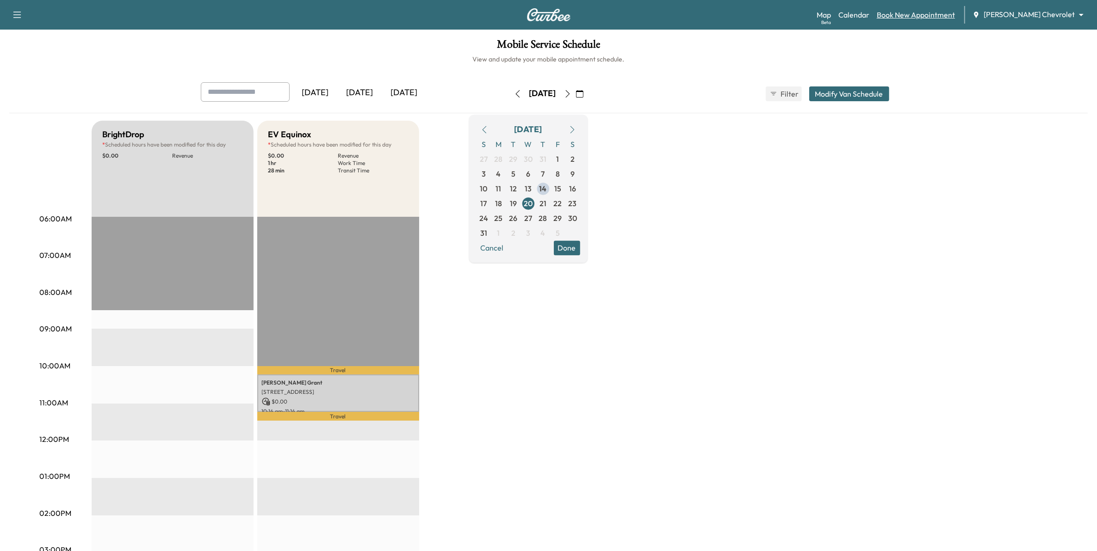
click at [953, 15] on link "Book New Appointment" at bounding box center [915, 14] width 78 height 11
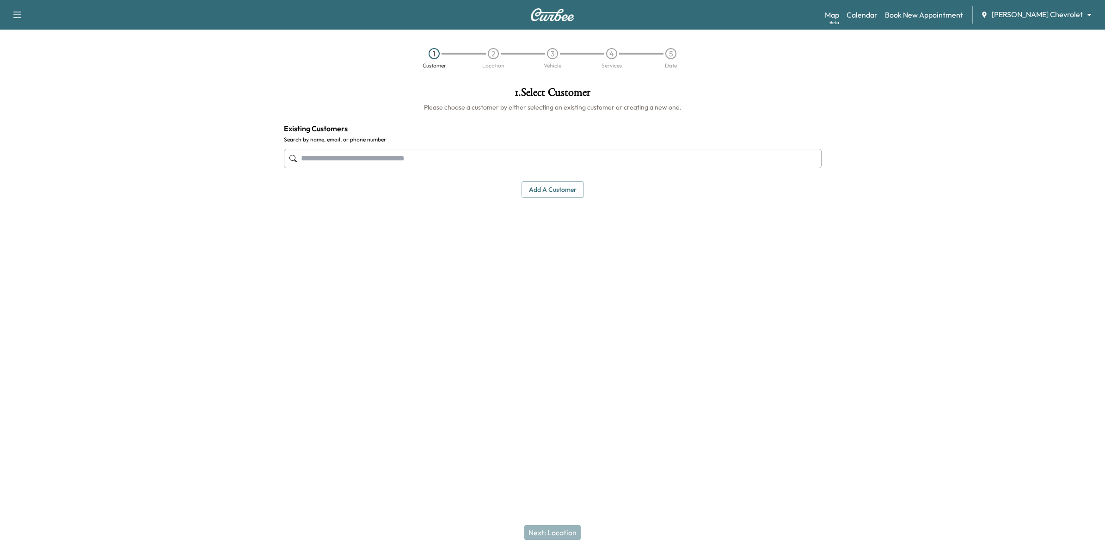
click at [476, 160] on input "text" at bounding box center [553, 158] width 538 height 19
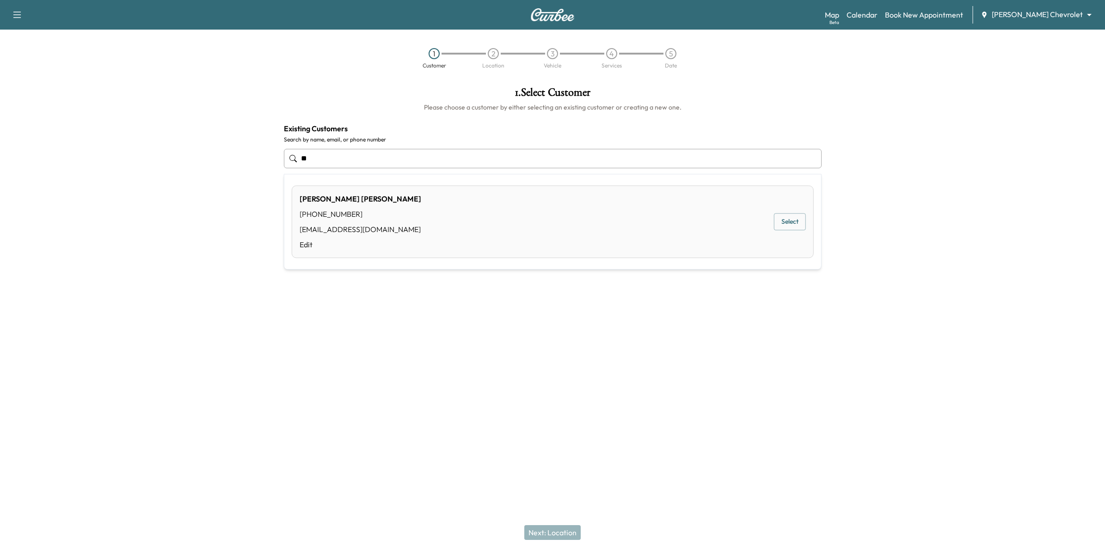
type input "*"
type input "**********"
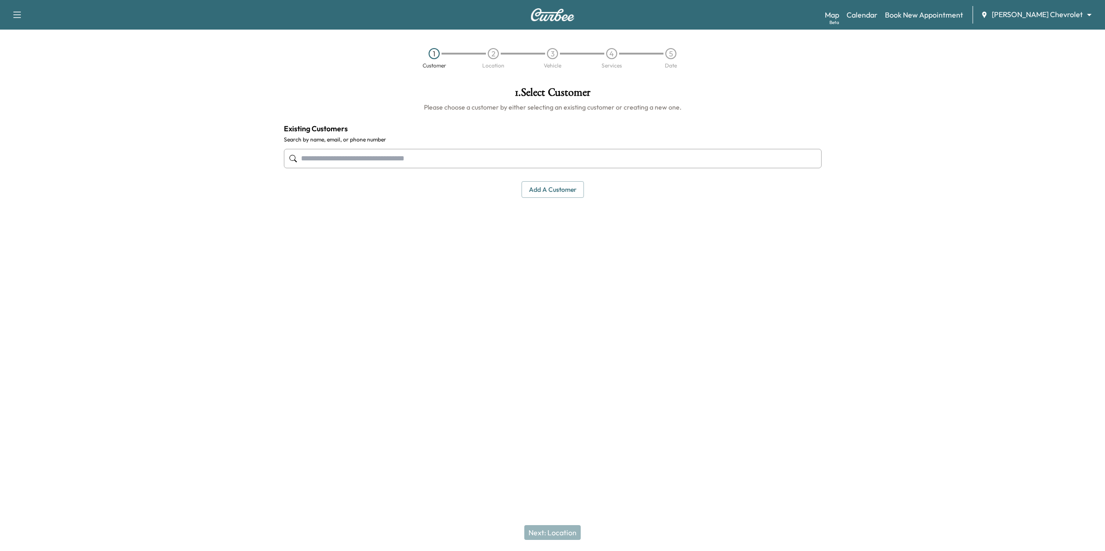
click at [616, 160] on input "text" at bounding box center [553, 158] width 538 height 19
click at [794, 216] on button "Select" at bounding box center [790, 216] width 32 height 17
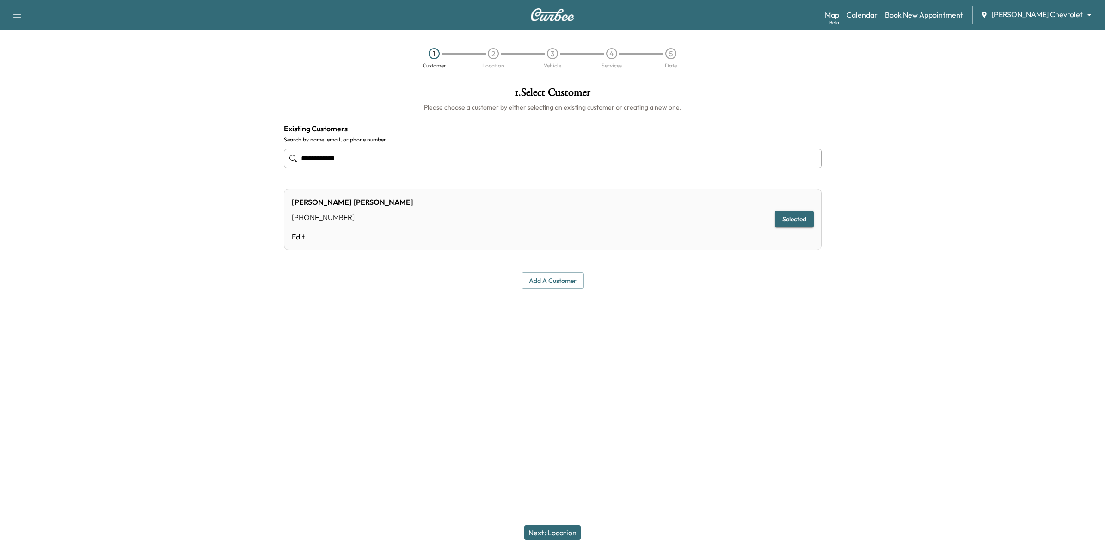
type input "**********"
click at [786, 219] on button "Selected" at bounding box center [794, 219] width 39 height 17
click at [565, 530] on button "Next: Location" at bounding box center [552, 532] width 56 height 15
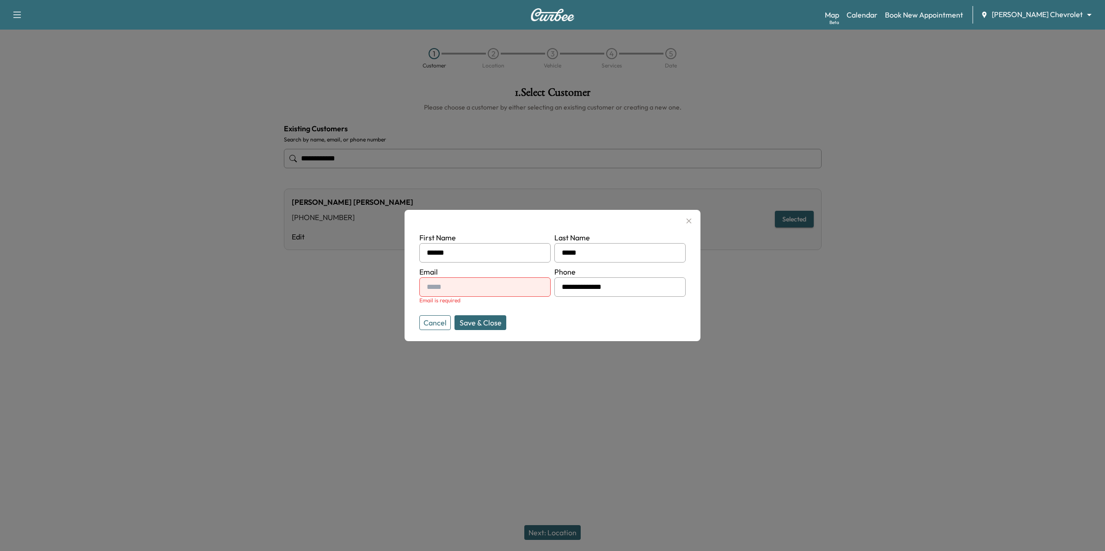
click at [499, 292] on input "text" at bounding box center [484, 286] width 131 height 19
type input "**********"
click at [457, 320] on button "Save & Close" at bounding box center [481, 322] width 52 height 15
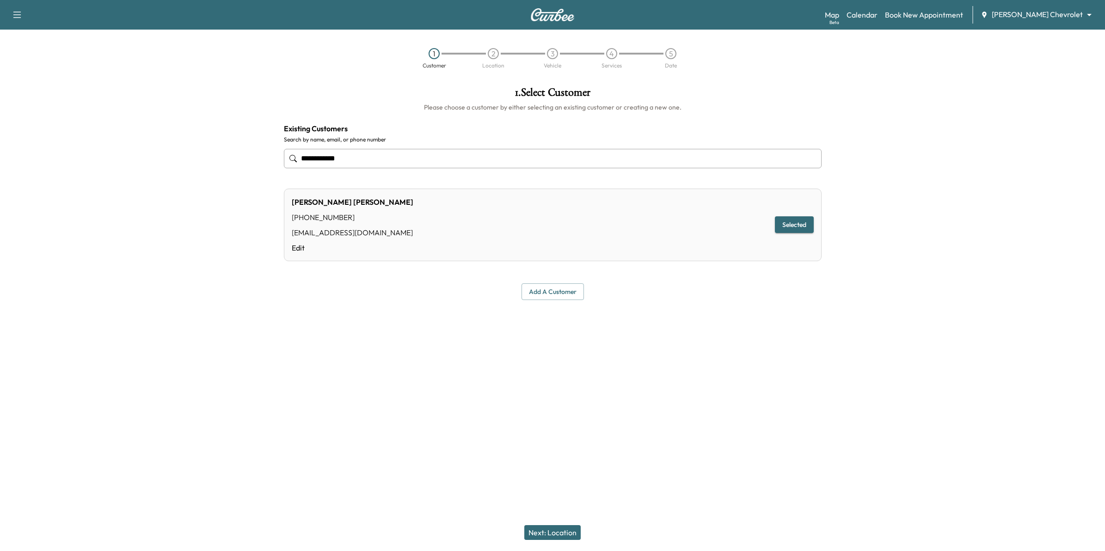
click at [557, 530] on button "Next: Location" at bounding box center [552, 532] width 56 height 15
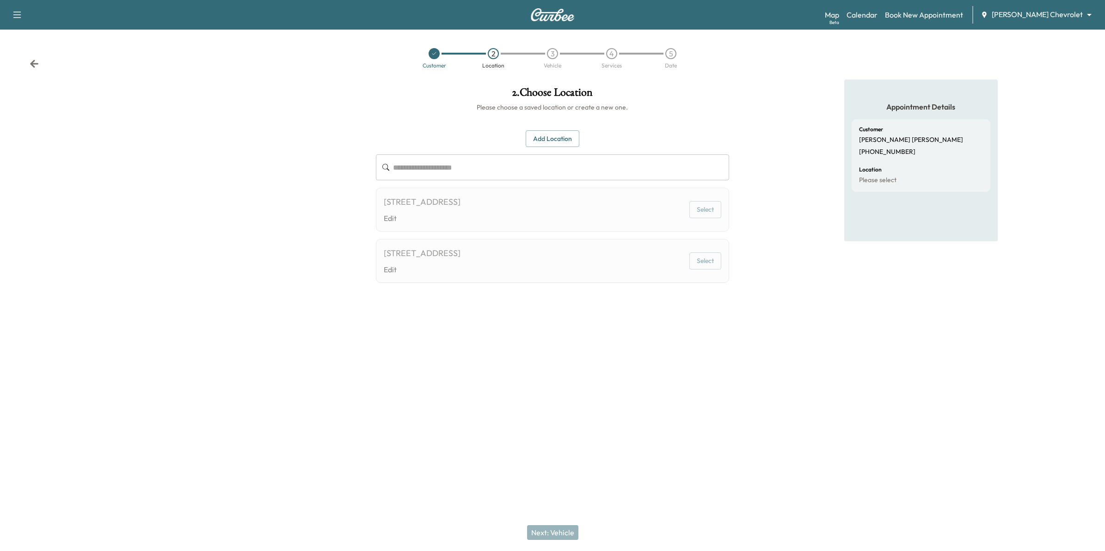
click at [28, 61] on div "Customer 2 Location 3 Vehicle 4 Services 5 Date" at bounding box center [552, 58] width 1105 height 43
click at [37, 68] on icon at bounding box center [34, 63] width 9 height 9
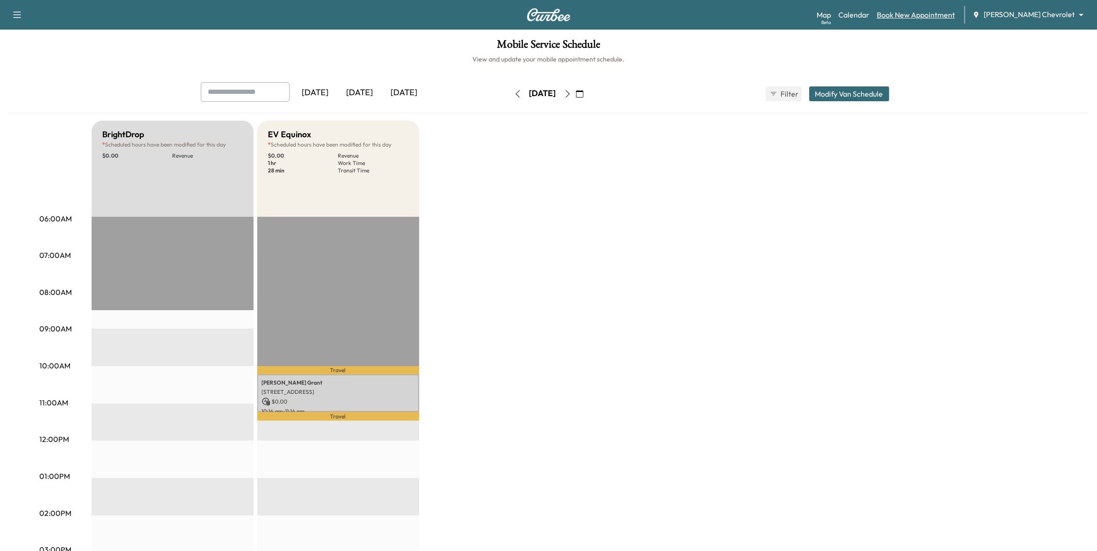
click at [933, 14] on link "Book New Appointment" at bounding box center [915, 14] width 78 height 11
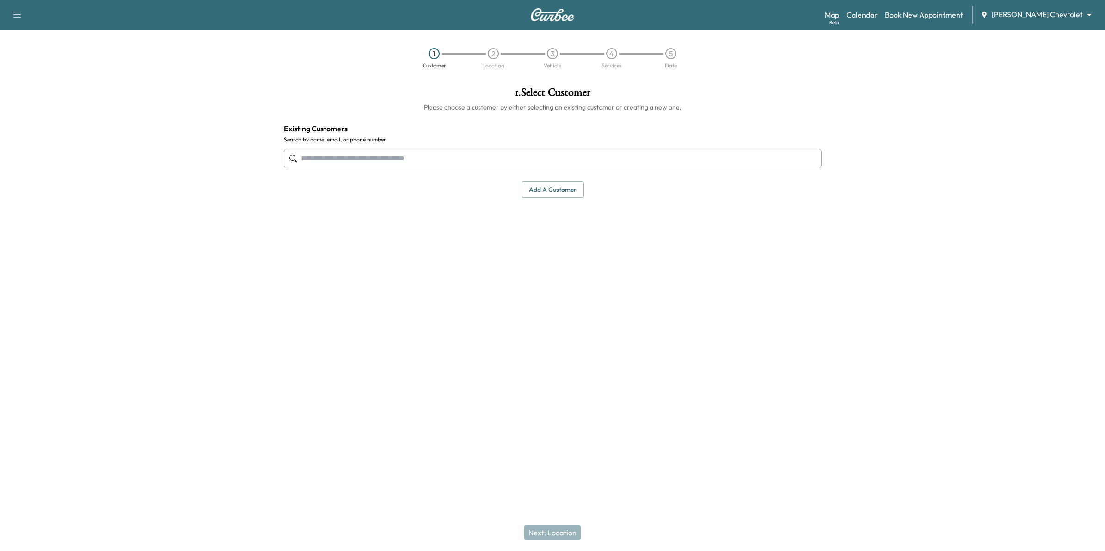
click at [463, 160] on input "text" at bounding box center [553, 158] width 538 height 19
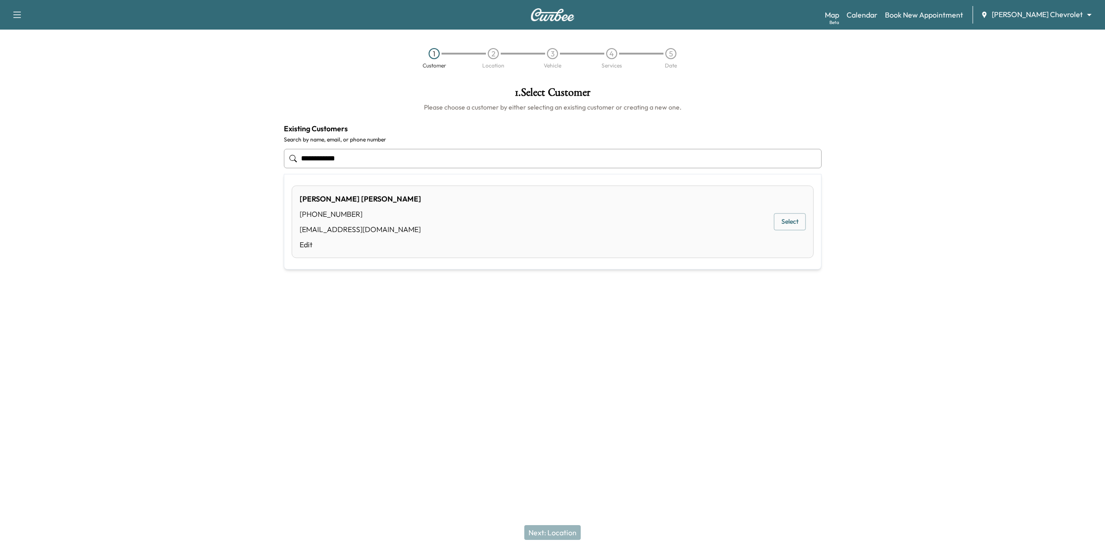
click at [773, 217] on div "[PERSON_NAME] [PHONE_NUMBER] [EMAIL_ADDRESS][DOMAIN_NAME] Edit Select" at bounding box center [553, 221] width 522 height 73
type input "**********"
click at [785, 221] on button "Selected" at bounding box center [794, 224] width 39 height 17
click at [800, 223] on button "Selected" at bounding box center [794, 224] width 39 height 17
click at [560, 529] on button "Next: Location" at bounding box center [552, 532] width 56 height 15
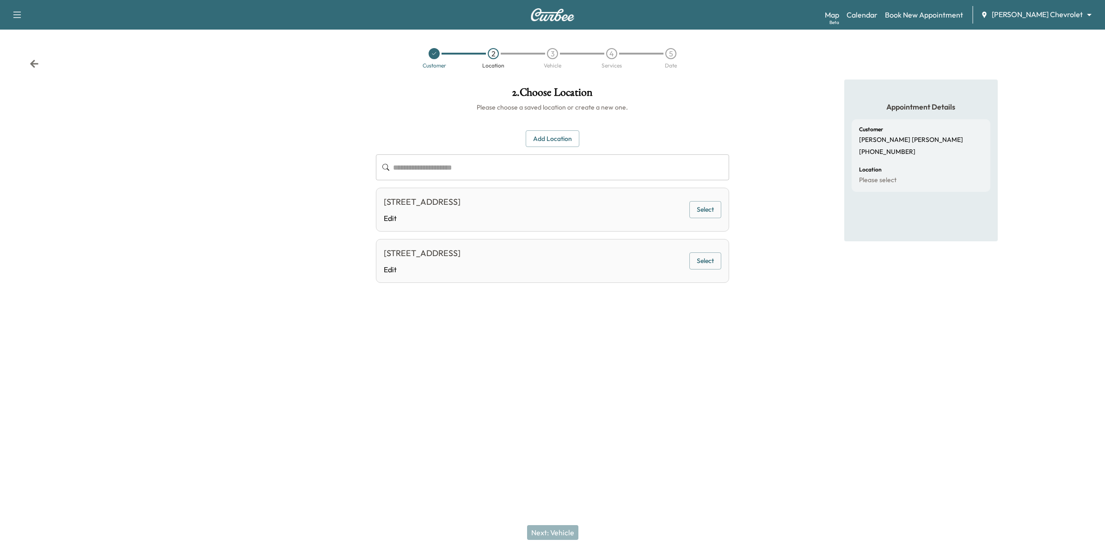
click at [425, 209] on div "[STREET_ADDRESS] Edit" at bounding box center [422, 210] width 77 height 28
click at [695, 215] on button "Select" at bounding box center [706, 209] width 32 height 17
click at [562, 530] on button "Next: Vehicle" at bounding box center [552, 532] width 51 height 15
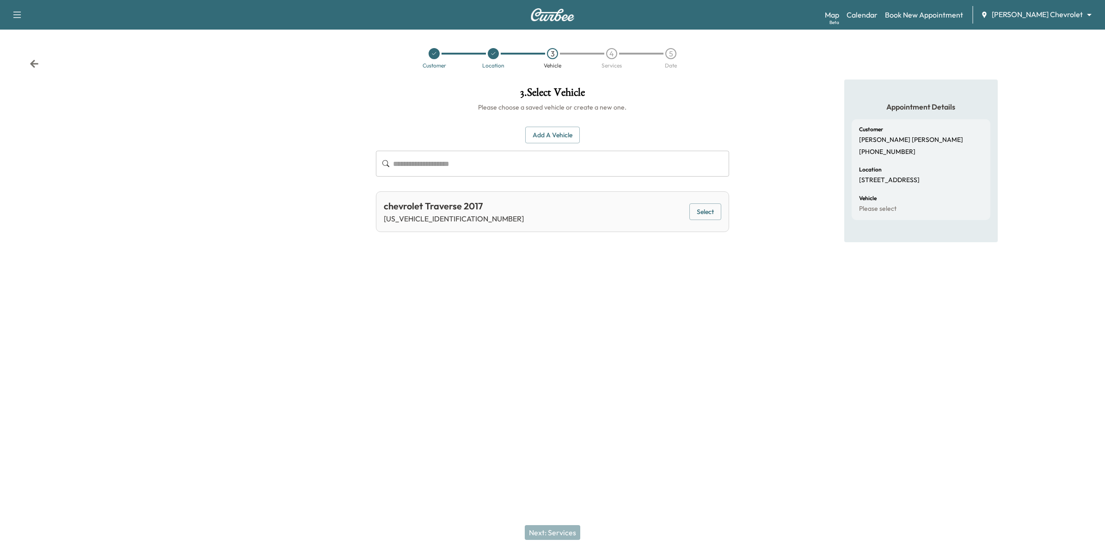
click at [706, 214] on button "Select" at bounding box center [706, 211] width 32 height 17
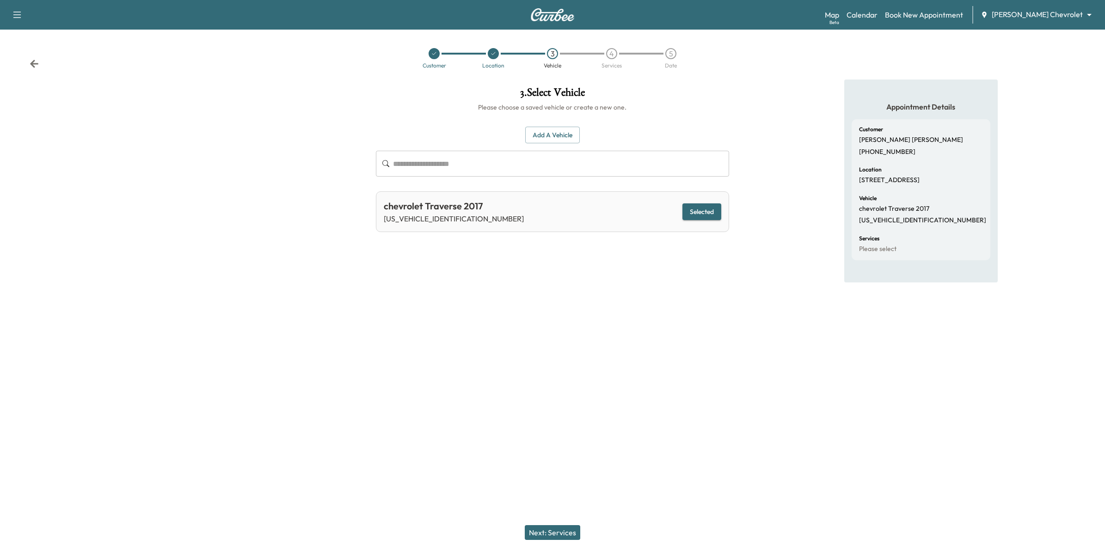
click at [565, 532] on button "Next: Services" at bounding box center [552, 532] width 55 height 15
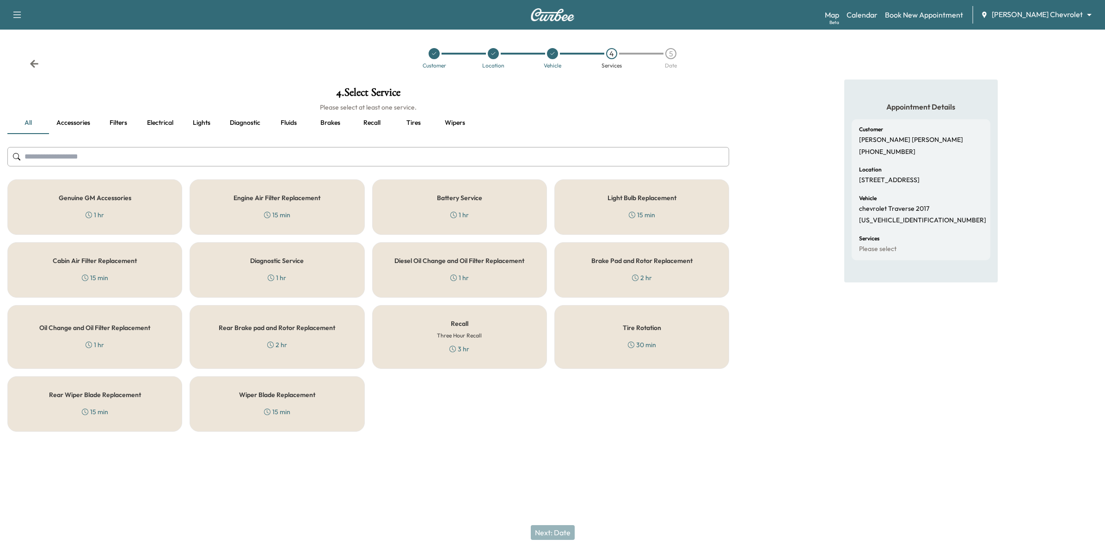
click at [436, 339] on div "Recall Three Hour Recall 3 hr" at bounding box center [459, 337] width 175 height 64
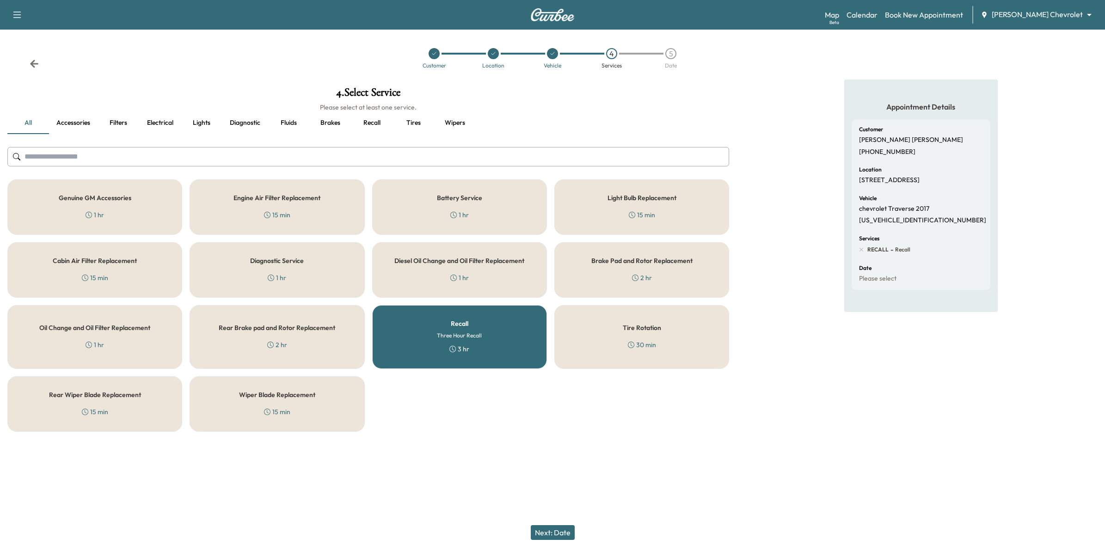
click at [542, 528] on button "Next: Date" at bounding box center [553, 532] width 44 height 15
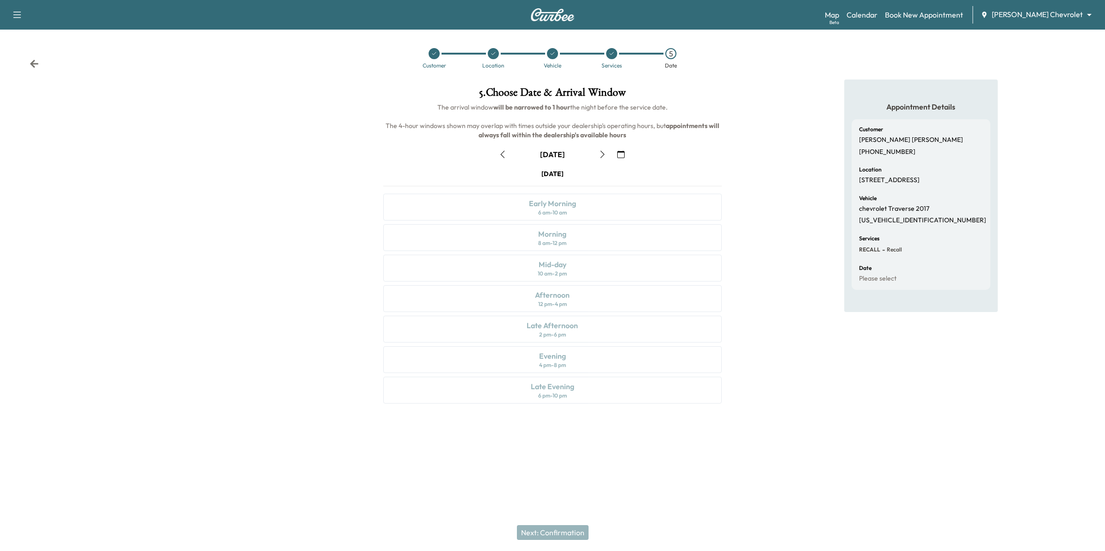
click at [616, 154] on button "button" at bounding box center [621, 154] width 16 height 15
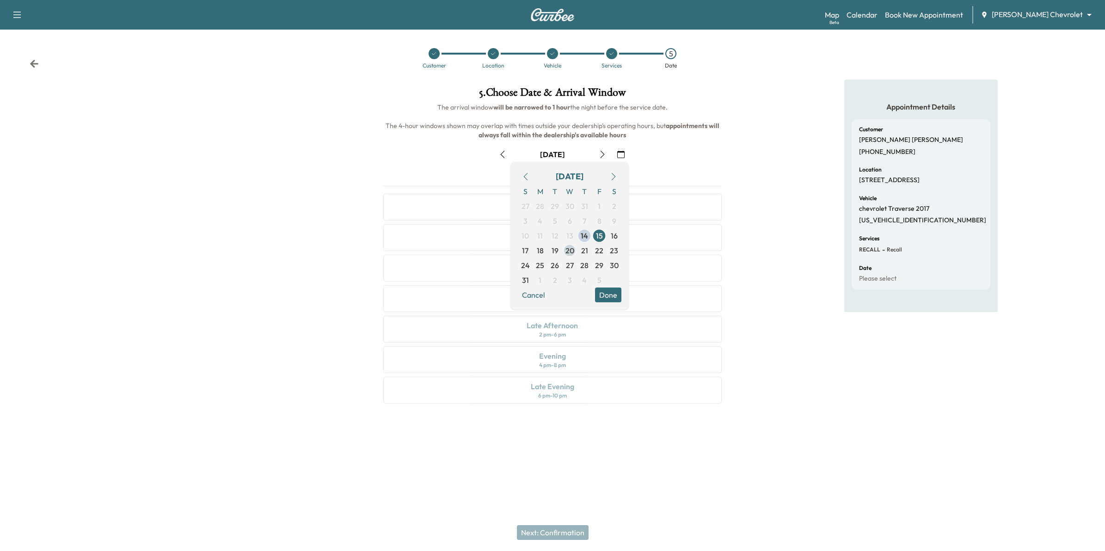
click at [573, 256] on span "20" at bounding box center [570, 250] width 9 height 11
click at [602, 294] on button "Done" at bounding box center [608, 295] width 26 height 15
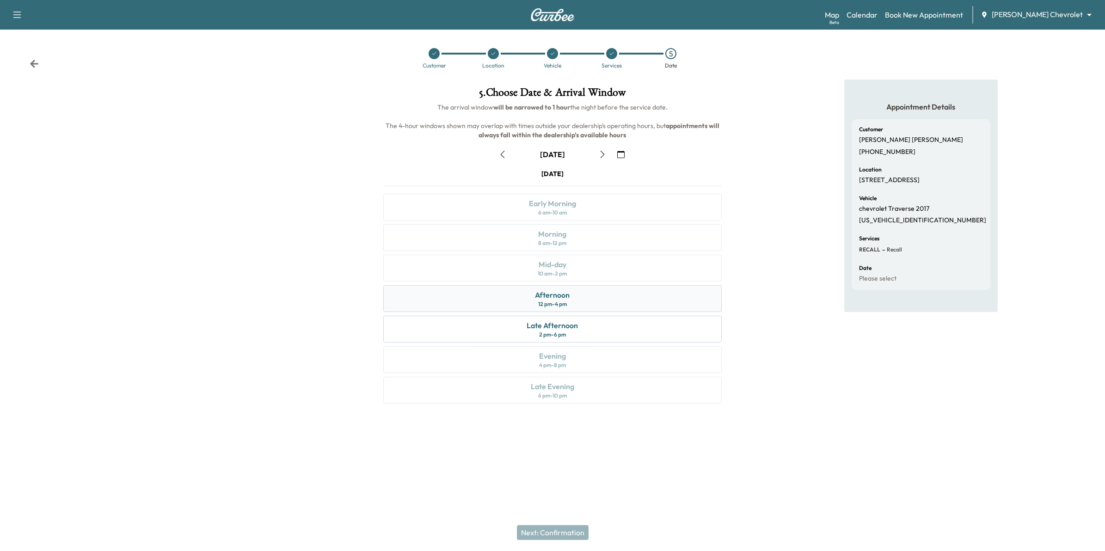
click at [577, 303] on div "Afternoon 12 pm - 4 pm" at bounding box center [552, 298] width 339 height 27
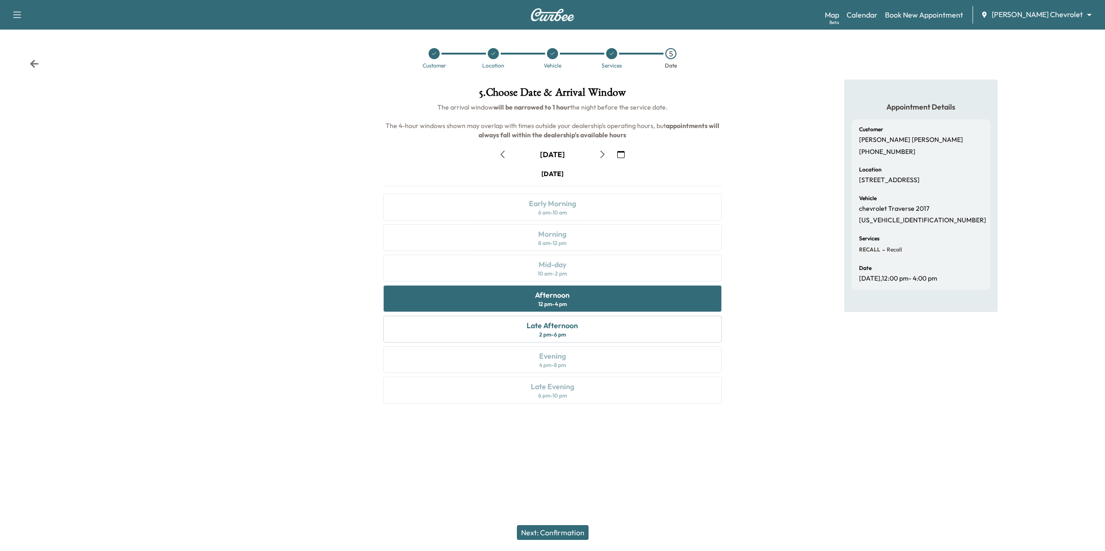
click at [575, 534] on button "Next: Confirmation" at bounding box center [553, 532] width 72 height 15
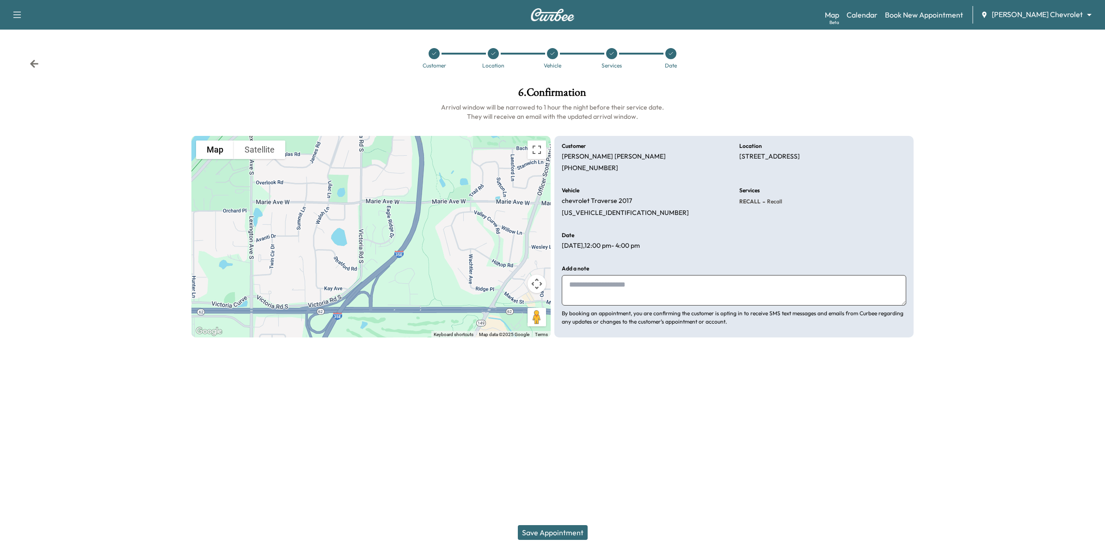
click at [623, 288] on textarea at bounding box center [734, 290] width 345 height 31
type textarea "**********"
click at [563, 530] on button "Save Appointment" at bounding box center [553, 532] width 70 height 15
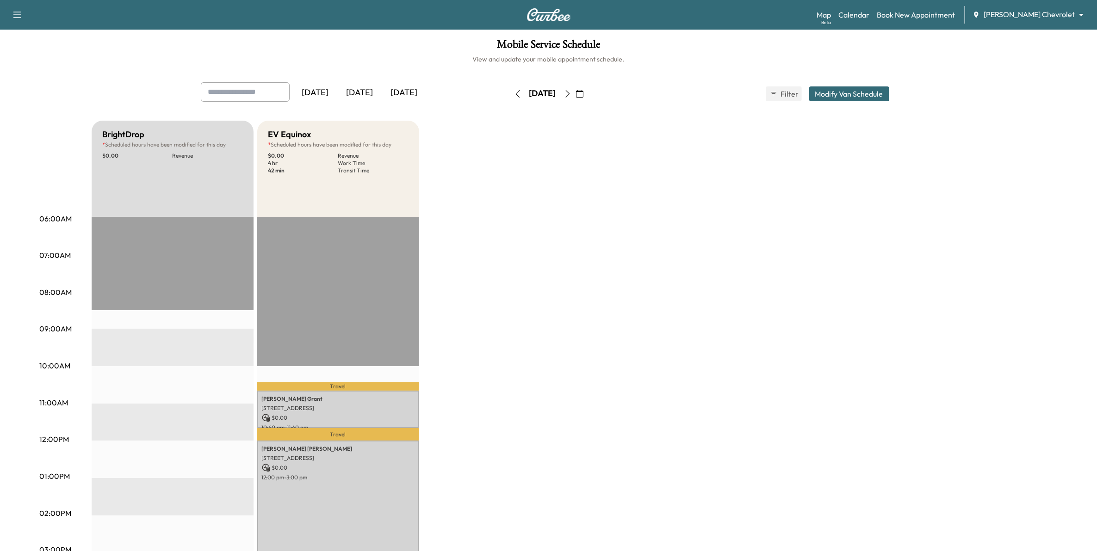
click at [571, 94] on icon "button" at bounding box center [567, 93] width 7 height 7
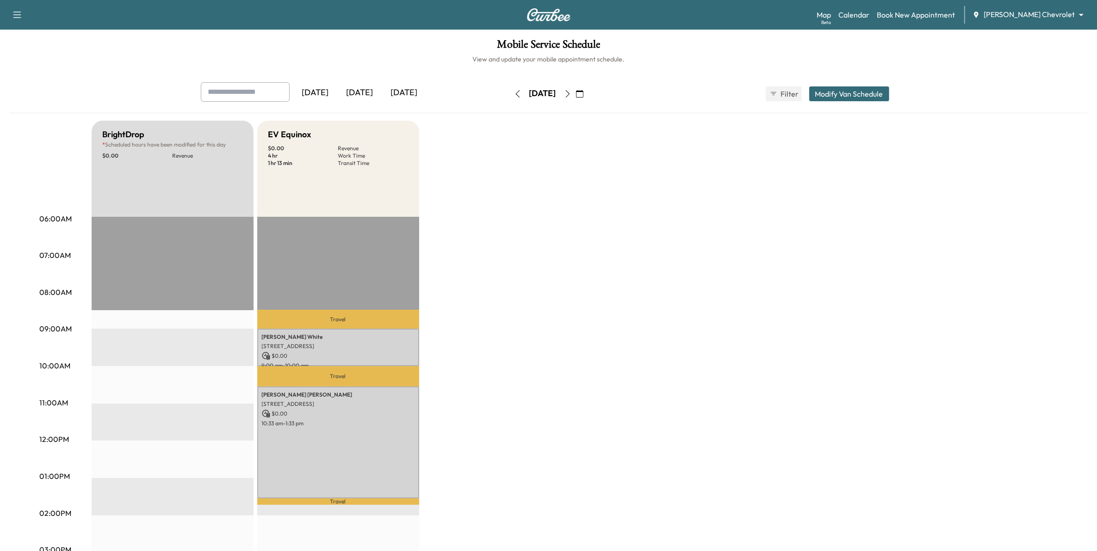
click at [575, 98] on button "button" at bounding box center [568, 93] width 16 height 15
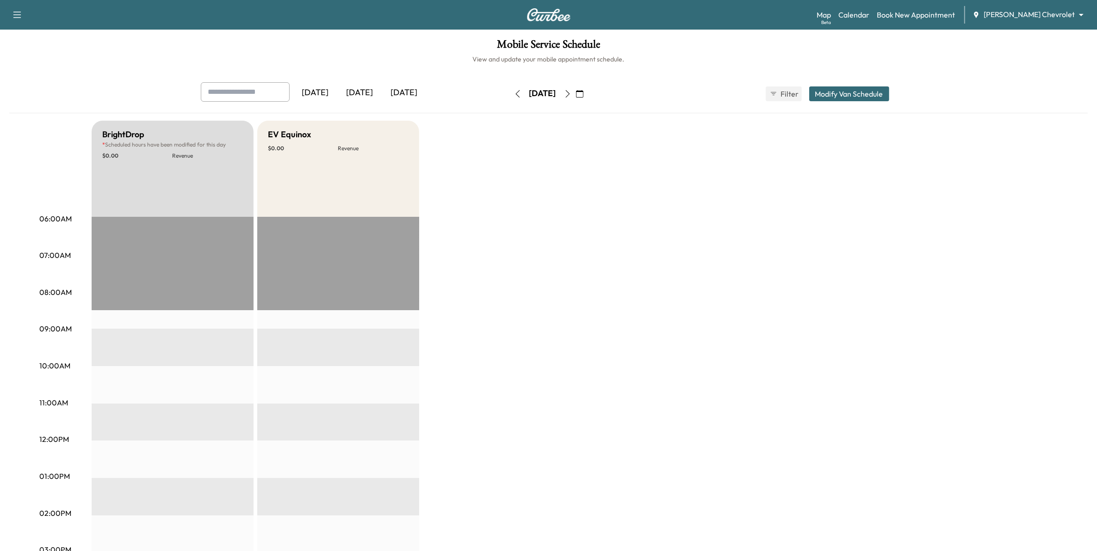
click at [514, 96] on icon "button" at bounding box center [517, 93] width 7 height 7
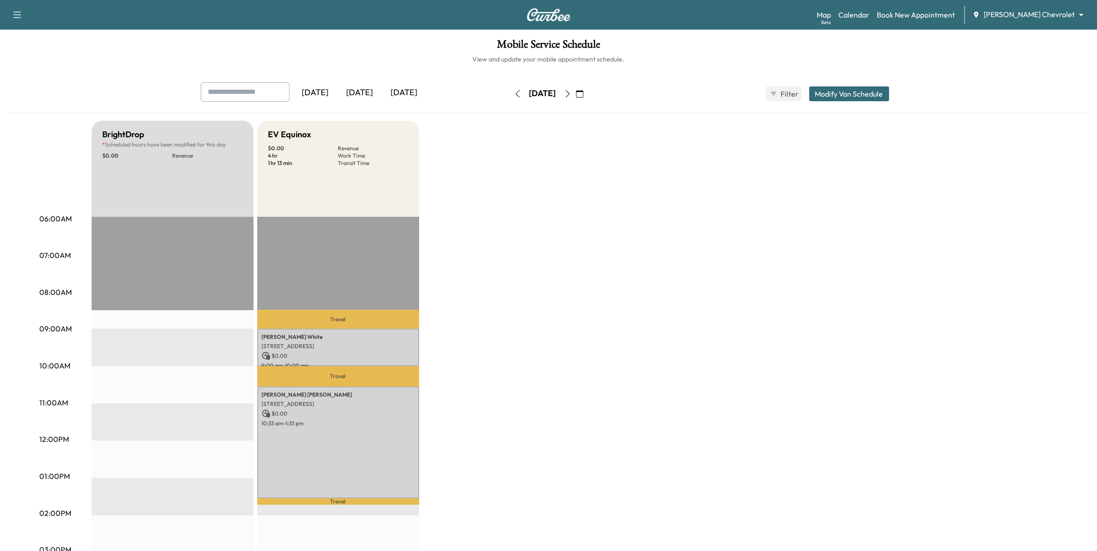
click at [510, 96] on button "button" at bounding box center [518, 93] width 16 height 15
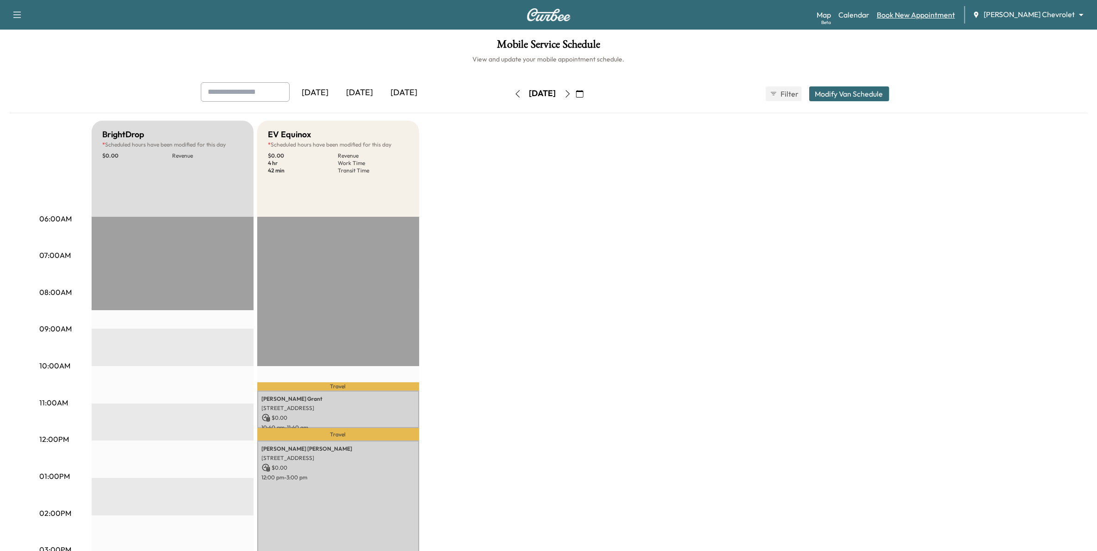
click at [924, 20] on link "Book New Appointment" at bounding box center [915, 14] width 78 height 11
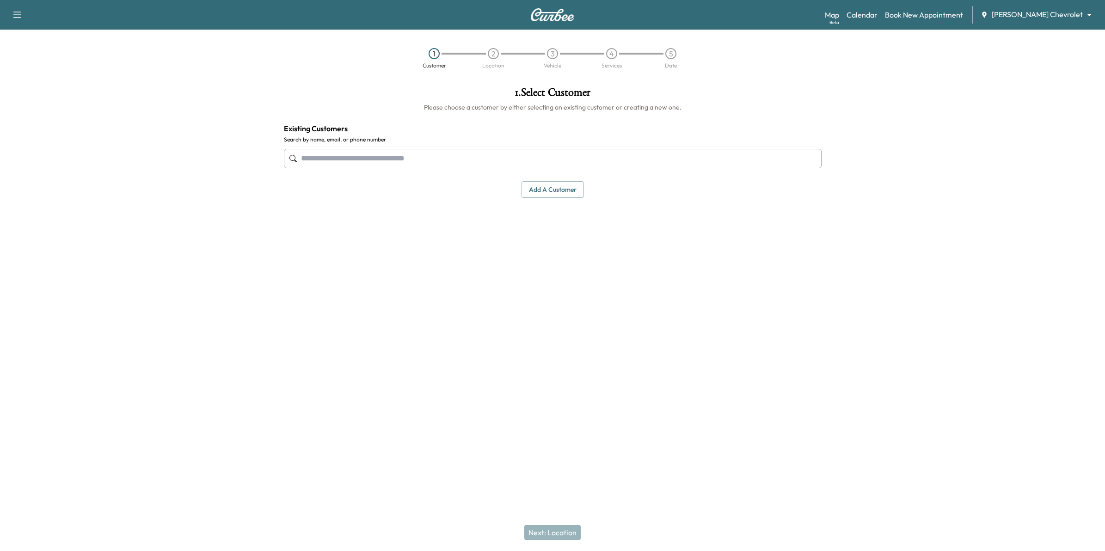
click at [1085, 15] on body "Support Log Out Map Beta Calendar Book New Appointment [PERSON_NAME] Chevrolet …" at bounding box center [552, 275] width 1105 height 551
click at [1069, 47] on span "[PERSON_NAME] GMC" at bounding box center [1065, 50] width 75 height 11
click at [477, 153] on input "text" at bounding box center [553, 158] width 538 height 19
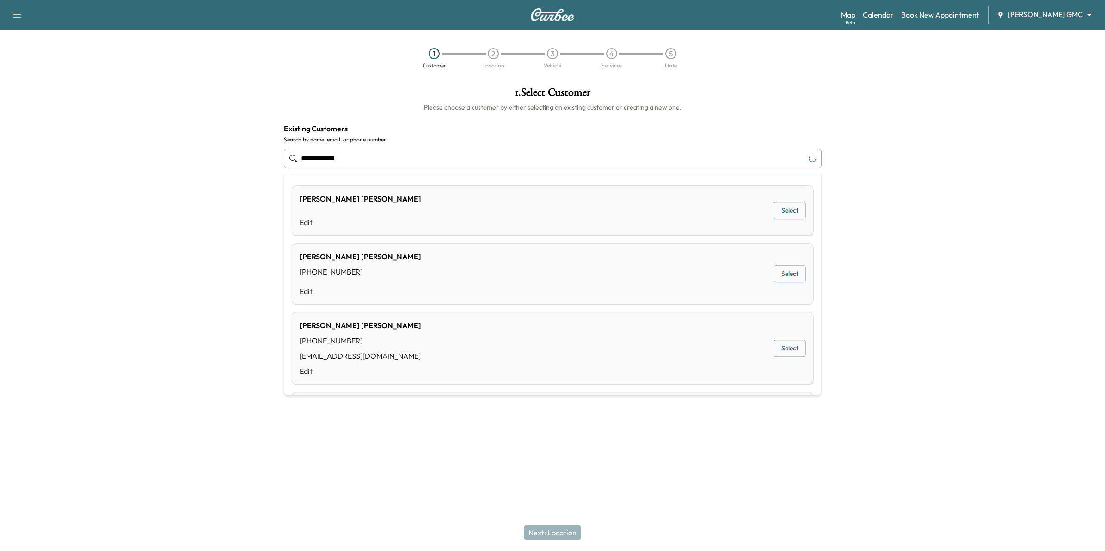
type input "**********"
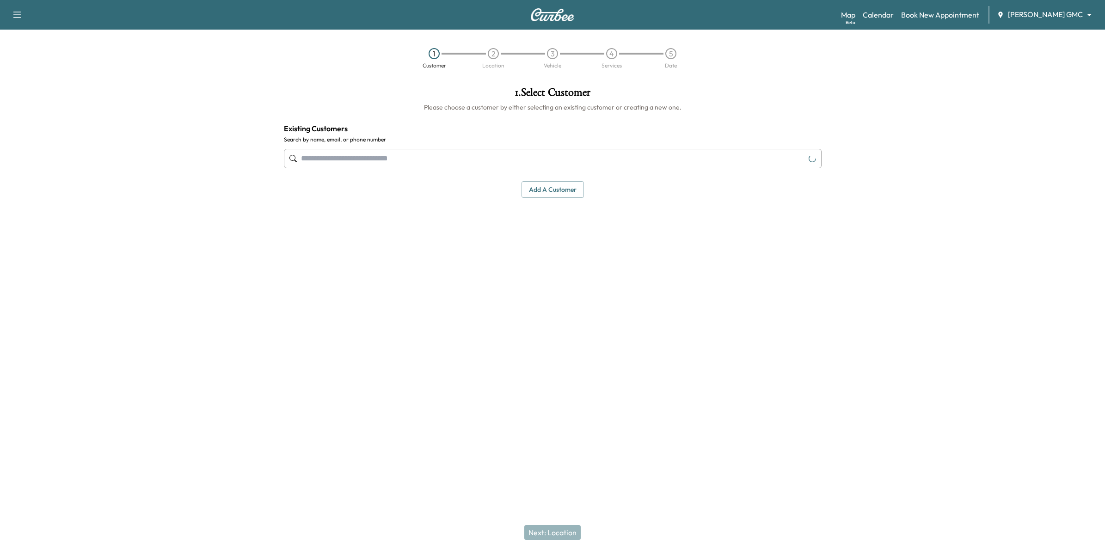
click at [177, 350] on div at bounding box center [138, 218] width 277 height 276
click at [567, 193] on button "Add a customer" at bounding box center [553, 189] width 62 height 17
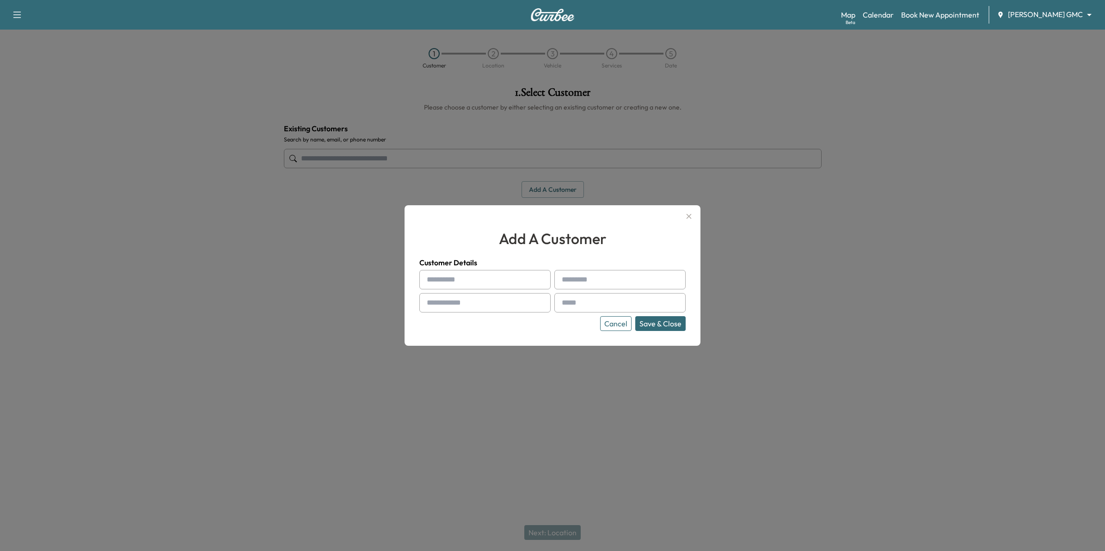
click at [627, 324] on button "Cancel" at bounding box center [615, 323] width 31 height 15
